Goal: Task Accomplishment & Management: Complete application form

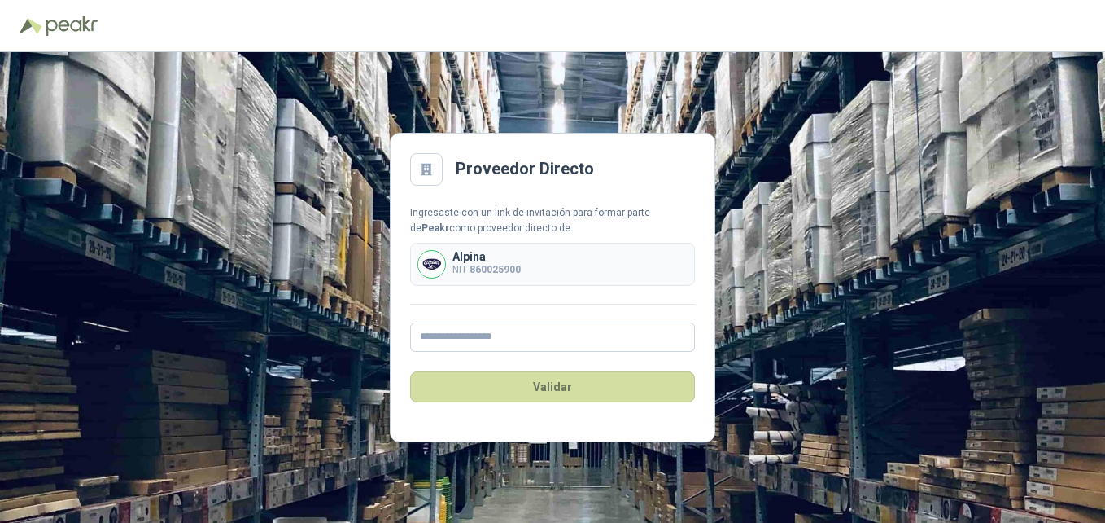
click at [460, 265] on p "NIT 860025900" at bounding box center [487, 269] width 68 height 15
click at [440, 262] on img at bounding box center [431, 264] width 27 height 27
click at [435, 259] on img at bounding box center [431, 264] width 27 height 27
drag, startPoint x: 416, startPoint y: 142, endPoint x: 427, endPoint y: 150, distance: 14.0
click at [418, 142] on main "Proveedor Directo Ingresaste con un link de invitación para formar parte de Pea…" at bounding box center [553, 287] width 326 height 309
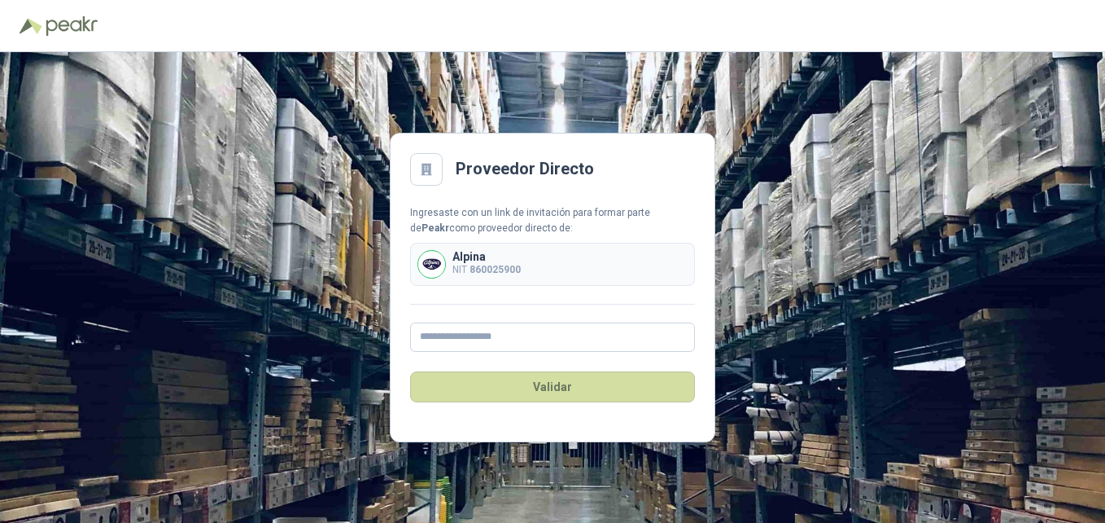
click at [438, 163] on div at bounding box center [426, 169] width 33 height 33
click at [457, 172] on h2 "Proveedor Directo" at bounding box center [525, 168] width 138 height 25
click at [449, 222] on b "Peakr" at bounding box center [436, 227] width 28 height 11
click at [494, 344] on input "text" at bounding box center [552, 336] width 285 height 29
paste input "**********"
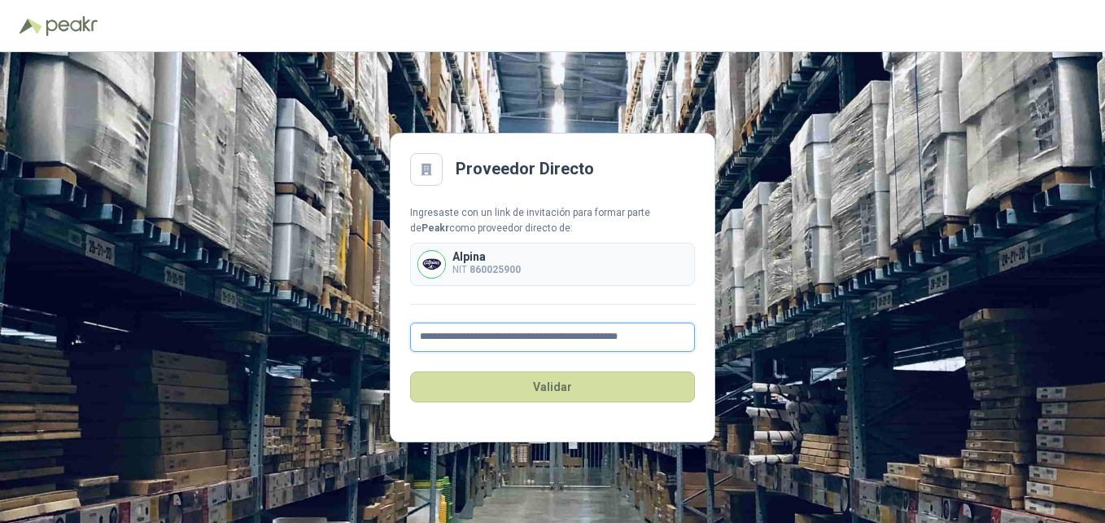
scroll to position [0, 7]
click at [521, 337] on input "**********" at bounding box center [552, 336] width 285 height 29
drag, startPoint x: 528, startPoint y: 339, endPoint x: 87, endPoint y: 290, distance: 443.1
click at [131, 294] on div "**********" at bounding box center [552, 287] width 1105 height 471
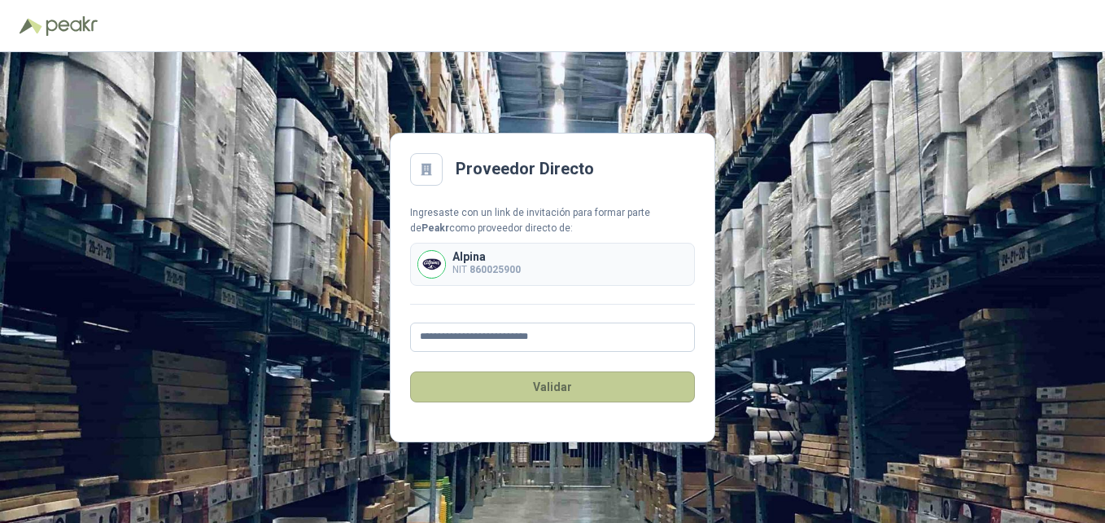
click at [478, 395] on button "Validar" at bounding box center [552, 386] width 285 height 31
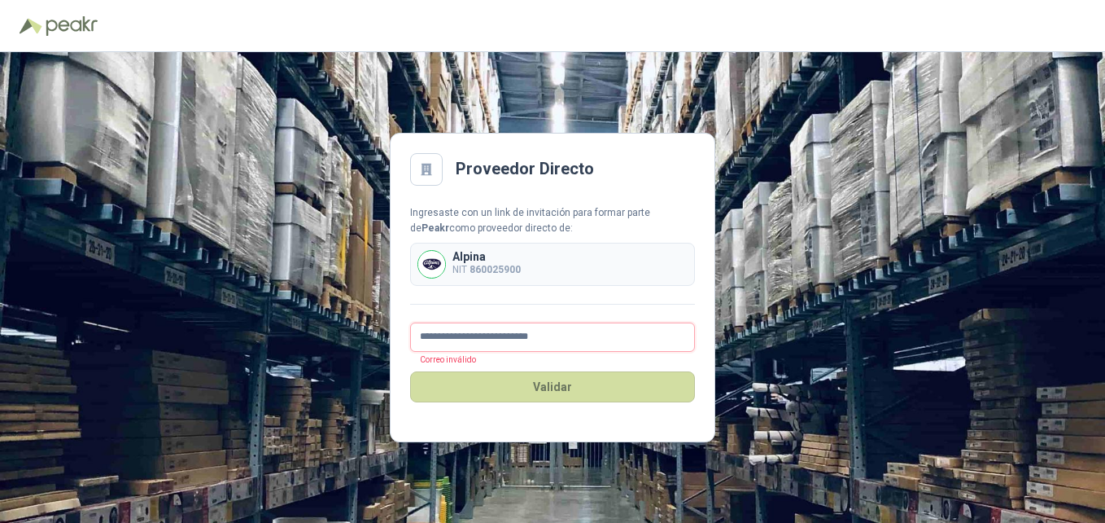
click at [595, 326] on input "**********" at bounding box center [552, 336] width 285 height 29
type input "**********"
click at [410, 371] on button "Validar" at bounding box center [552, 386] width 285 height 31
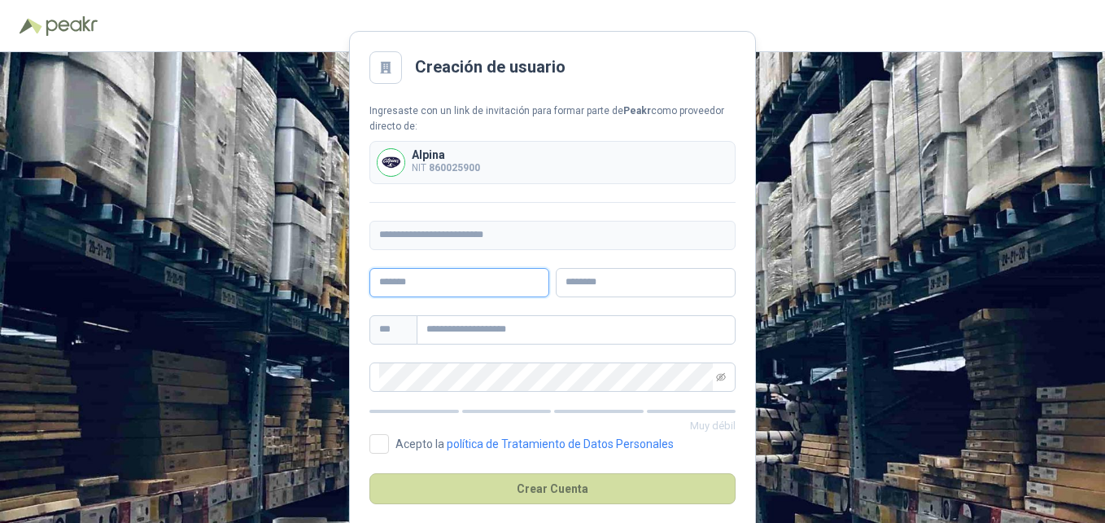
click at [457, 288] on input "text" at bounding box center [460, 282] width 180 height 29
type input "*"
type input "********"
click at [566, 282] on input "text" at bounding box center [646, 282] width 180 height 29
type input "*****"
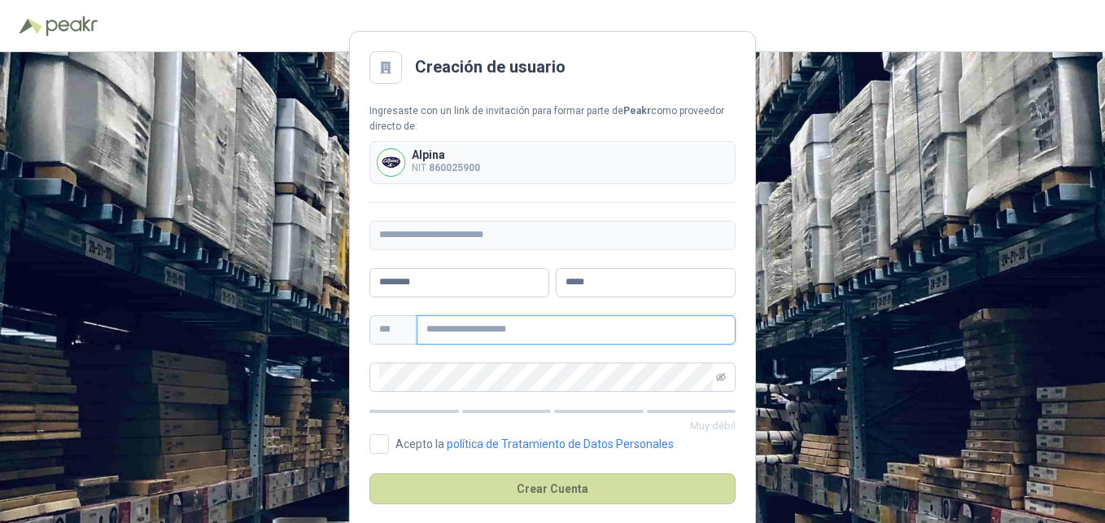
type input "**********"
drag, startPoint x: 513, startPoint y: 328, endPoint x: 436, endPoint y: 322, distance: 77.6
click at [436, 322] on input "**********" at bounding box center [576, 329] width 319 height 29
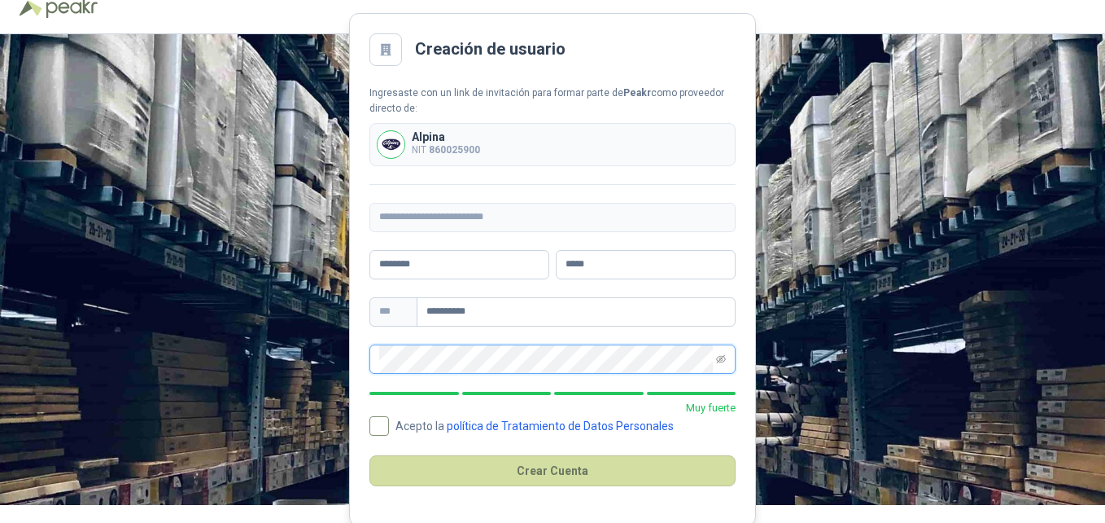
scroll to position [22, 0]
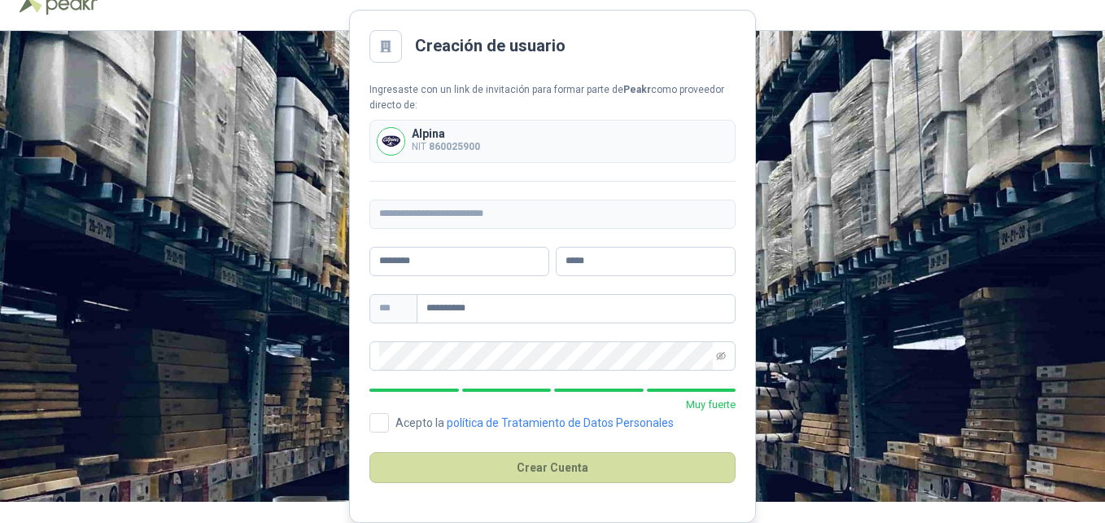
click at [390, 410] on p "Muy fuerte" at bounding box center [553, 404] width 366 height 16
click at [720, 347] on span at bounding box center [721, 356] width 10 height 28
click at [720, 354] on icon "eye-invisible" at bounding box center [721, 355] width 10 height 8
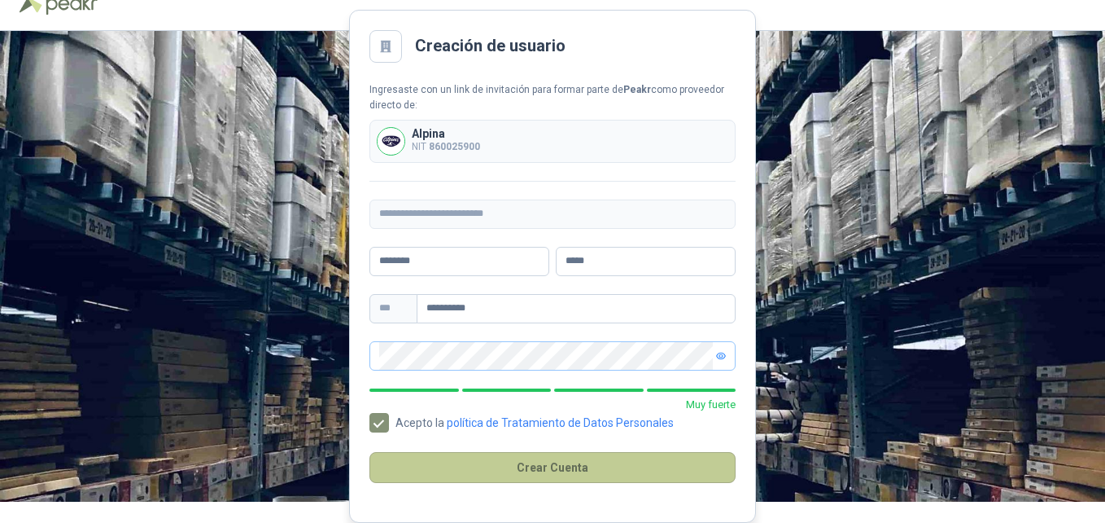
click at [532, 462] on button "Crear Cuenta" at bounding box center [553, 467] width 366 height 31
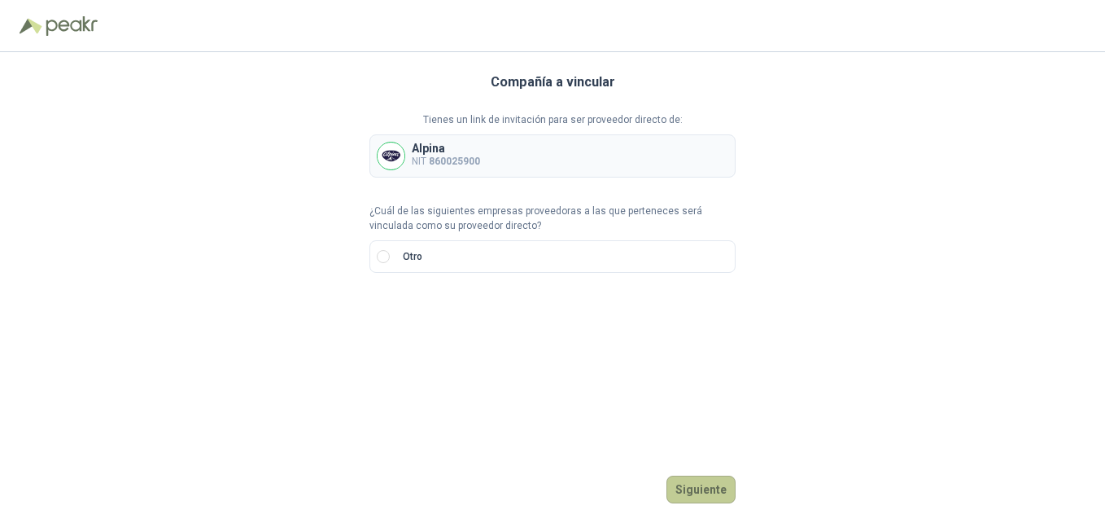
click at [712, 492] on button "Siguiente" at bounding box center [701, 489] width 69 height 28
click at [383, 242] on label "Otro" at bounding box center [553, 256] width 366 height 33
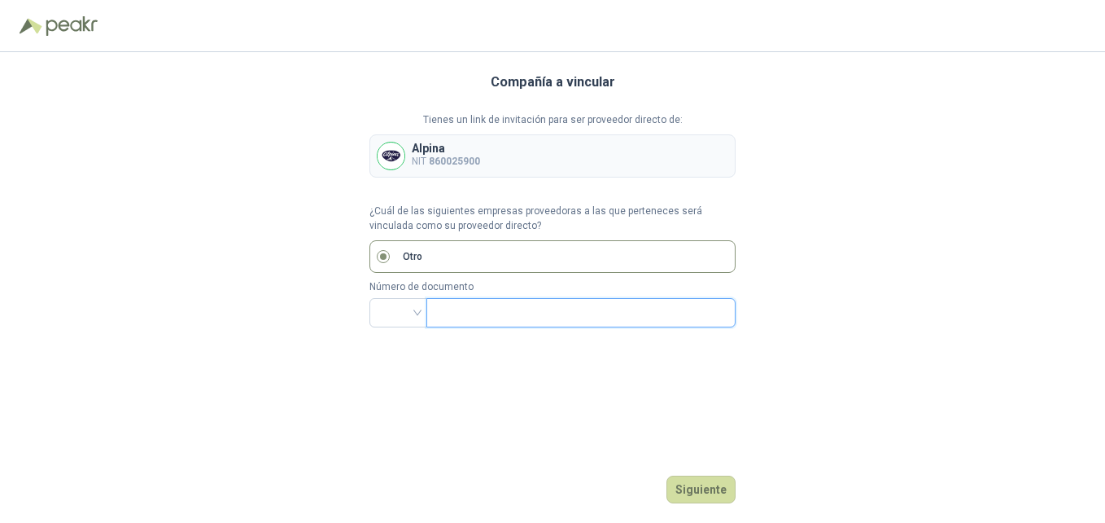
click at [466, 312] on input "text" at bounding box center [579, 313] width 287 height 28
type input "*"
type input "*********"
click at [686, 488] on button "Siguiente" at bounding box center [701, 489] width 69 height 28
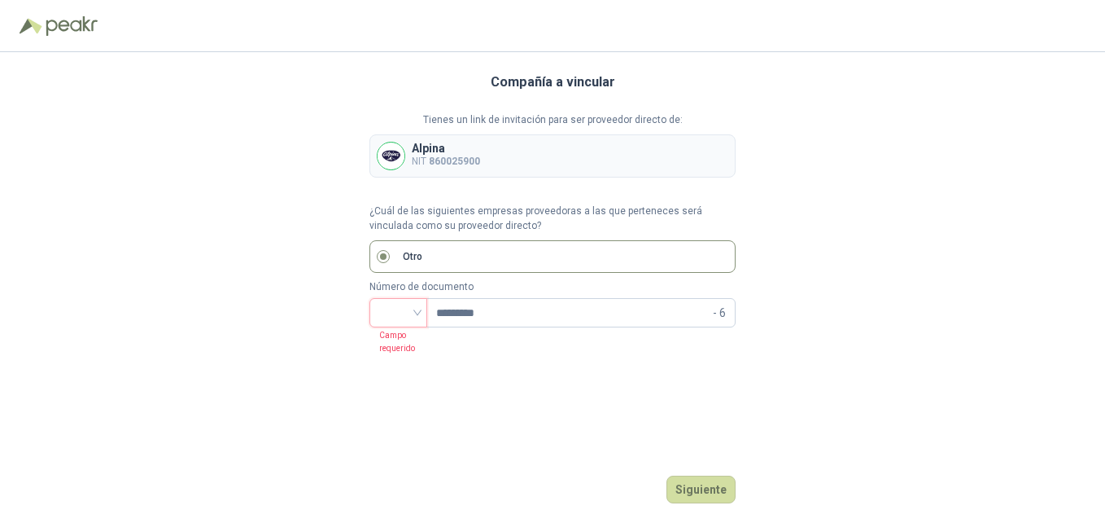
click at [406, 306] on input "search" at bounding box center [398, 311] width 38 height 24
click at [397, 405] on div "NIT" at bounding box center [399, 399] width 32 height 18
click at [692, 481] on button "Siguiente" at bounding box center [701, 489] width 69 height 28
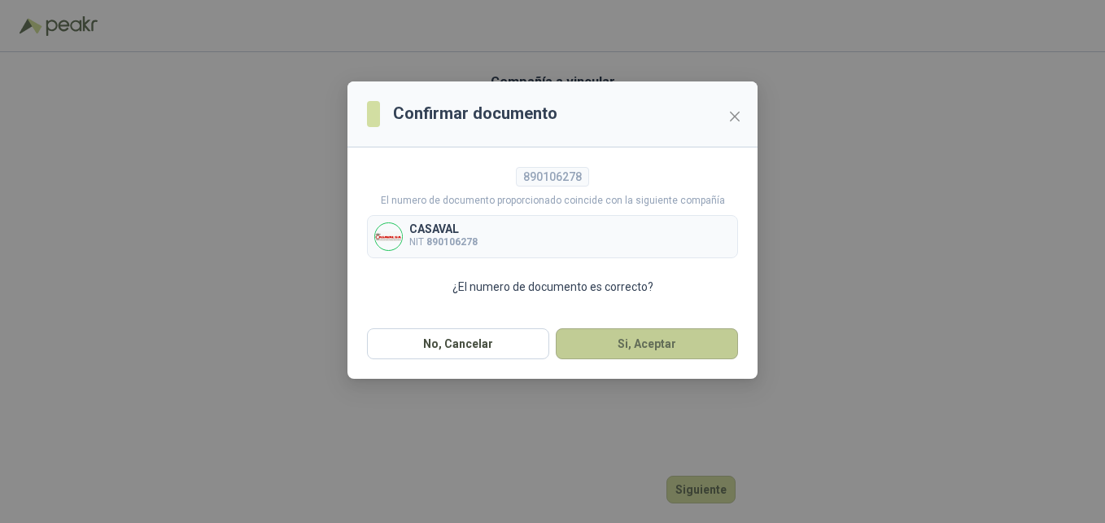
click at [634, 348] on button "Si, Aceptar" at bounding box center [647, 343] width 182 height 31
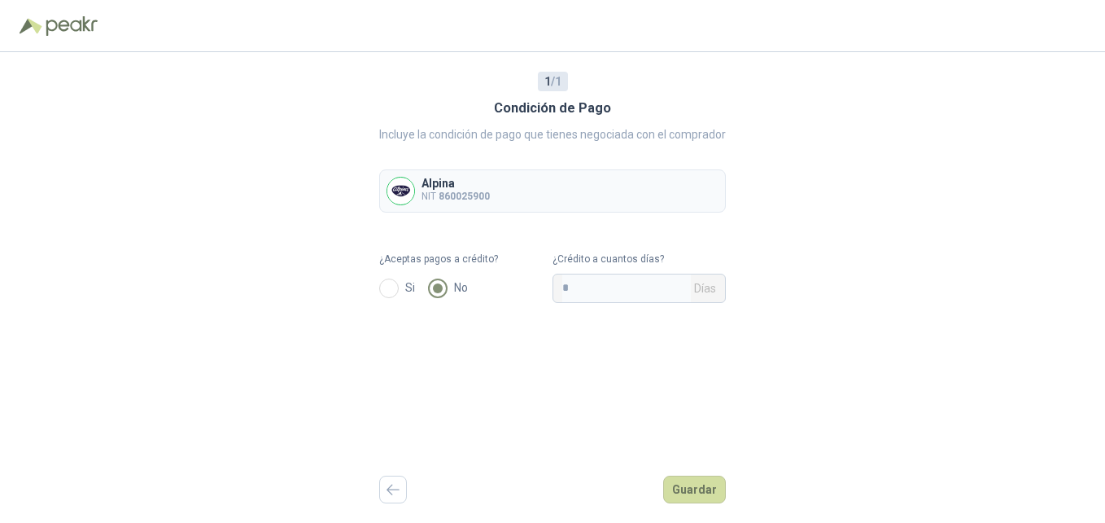
click at [177, 177] on div "1 / 1 Condición de Pago Incluye la condición de pago que tienes negociada con e…" at bounding box center [552, 287] width 1105 height 471
click at [594, 302] on span "* Días" at bounding box center [639, 288] width 173 height 29
click at [569, 285] on input "*" at bounding box center [627, 288] width 129 height 28
click at [610, 283] on input "*" at bounding box center [627, 288] width 129 height 28
type input "**"
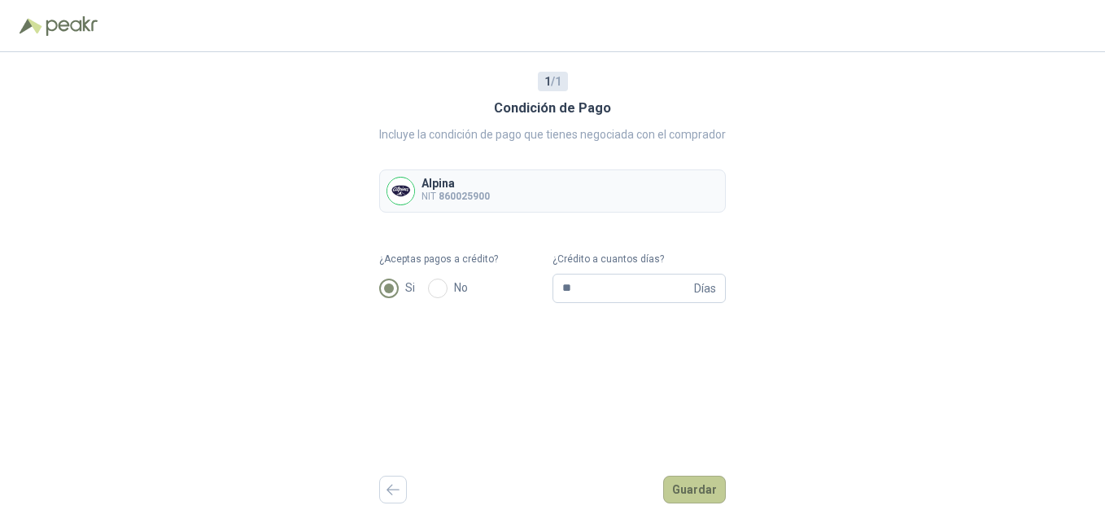
click at [690, 500] on button "Guardar" at bounding box center [694, 489] width 63 height 28
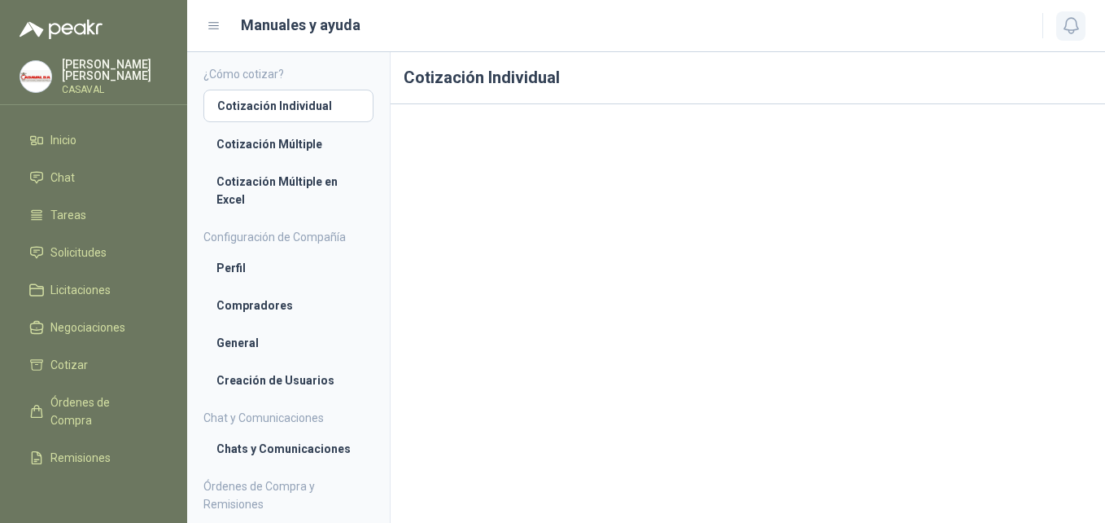
click at [1062, 31] on icon "button" at bounding box center [1072, 25] width 20 height 20
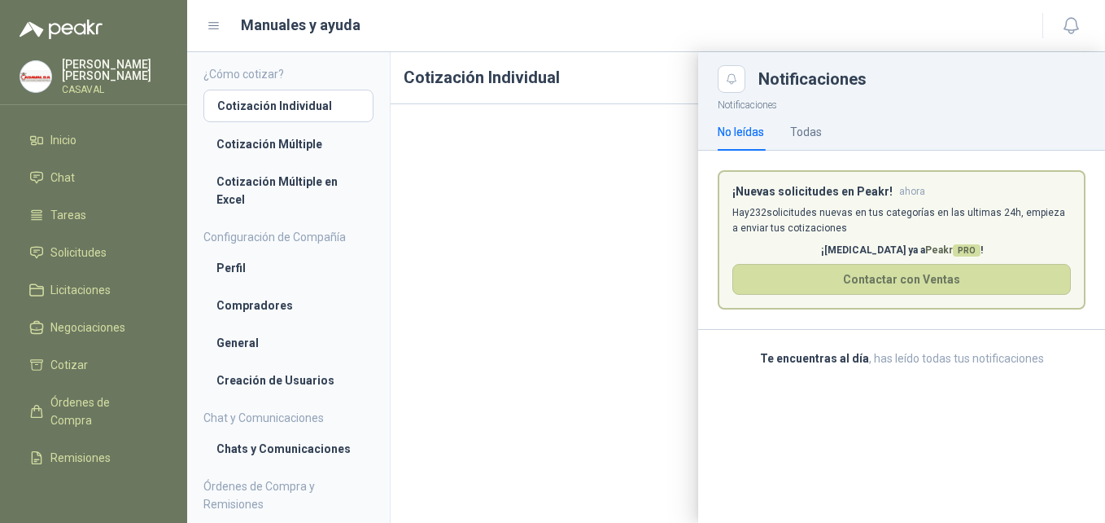
click at [633, 60] on div at bounding box center [646, 287] width 918 height 471
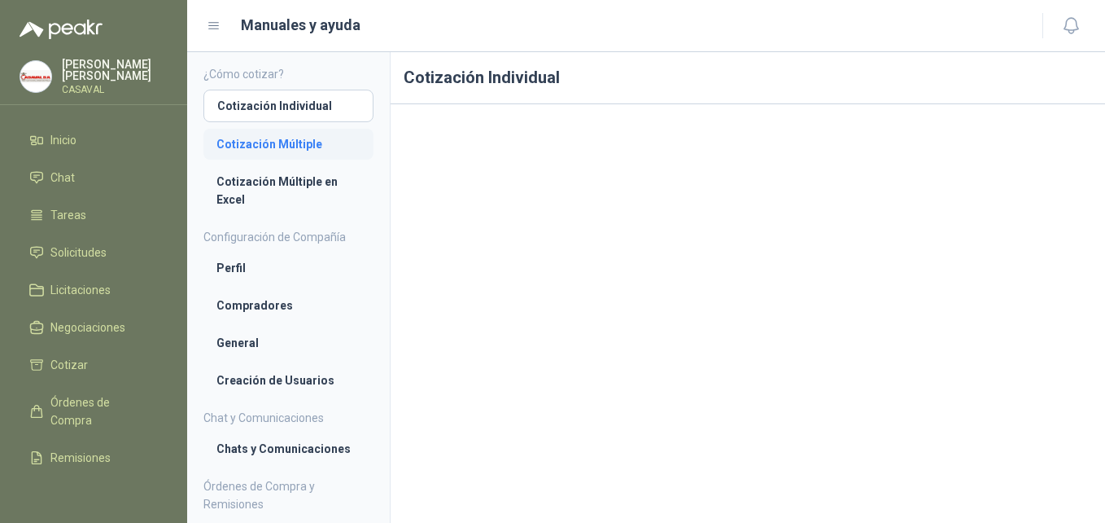
click at [309, 147] on li "Cotización Múltiple" at bounding box center [289, 144] width 144 height 18
click at [298, 186] on li "Cotización Múltiple en Excel" at bounding box center [289, 191] width 144 height 36
click at [267, 278] on link "Perfil" at bounding box center [289, 267] width 170 height 31
click at [240, 313] on li "Compradores" at bounding box center [289, 305] width 144 height 18
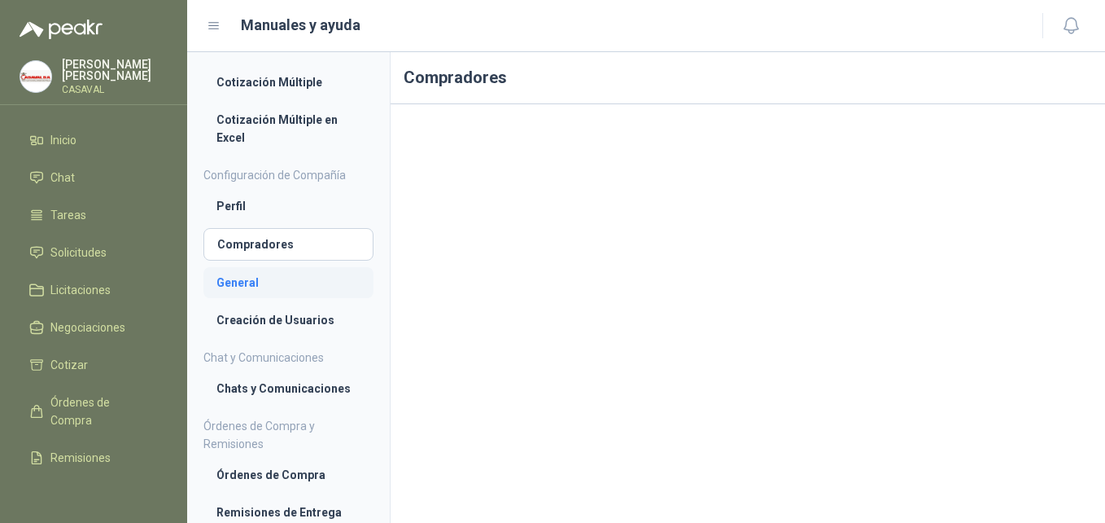
scroll to position [134, 0]
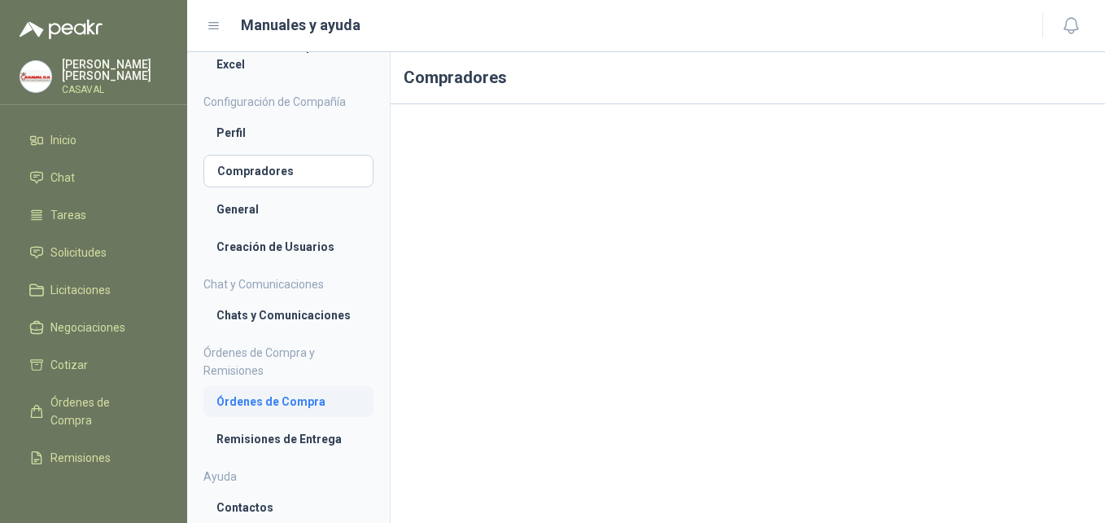
click at [249, 409] on li "Órdenes de Compra" at bounding box center [289, 401] width 144 height 18
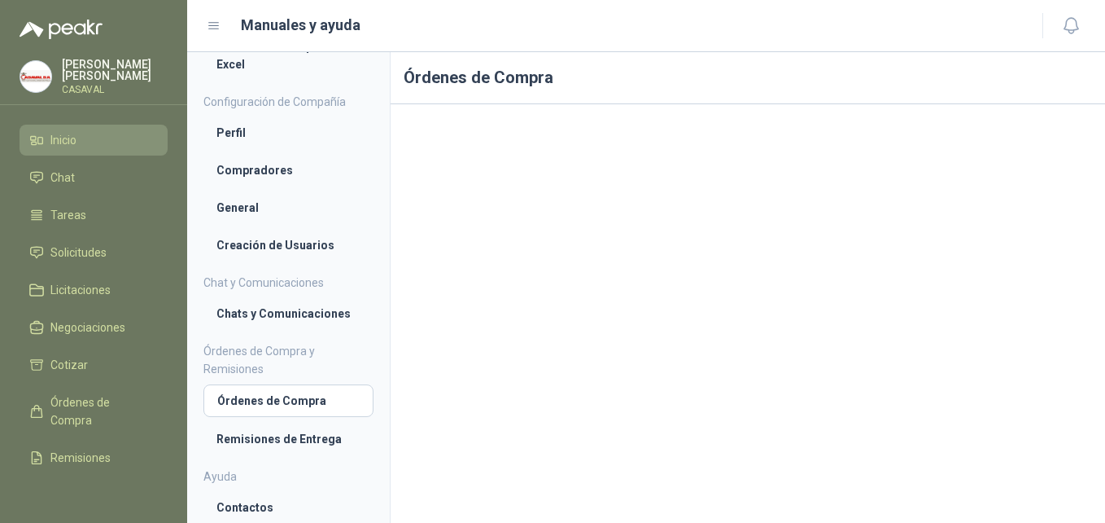
click at [73, 138] on span "Inicio" at bounding box center [63, 140] width 26 height 18
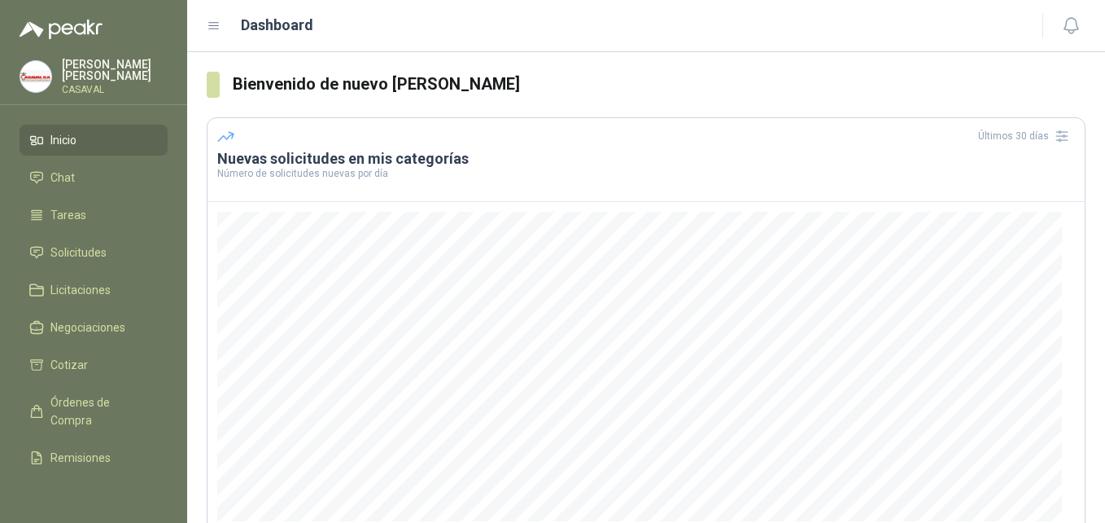
click at [80, 71] on p "MAURICIO GÓMEZ" at bounding box center [115, 70] width 106 height 23
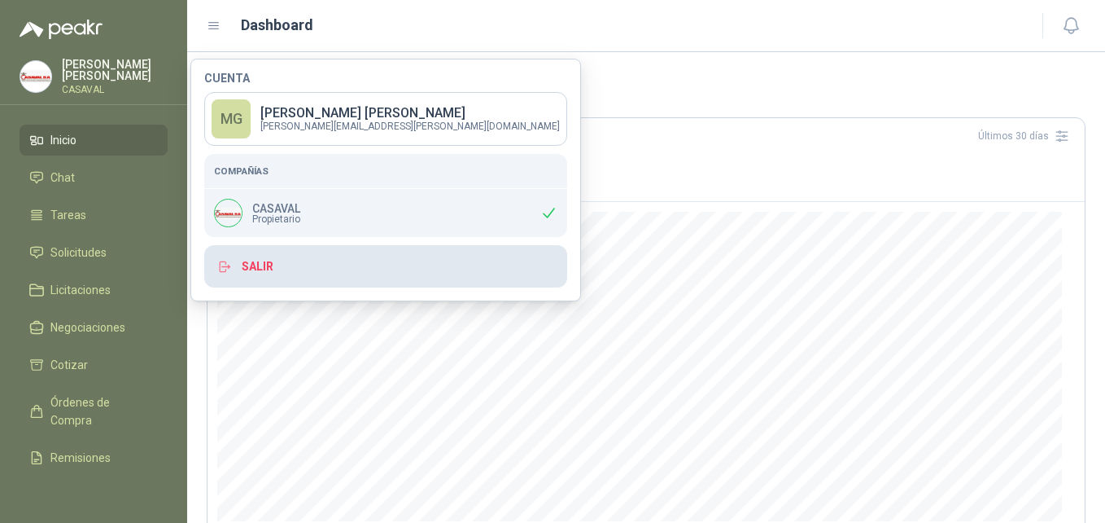
click at [252, 262] on button "Salir" at bounding box center [385, 266] width 363 height 42
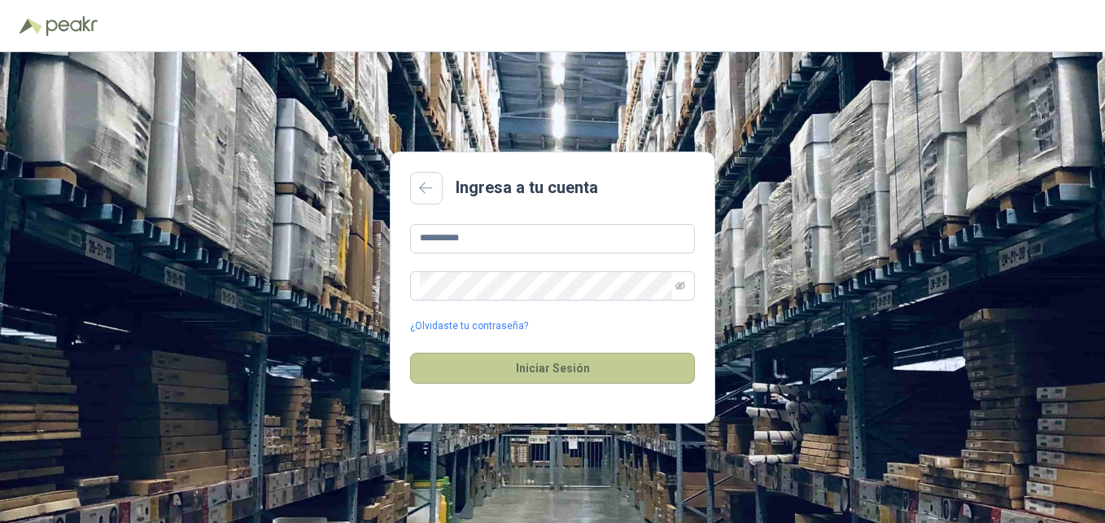
click at [515, 361] on button "Iniciar Sesión" at bounding box center [552, 367] width 285 height 31
click at [556, 364] on button "Iniciar Sesión" at bounding box center [552, 367] width 285 height 31
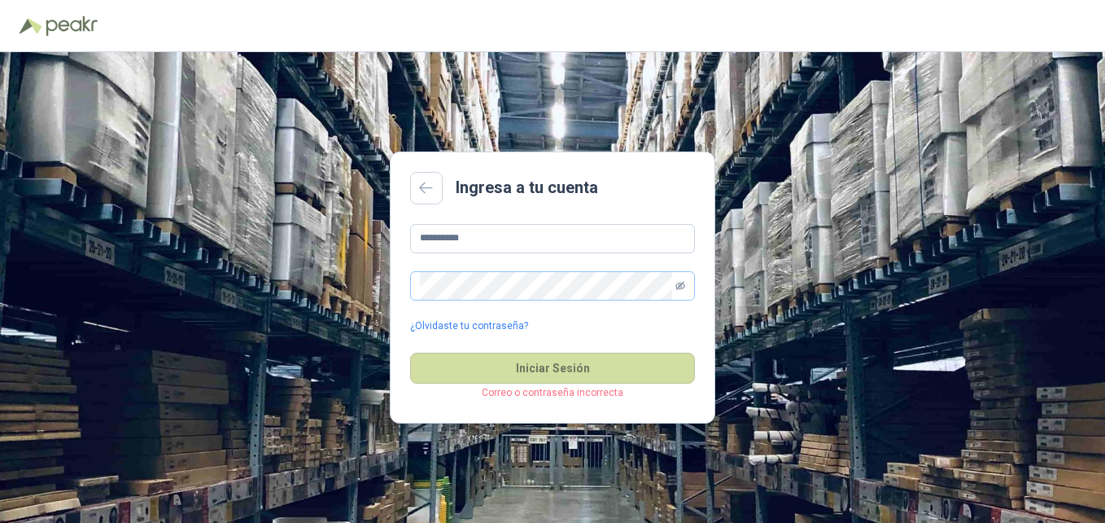
click at [679, 284] on icon "eye-invisible" at bounding box center [681, 285] width 10 height 8
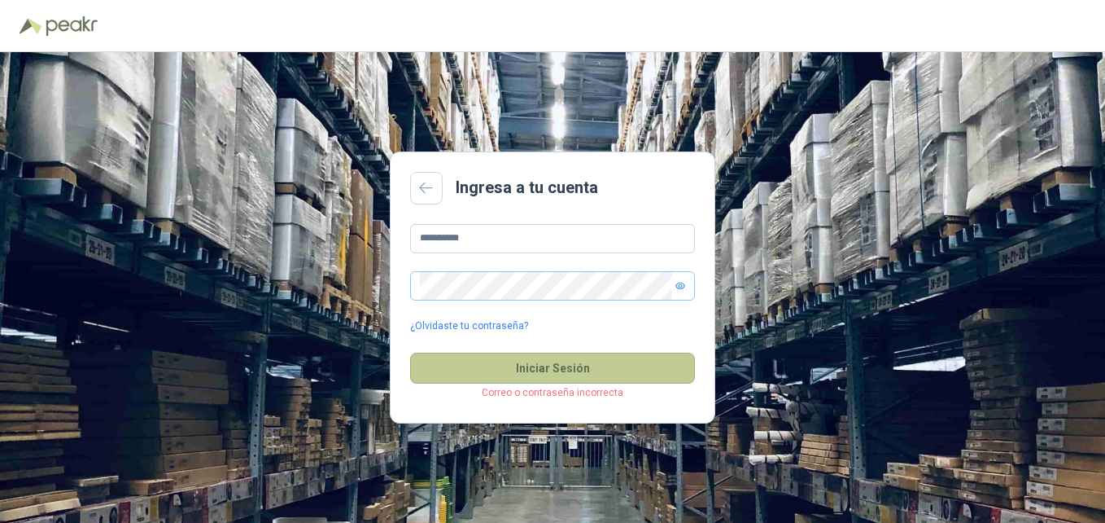
click at [545, 372] on button "Iniciar Sesión" at bounding box center [552, 367] width 285 height 31
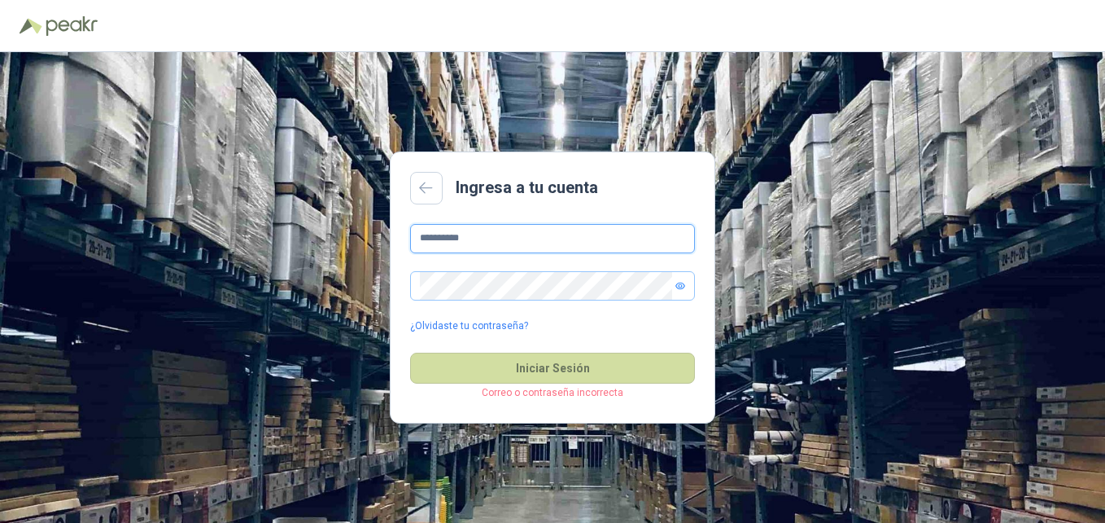
drag, startPoint x: 493, startPoint y: 233, endPoint x: 348, endPoint y: 215, distance: 146.8
click at [348, 215] on div "**********" at bounding box center [552, 287] width 1105 height 471
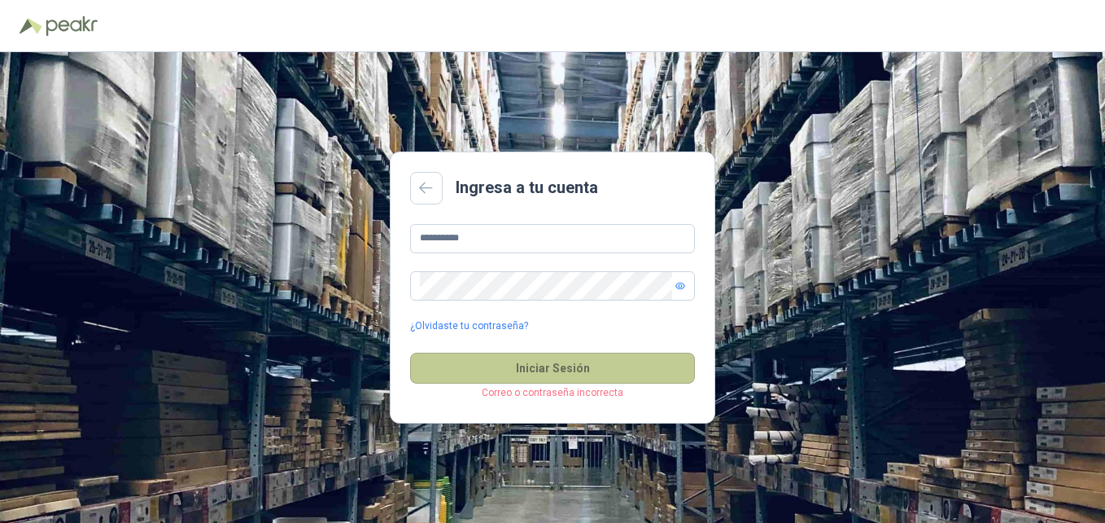
click at [510, 361] on button "Iniciar Sesión" at bounding box center [552, 367] width 285 height 31
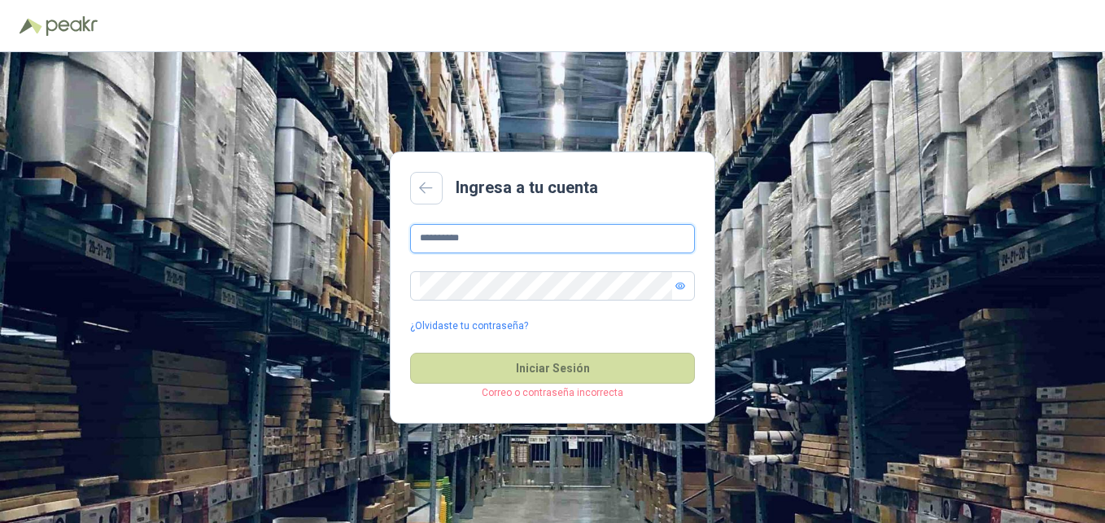
drag, startPoint x: 484, startPoint y: 239, endPoint x: 247, endPoint y: 227, distance: 237.2
click at [247, 227] on div "**********" at bounding box center [552, 287] width 1105 height 471
type input "*"
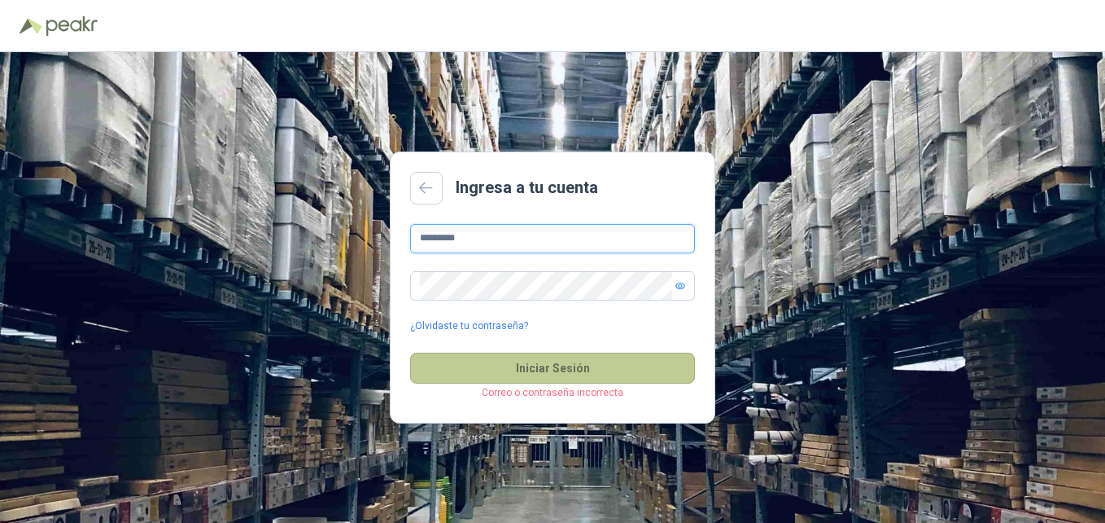
type input "*********"
click at [532, 381] on button "Iniciar Sesión" at bounding box center [552, 367] width 285 height 31
click at [520, 375] on button "Iniciar Sesión" at bounding box center [552, 367] width 285 height 31
click at [519, 375] on button "Iniciar Sesión" at bounding box center [552, 367] width 285 height 31
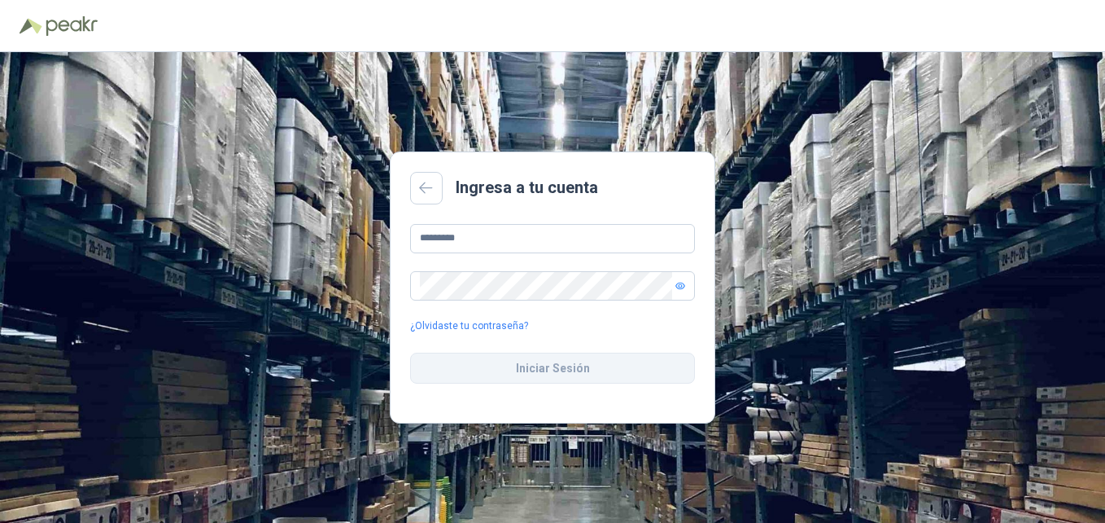
click at [519, 375] on button "Iniciar Sesión" at bounding box center [552, 367] width 285 height 31
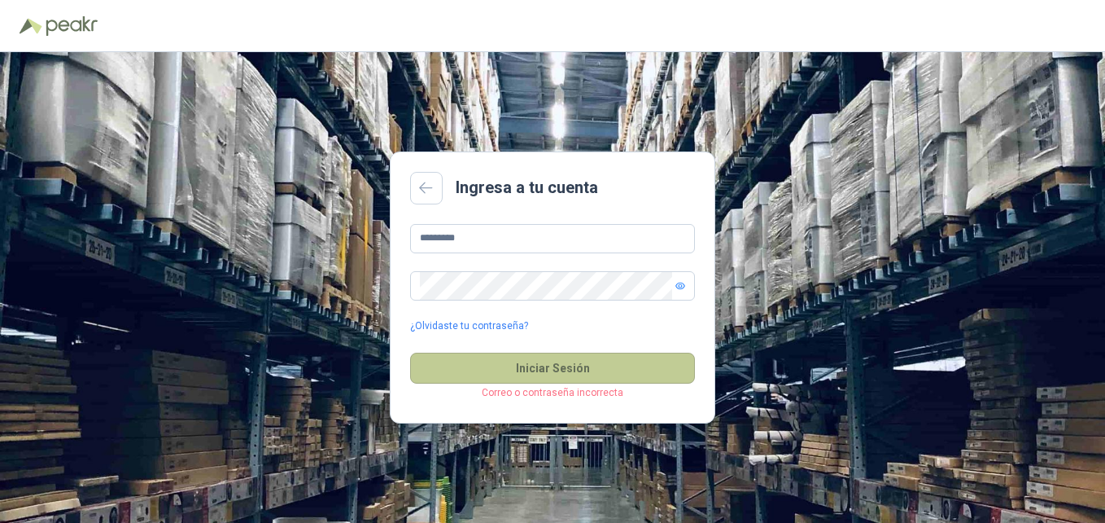
click at [519, 375] on button "Iniciar Sesión" at bounding box center [552, 367] width 285 height 31
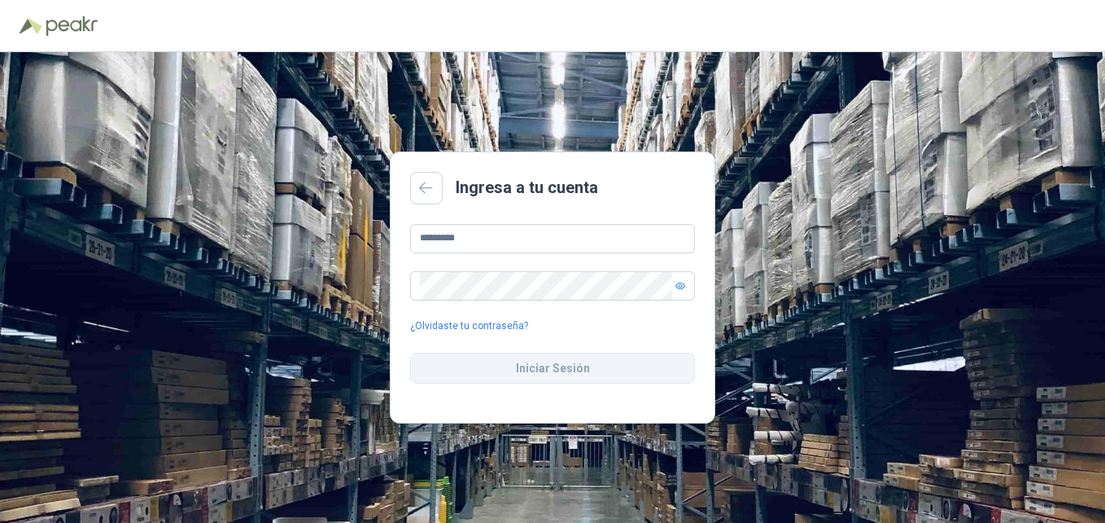
click at [519, 375] on button "Iniciar Sesión" at bounding box center [552, 367] width 285 height 31
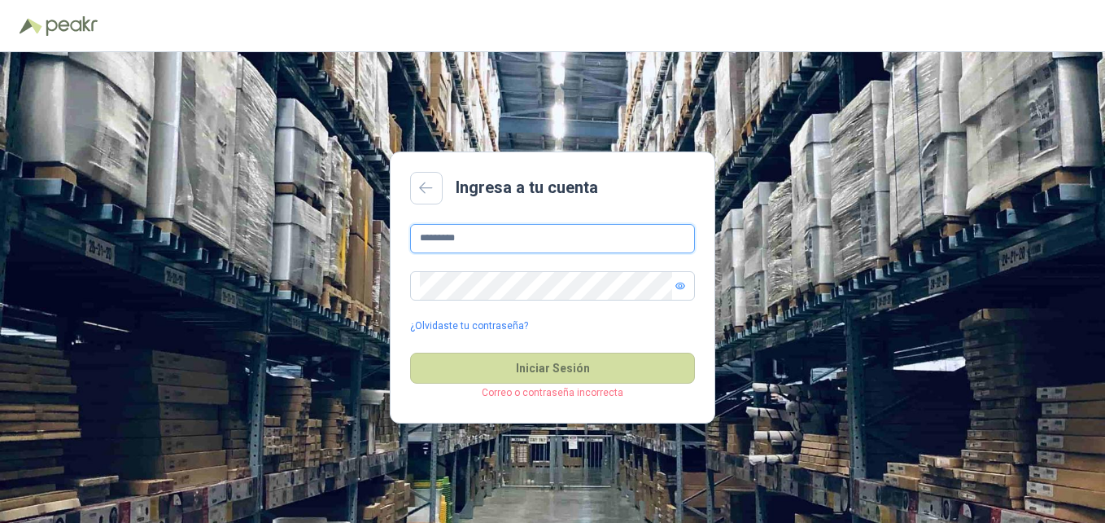
click at [576, 244] on input "*********" at bounding box center [552, 238] width 285 height 29
drag, startPoint x: 395, startPoint y: 241, endPoint x: 300, endPoint y: 188, distance: 108.2
click at [317, 207] on div "Ingresa a tu cuenta ********* ¿Olvidaste tu contraseña? Iniciar Sesión Correo o…" at bounding box center [552, 287] width 1105 height 471
click at [128, 247] on div "Ingresa a tu cuenta Campo requerido ¿Olvidaste tu contraseña? Iniciar Sesión Co…" at bounding box center [552, 287] width 1105 height 471
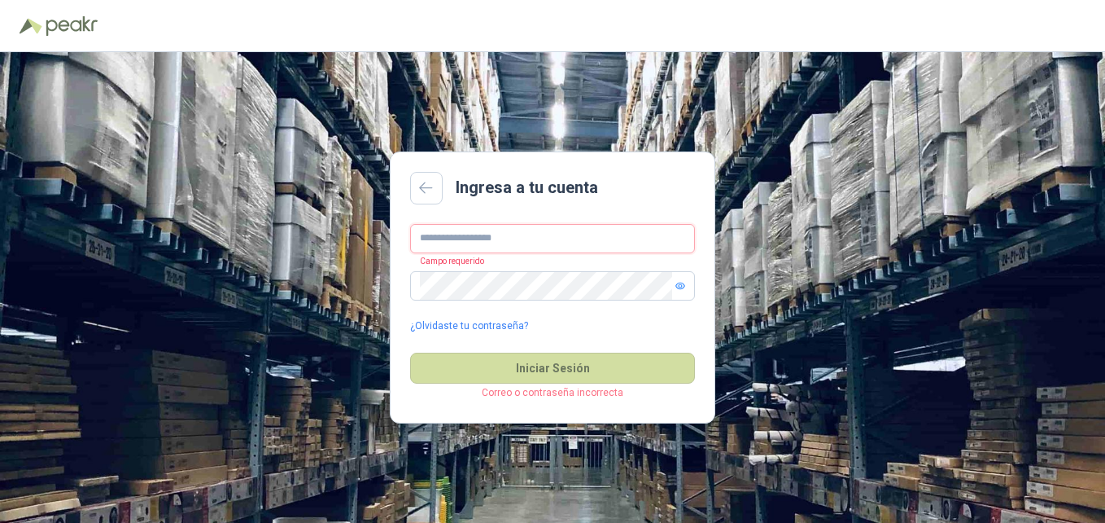
click at [448, 246] on input "text" at bounding box center [552, 238] width 285 height 29
paste input "**********"
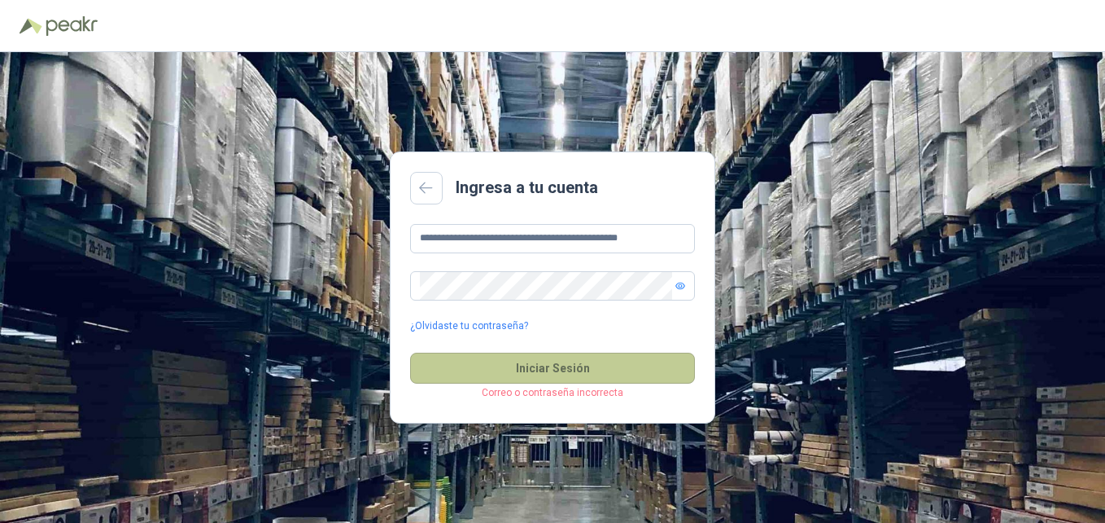
click at [488, 372] on button "Iniciar Sesión" at bounding box center [552, 367] width 285 height 31
click at [554, 378] on button "Iniciar Sesión" at bounding box center [552, 367] width 285 height 31
click at [534, 361] on button "Iniciar Sesión" at bounding box center [552, 367] width 285 height 31
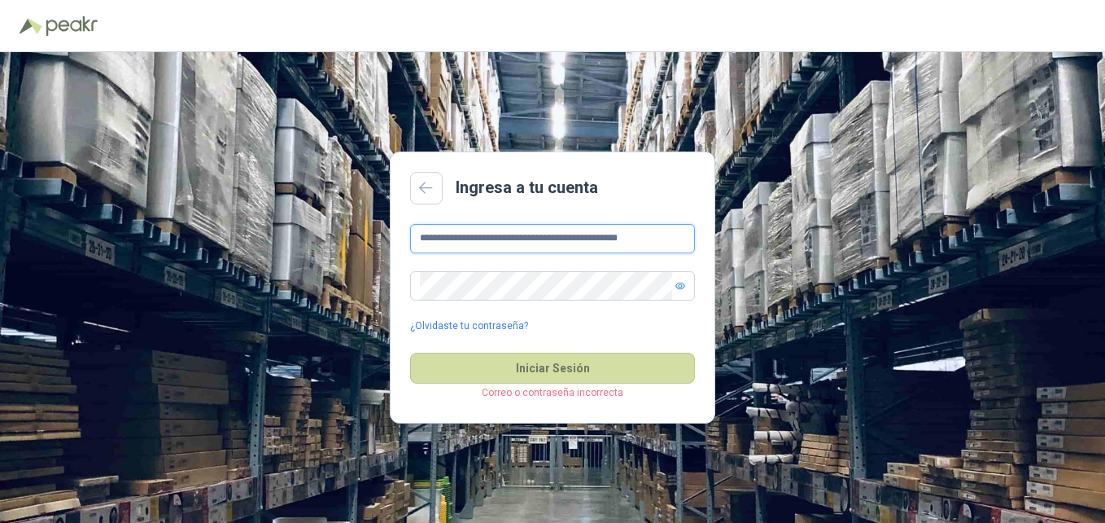
click at [487, 243] on input "**********" at bounding box center [552, 238] width 285 height 29
drag, startPoint x: 537, startPoint y: 231, endPoint x: 223, endPoint y: 196, distance: 316.2
click at [223, 196] on div "**********" at bounding box center [552, 287] width 1105 height 471
click at [594, 241] on input "**********" at bounding box center [552, 238] width 285 height 29
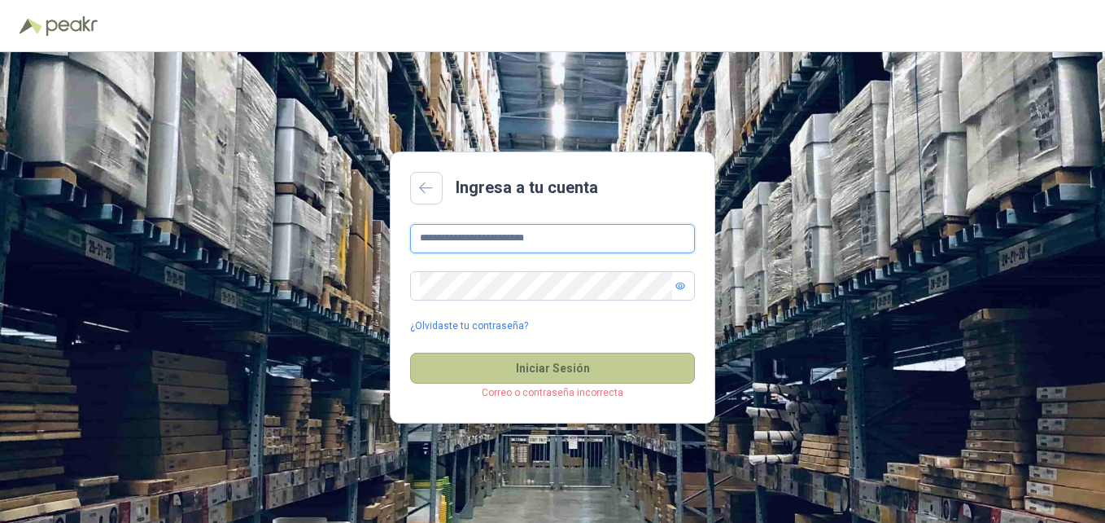
type input "**********"
click at [444, 379] on button "Iniciar Sesión" at bounding box center [552, 367] width 285 height 31
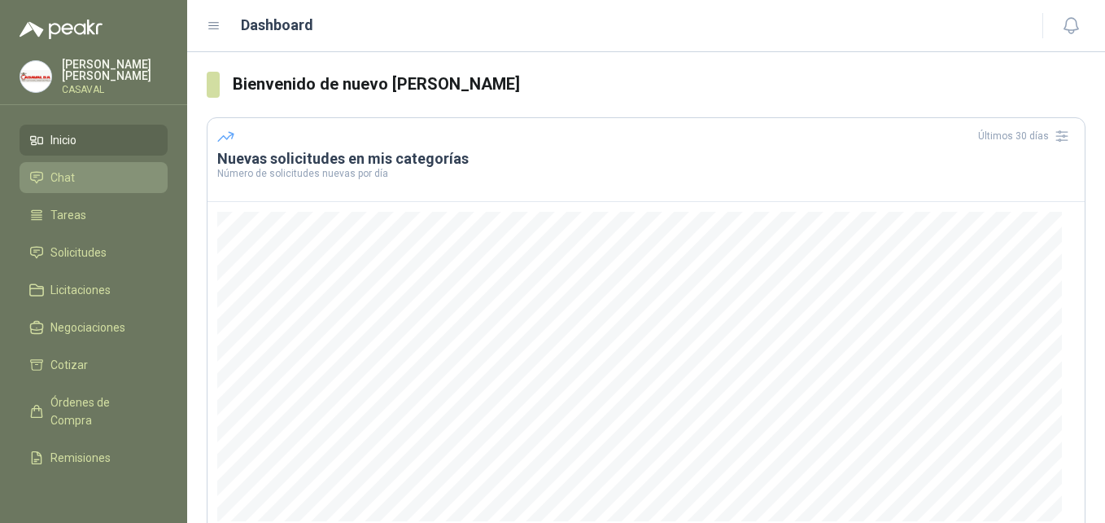
click at [89, 184] on link "Chat" at bounding box center [94, 177] width 148 height 31
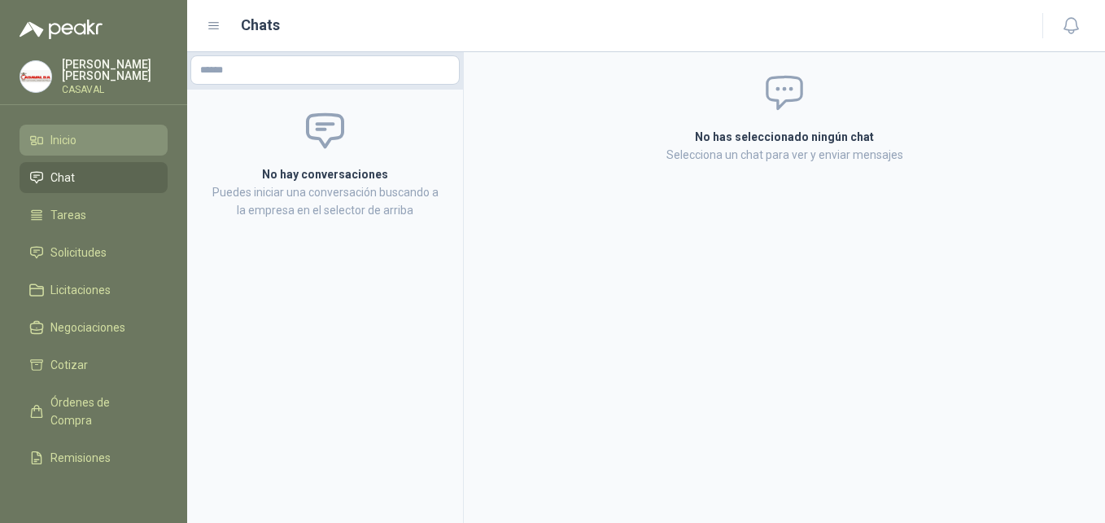
click at [87, 142] on li "Inicio" at bounding box center [93, 140] width 129 height 18
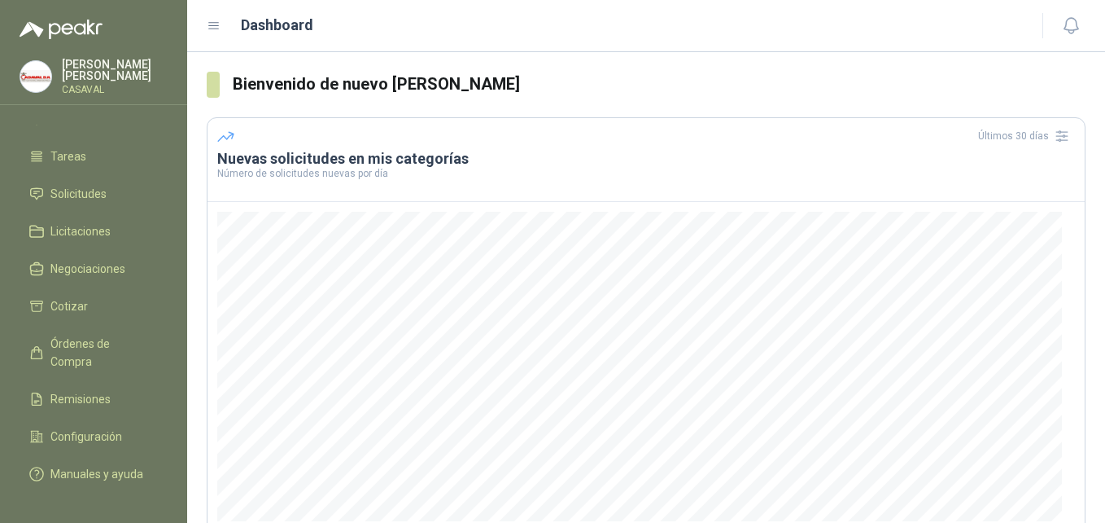
scroll to position [85, 0]
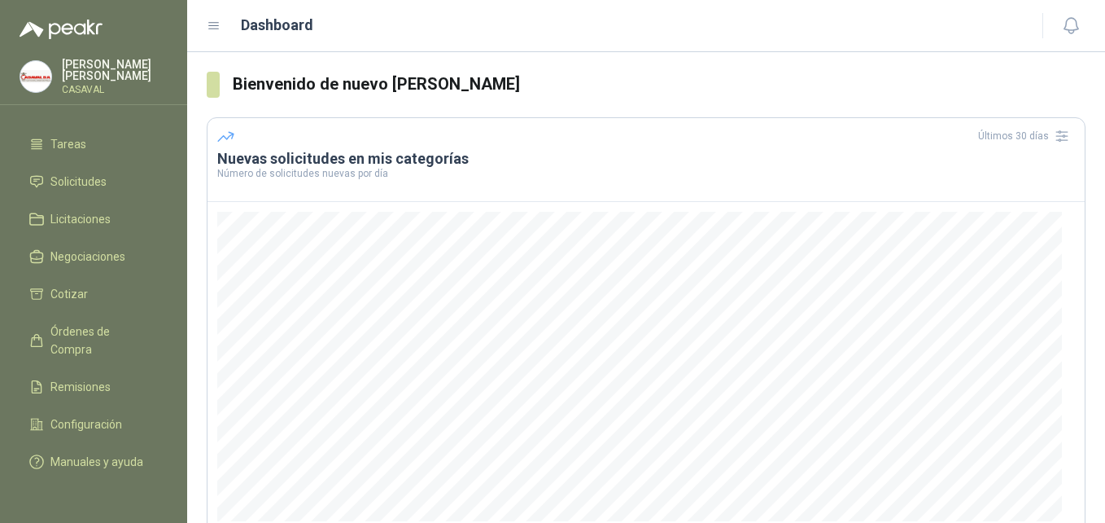
click at [107, 85] on p "CASAVAL" at bounding box center [115, 90] width 106 height 10
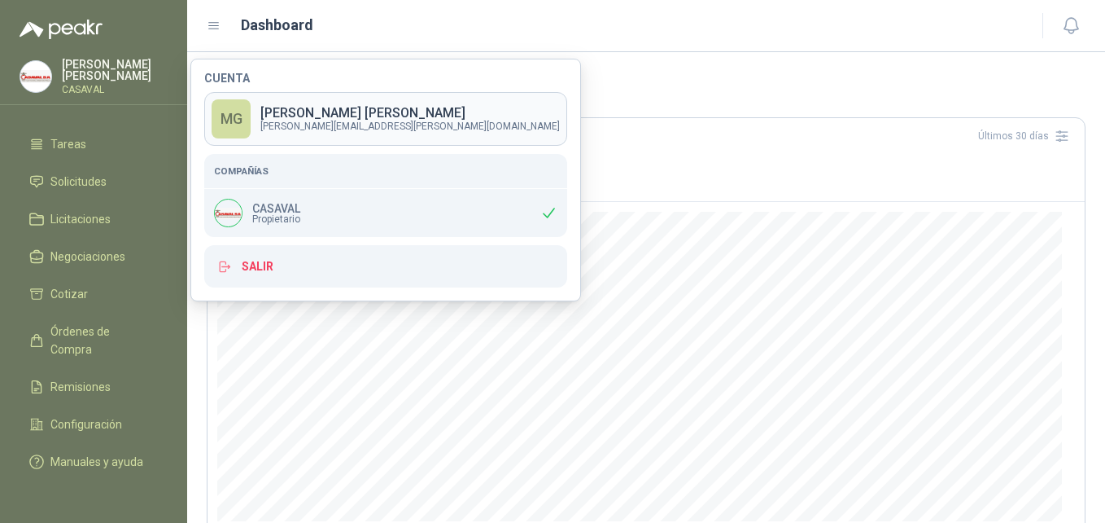
click at [296, 129] on p "ALEJANDRO.VELEZ@ALPINA.COM" at bounding box center [410, 126] width 300 height 10
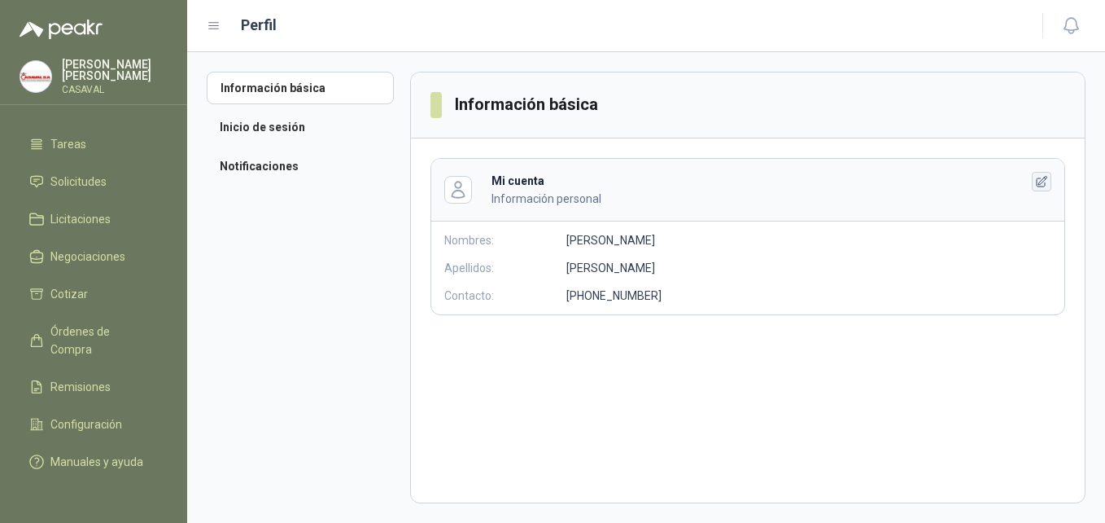
click at [1043, 182] on icon "button" at bounding box center [1042, 182] width 14 height 14
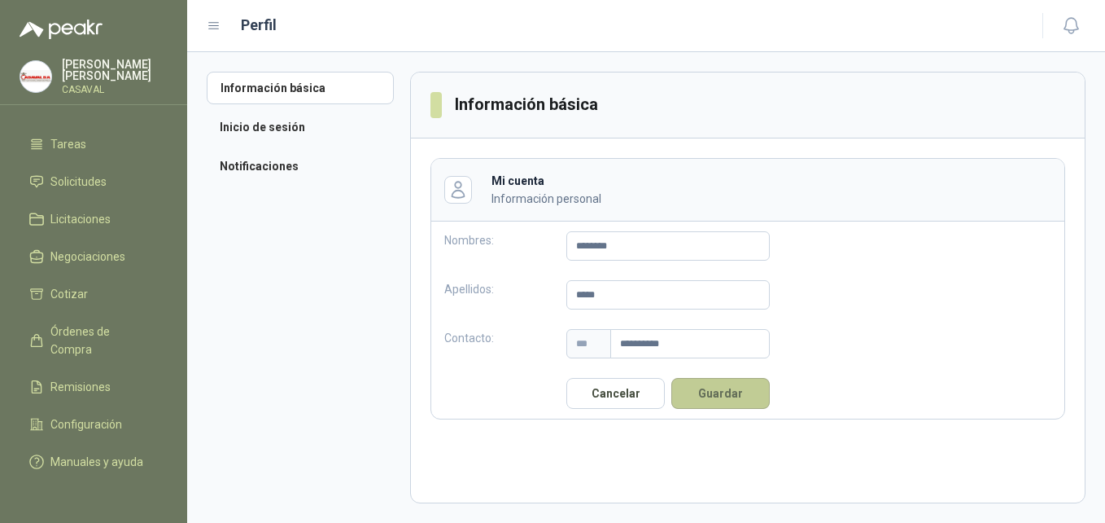
click at [710, 387] on button "Guardar" at bounding box center [721, 393] width 98 height 31
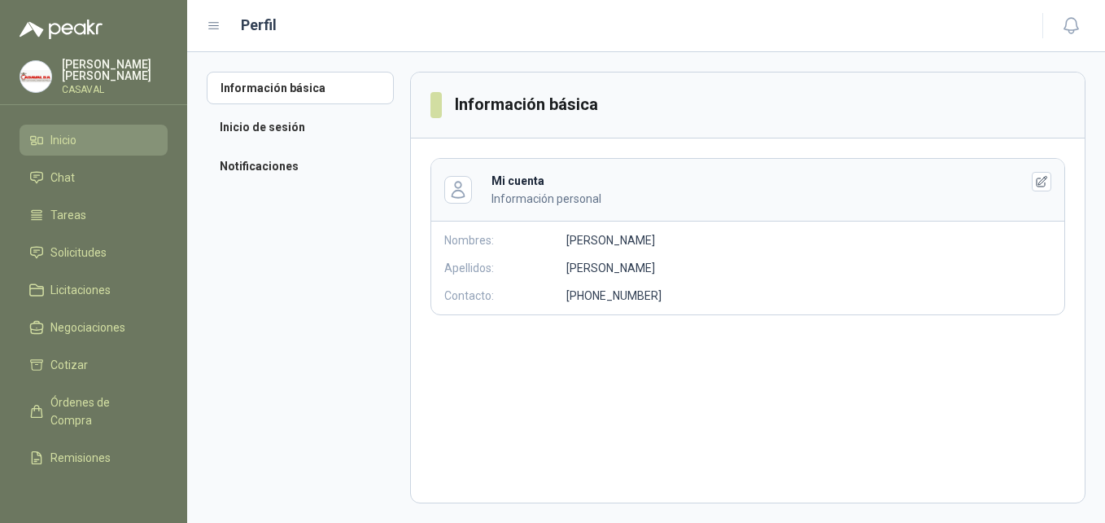
click at [72, 132] on span "Inicio" at bounding box center [63, 140] width 26 height 18
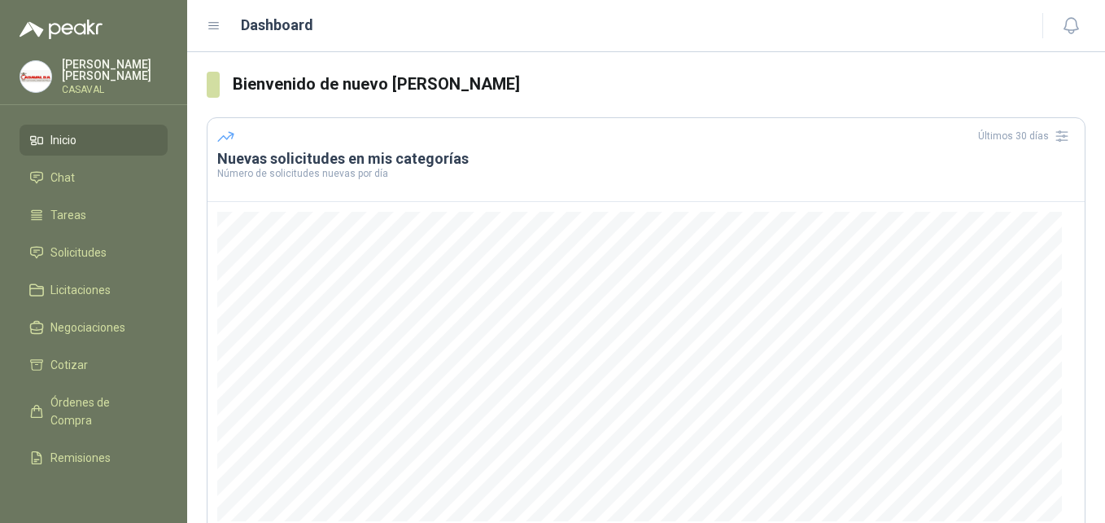
click at [75, 94] on div "MAURICIO GÓMEZ CASAVAL" at bounding box center [93, 82] width 187 height 46
click at [75, 85] on p "CASAVAL" at bounding box center [115, 90] width 106 height 10
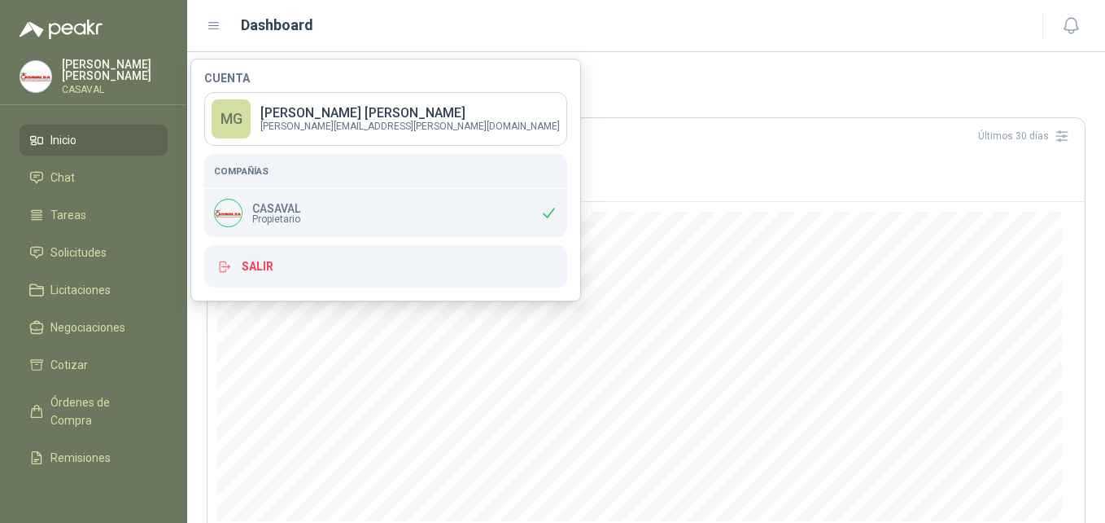
click at [100, 120] on menu "MAURICIO GÓMEZ CASAVAL Inicio Chat Tareas Solicitudes Licitaciones Negociacione…" at bounding box center [93, 261] width 187 height 523
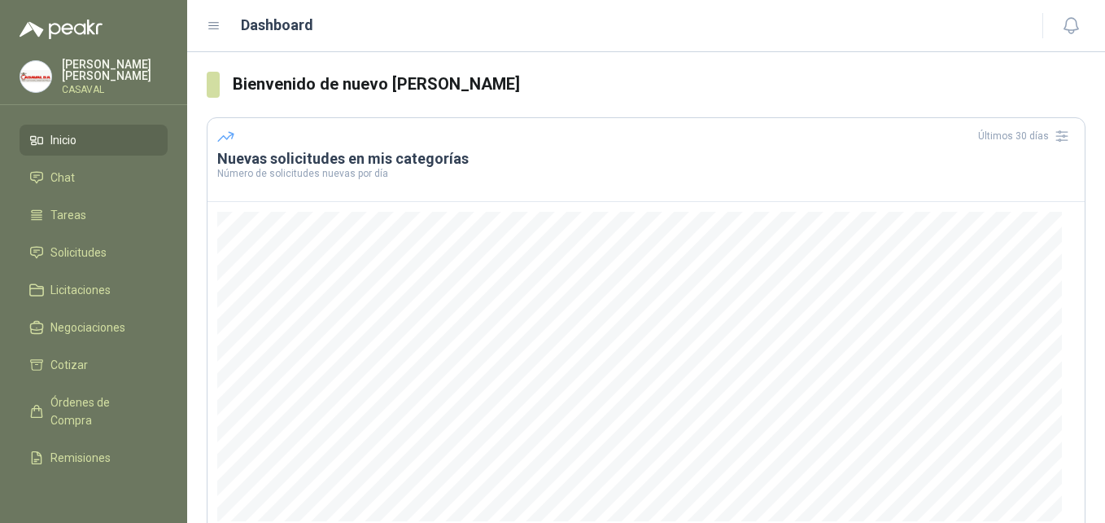
click at [96, 139] on li "Inicio" at bounding box center [93, 140] width 129 height 18
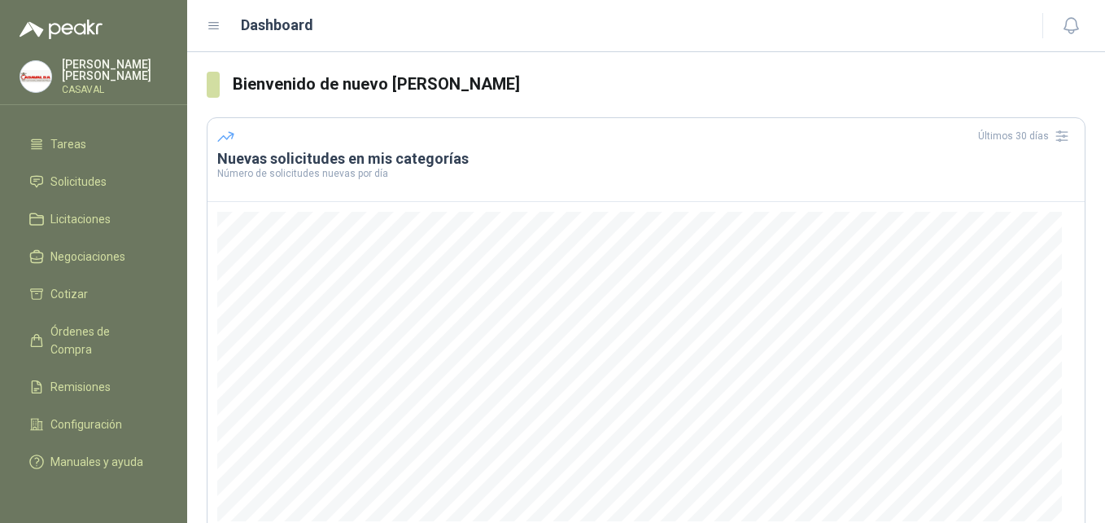
scroll to position [85, 0]
click at [75, 210] on span "Licitaciones" at bounding box center [80, 219] width 60 height 18
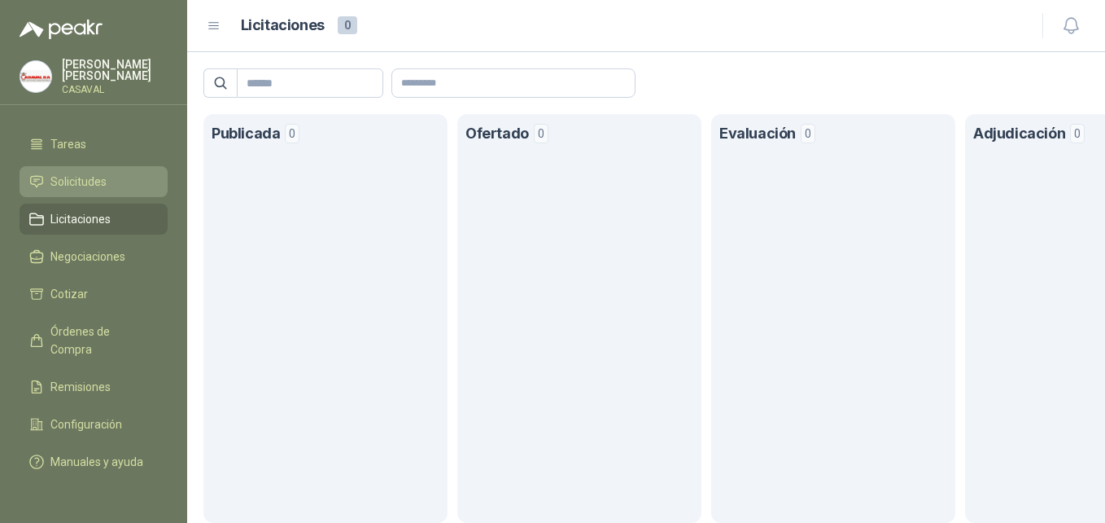
click at [82, 176] on link "Solicitudes" at bounding box center [94, 181] width 148 height 31
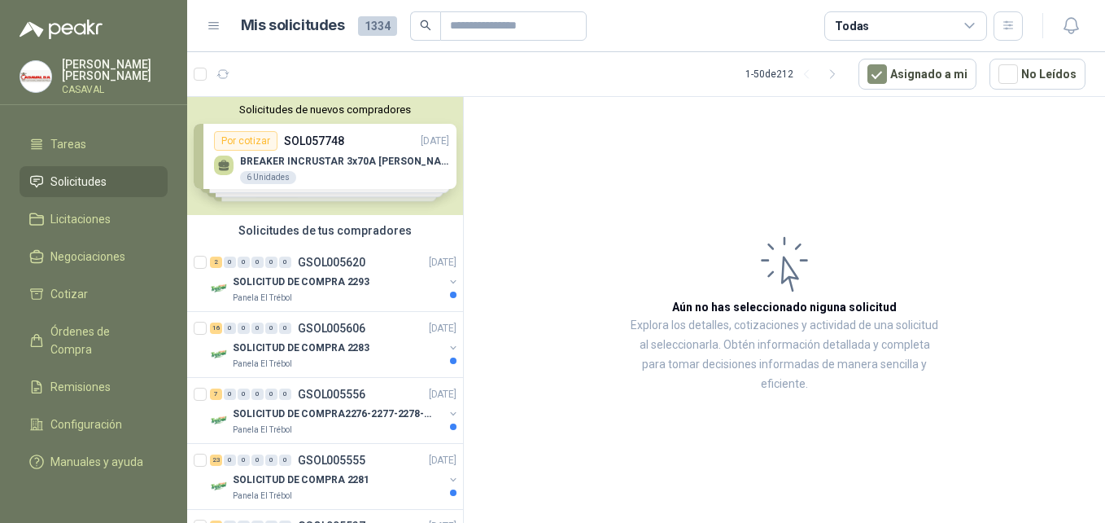
click at [95, 72] on p "MAURICIO GÓMEZ" at bounding box center [115, 70] width 106 height 23
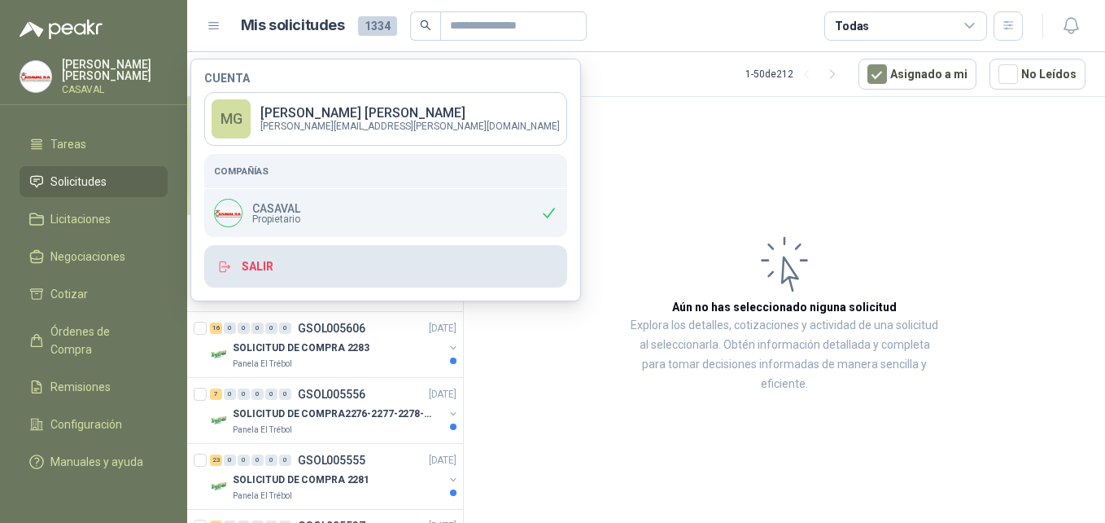
click at [252, 274] on button "Salir" at bounding box center [385, 266] width 363 height 42
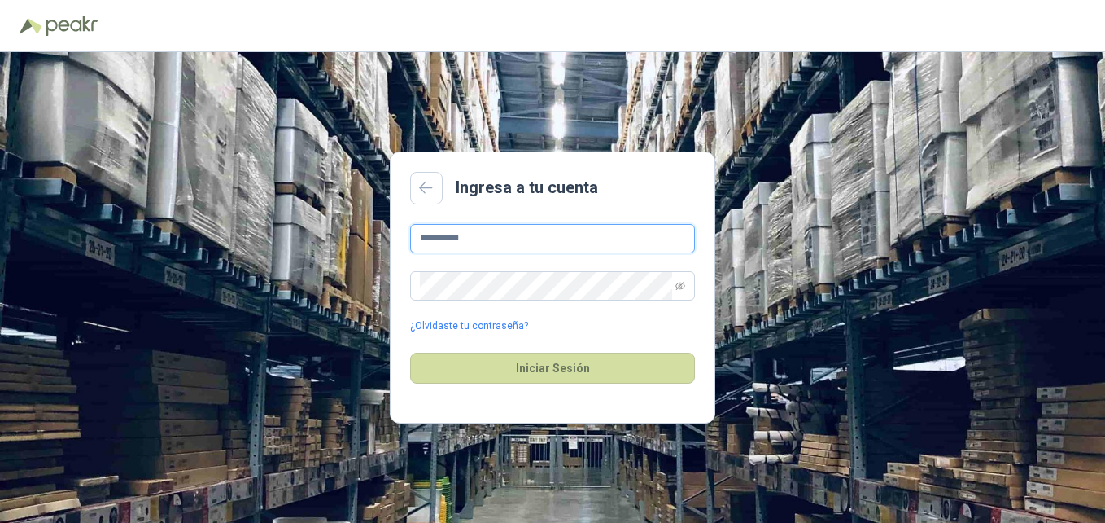
drag, startPoint x: 499, startPoint y: 233, endPoint x: 253, endPoint y: 246, distance: 246.2
click at [254, 248] on div "**********" at bounding box center [552, 287] width 1105 height 471
paste input "**********"
drag, startPoint x: 528, startPoint y: 239, endPoint x: 5, endPoint y: 233, distance: 523.5
click at [57, 233] on div "**********" at bounding box center [552, 287] width 1105 height 471
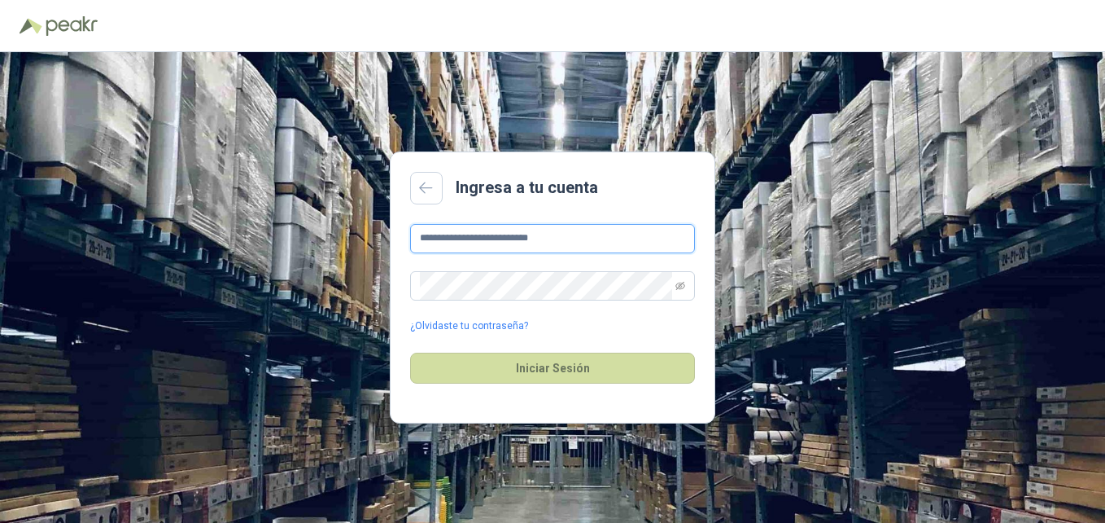
click at [593, 238] on input "**********" at bounding box center [552, 238] width 285 height 29
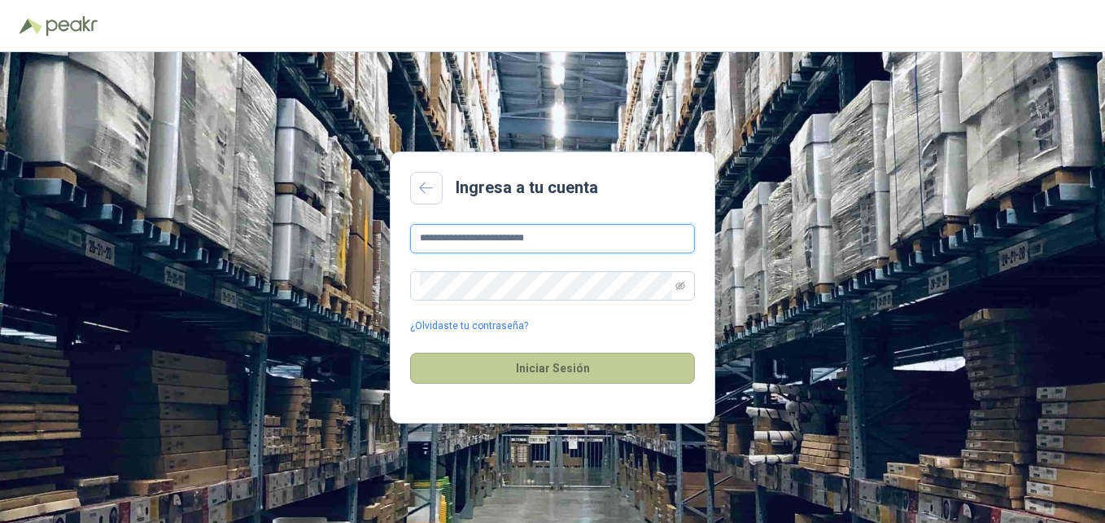
type input "**********"
click at [536, 362] on button "Iniciar Sesión" at bounding box center [552, 367] width 285 height 31
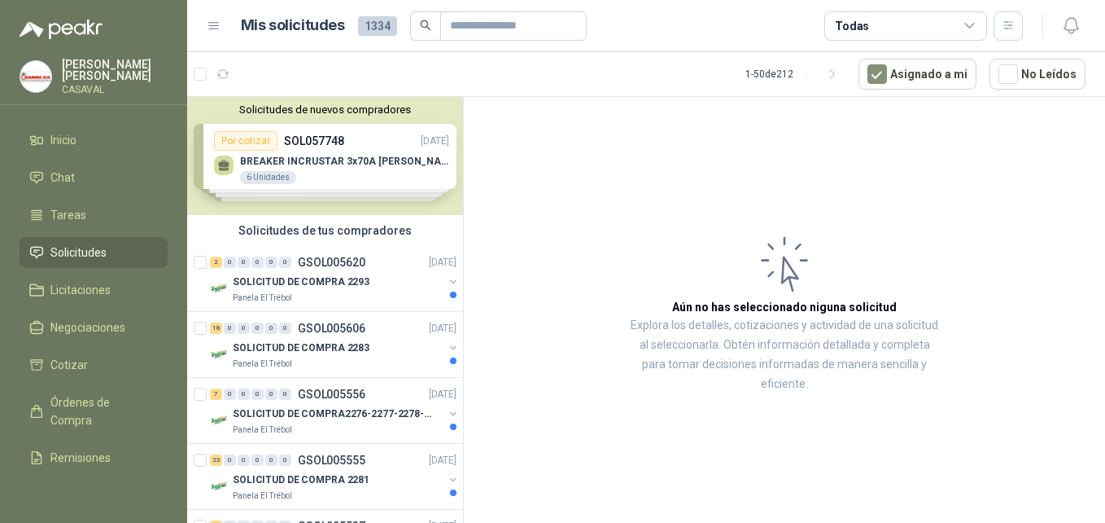
click at [606, 213] on article "Aún no has seleccionado niguna solicitud Explora los detalles, cotizaciones y a…" at bounding box center [784, 312] width 641 height 431
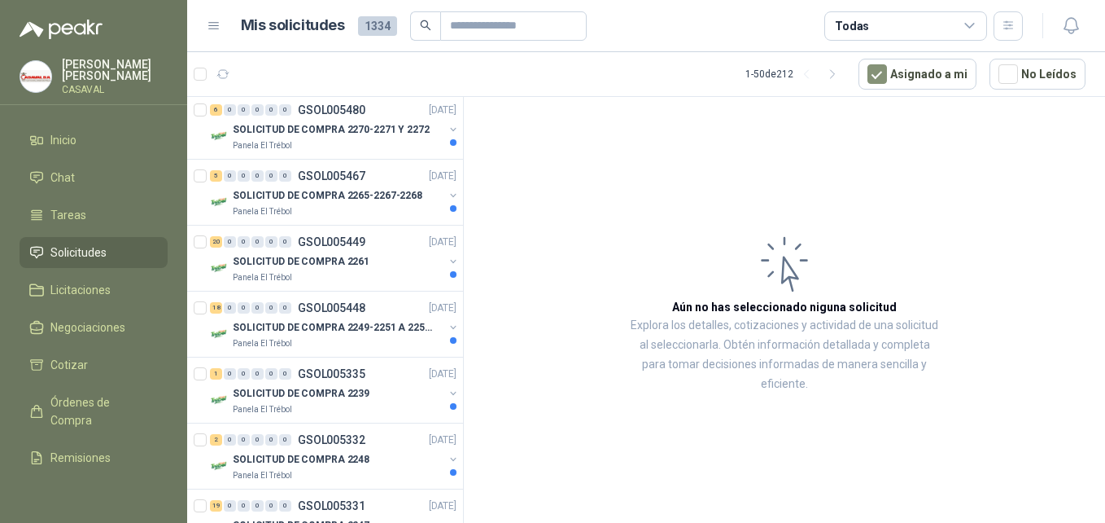
scroll to position [488, 0]
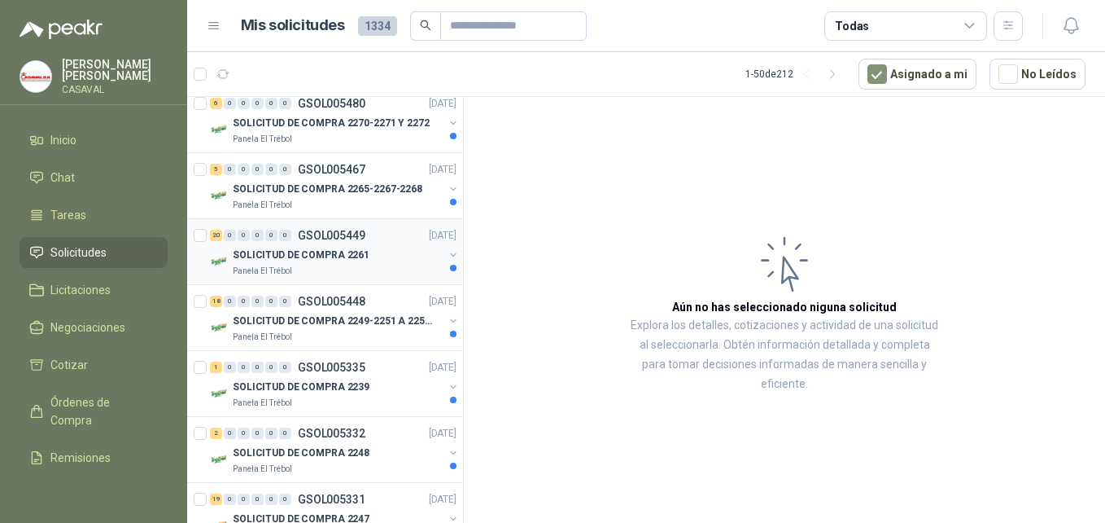
click at [326, 248] on p "SOLICITUD DE COMPRA 2261" at bounding box center [301, 254] width 137 height 15
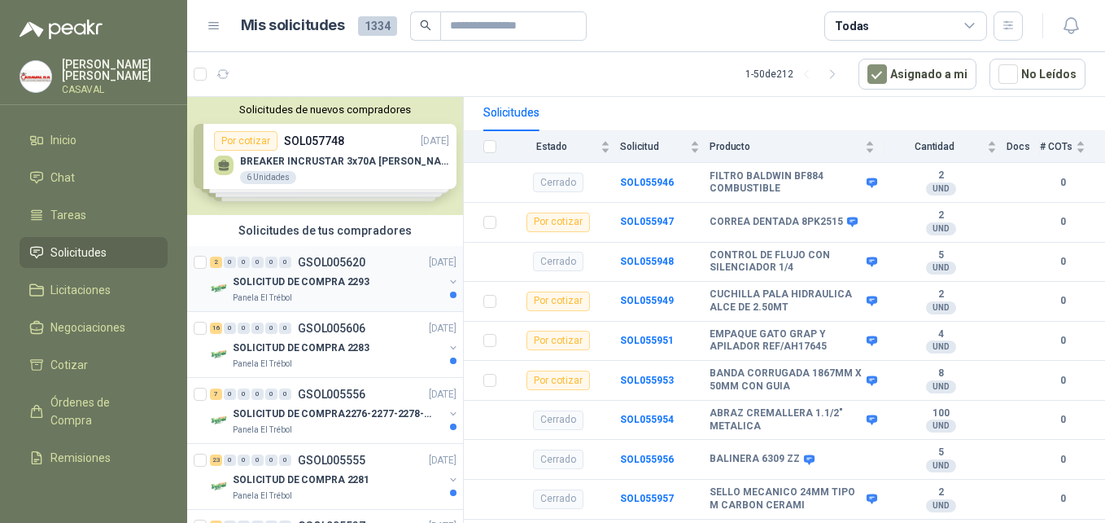
click at [357, 289] on p "SOLICITUD DE COMPRA 2293" at bounding box center [301, 281] width 137 height 15
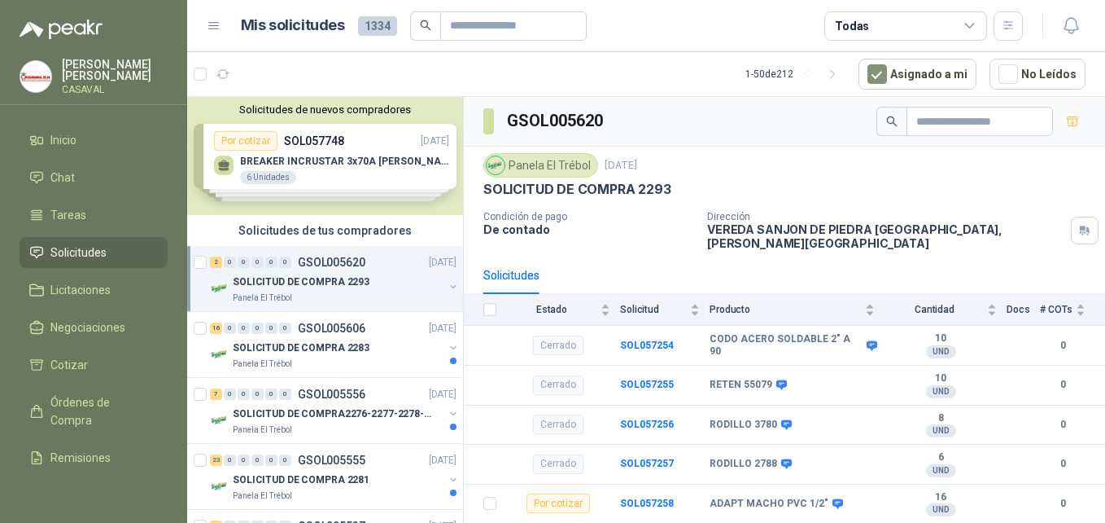
click at [345, 283] on p "SOLICITUD DE COMPRA 2293" at bounding box center [301, 281] width 137 height 15
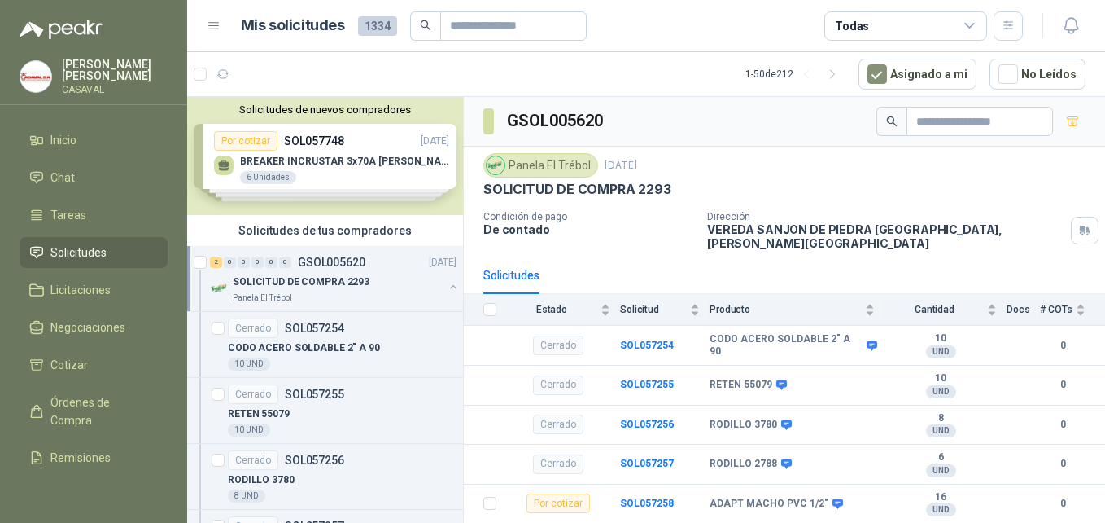
scroll to position [6, 0]
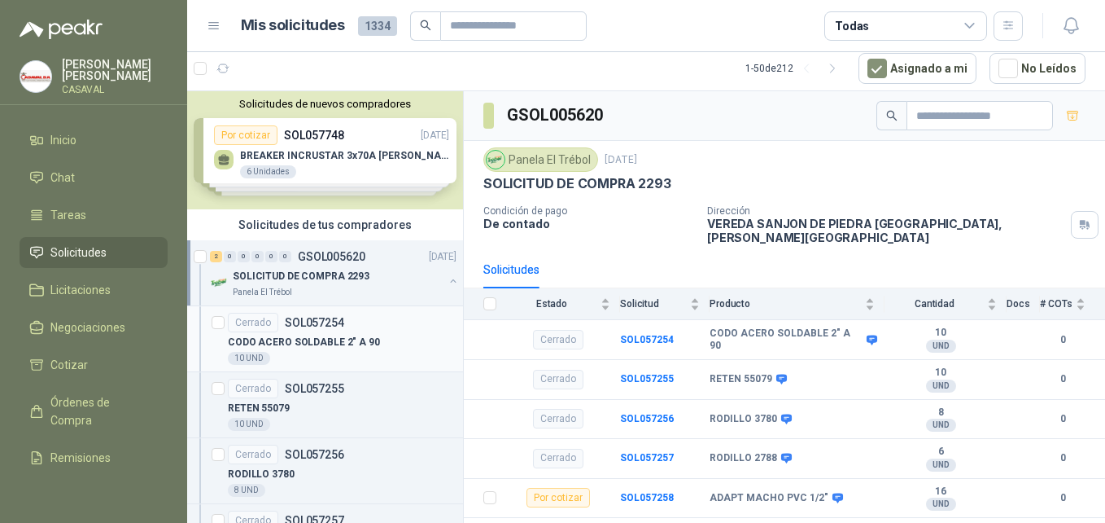
click at [346, 337] on p "CODO ACERO SOLDABLE 2" A 90" at bounding box center [304, 342] width 152 height 15
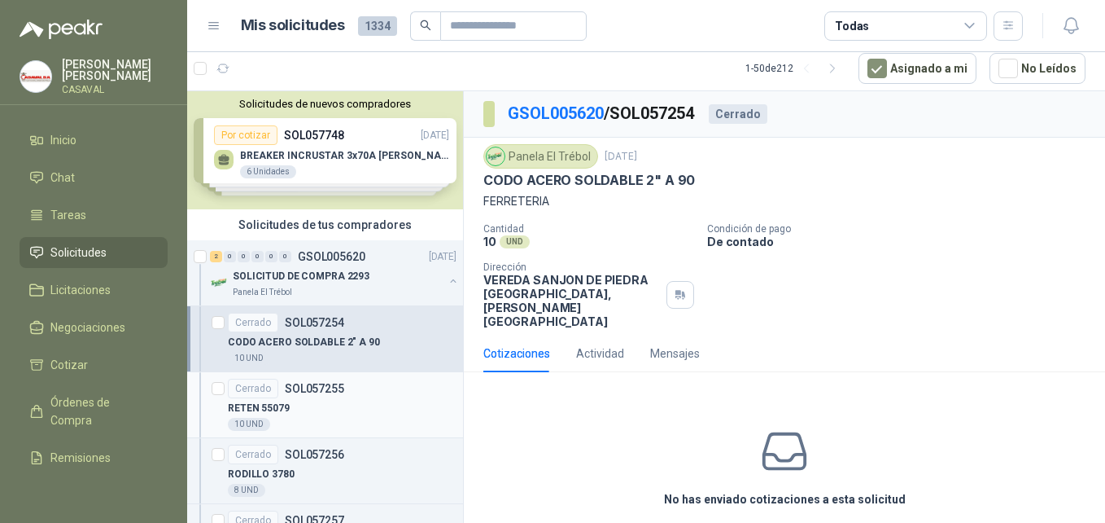
click at [356, 380] on div "Cerrado SOL057255" at bounding box center [342, 389] width 229 height 20
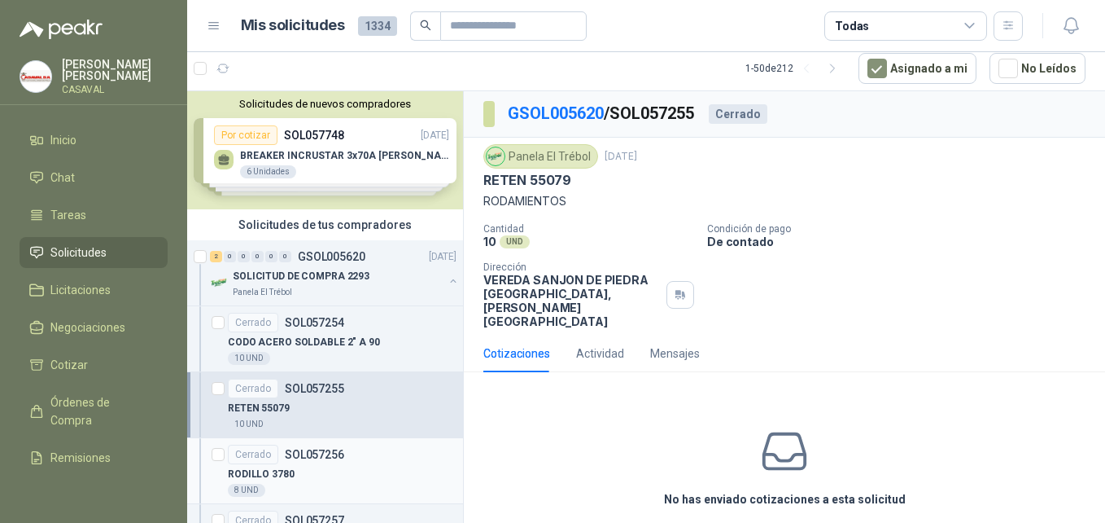
click at [325, 457] on p "SOL057256" at bounding box center [314, 454] width 59 height 11
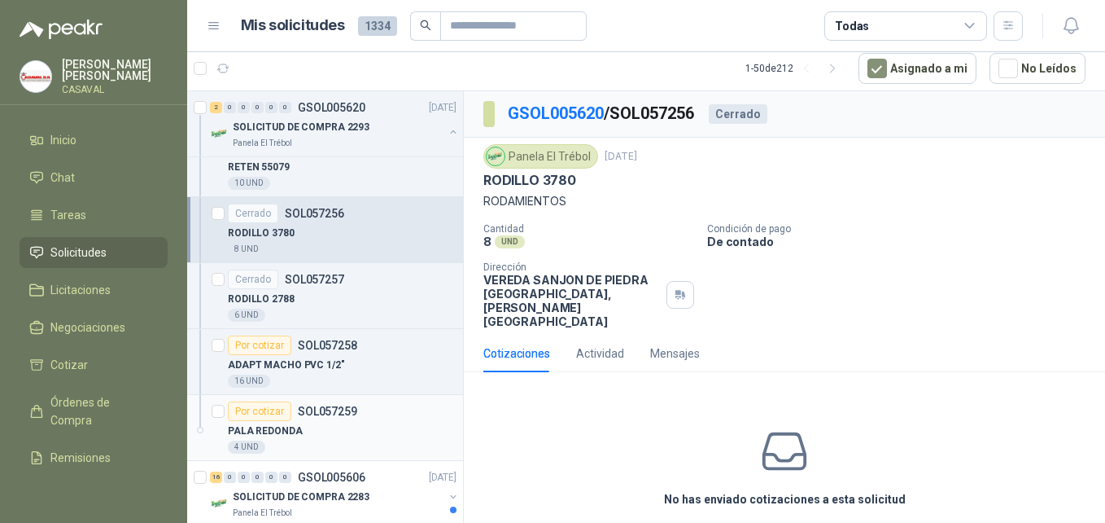
scroll to position [244, 0]
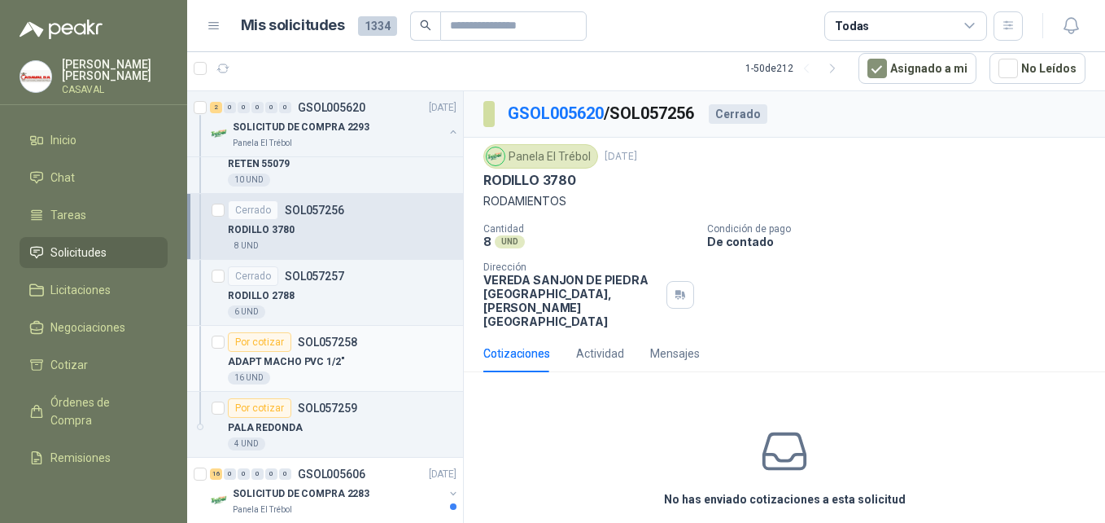
click at [282, 365] on p "ADAPT MACHO PVC 1/2"" at bounding box center [286, 361] width 117 height 15
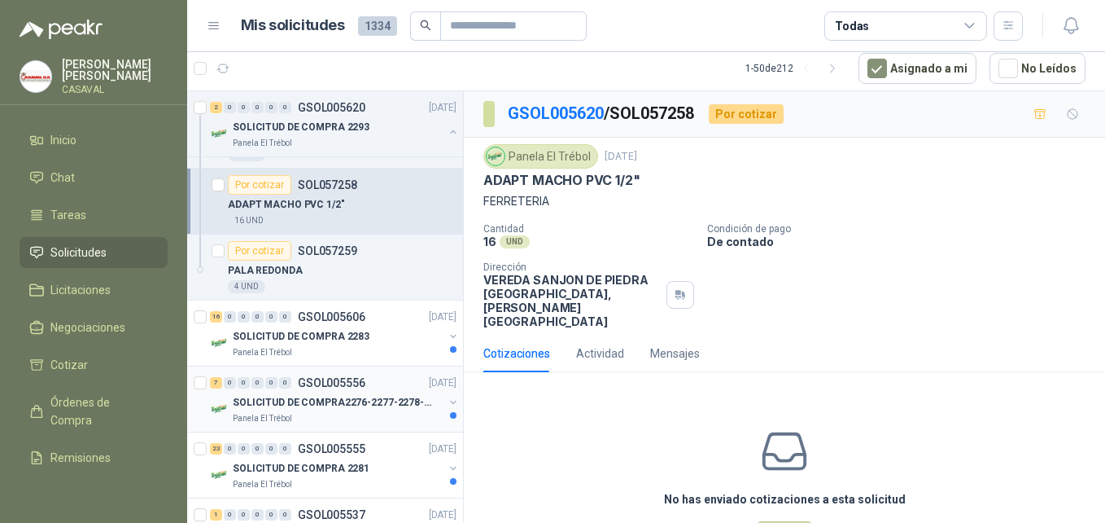
scroll to position [407, 0]
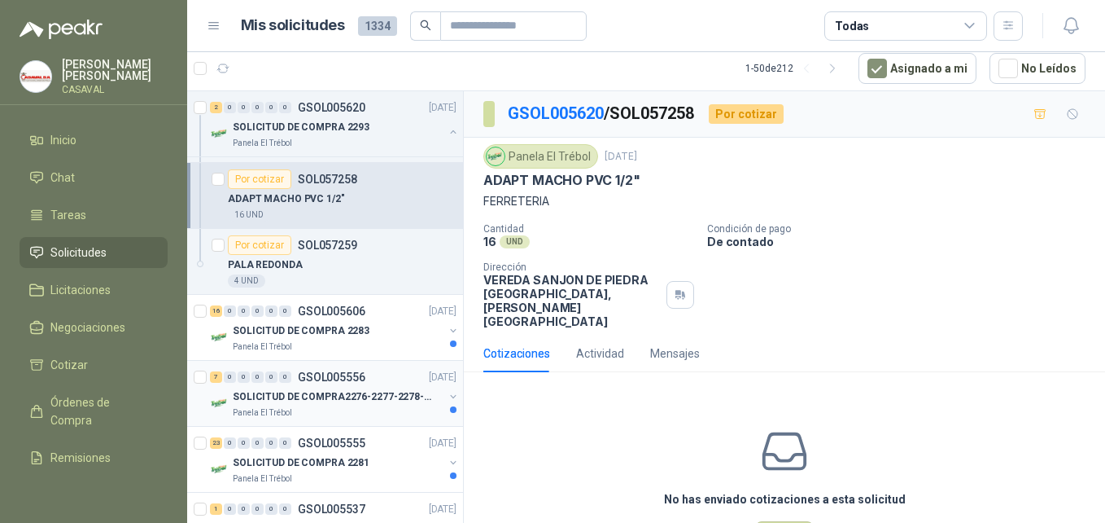
click at [314, 418] on div "Panela El Trébol" at bounding box center [338, 412] width 211 height 13
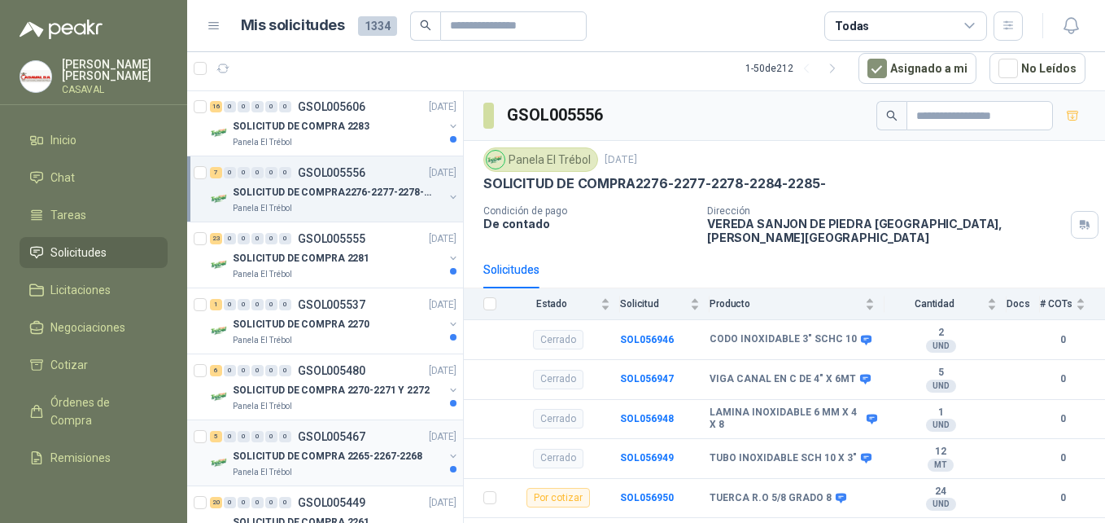
scroll to position [651, 0]
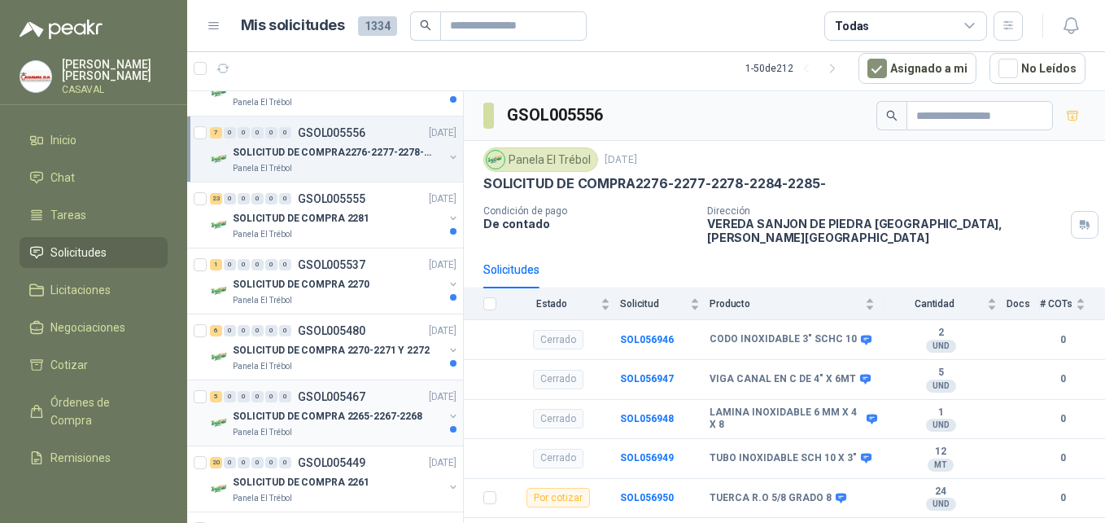
click at [315, 392] on p "GSOL005467" at bounding box center [332, 396] width 68 height 11
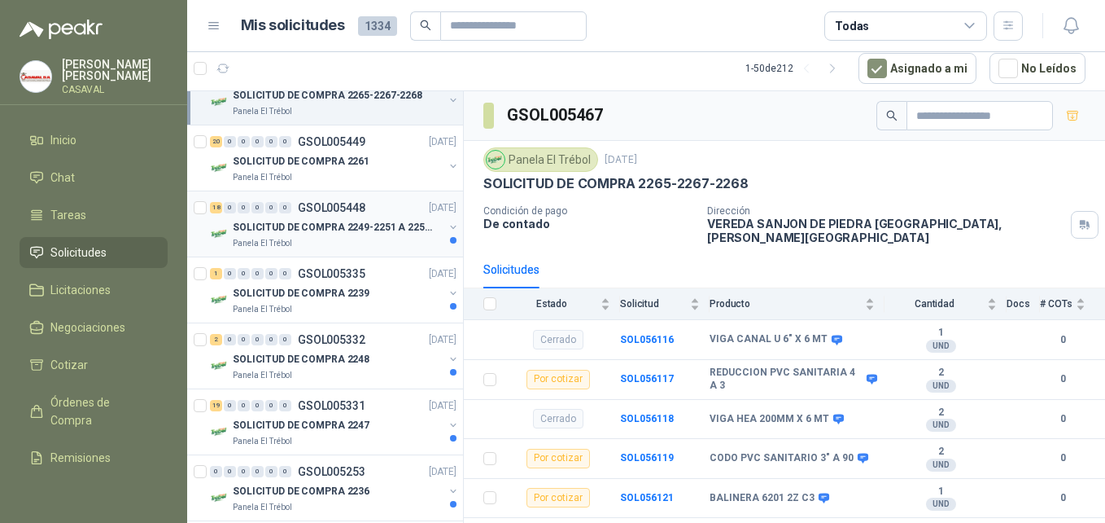
scroll to position [977, 0]
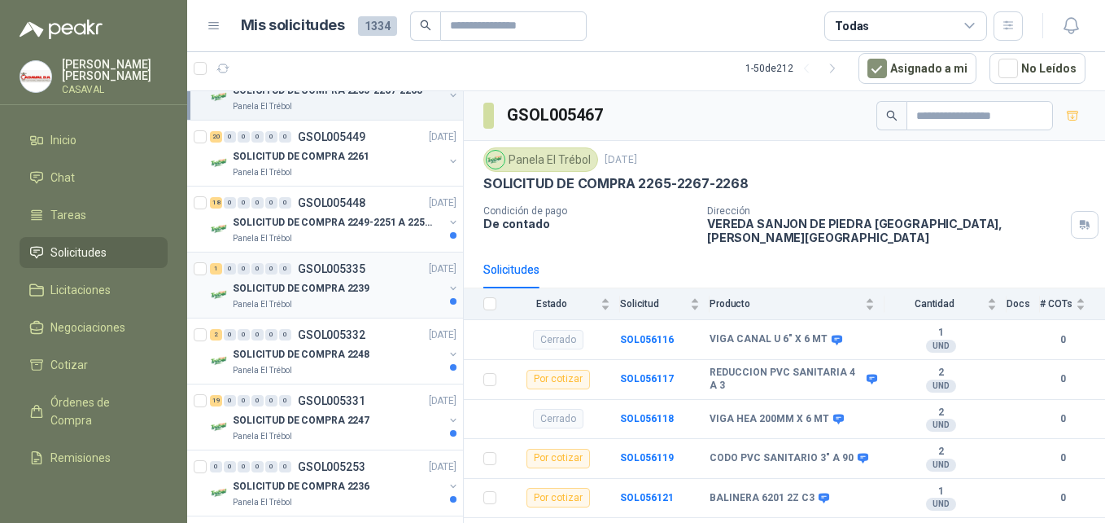
click at [318, 291] on p "SOLICITUD DE COMPRA 2239" at bounding box center [301, 288] width 137 height 15
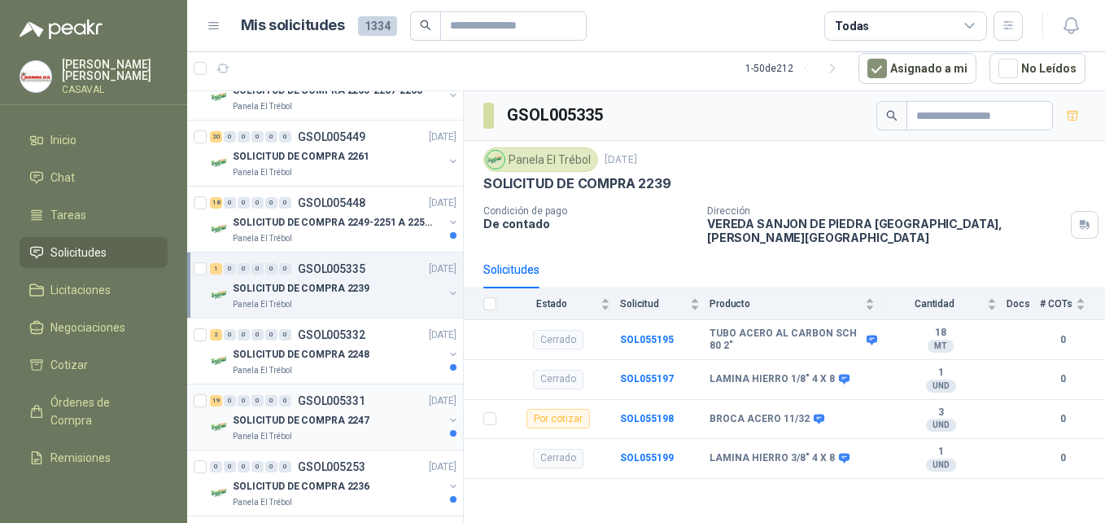
click at [336, 426] on p "SOLICITUD DE COMPRA 2247" at bounding box center [301, 420] width 137 height 15
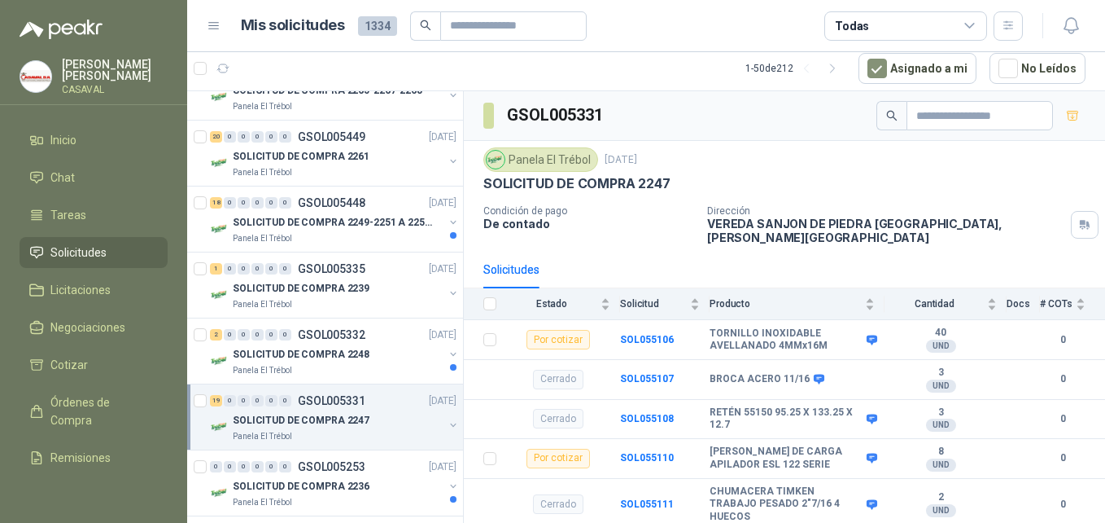
scroll to position [1221, 0]
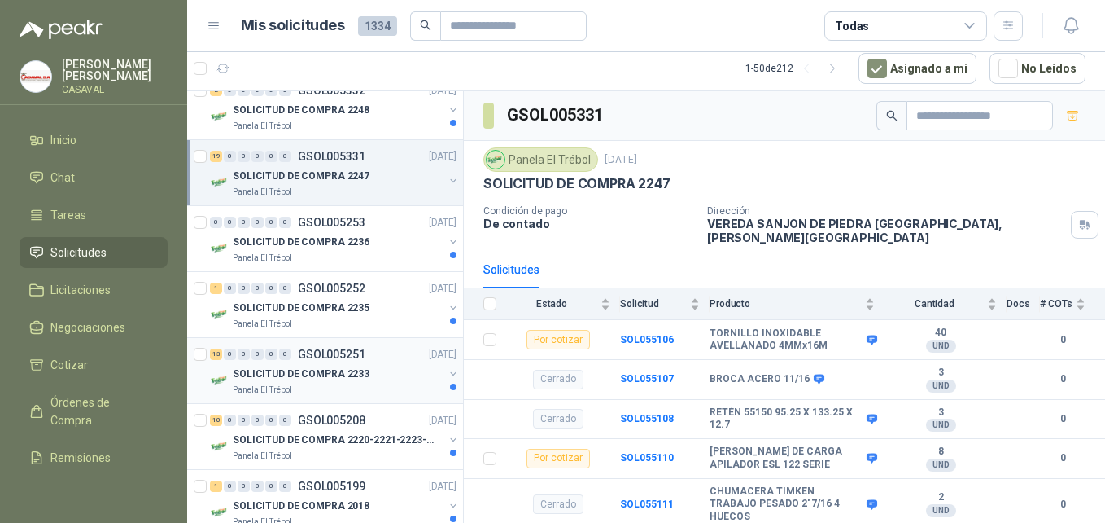
click at [310, 357] on p "GSOL005251" at bounding box center [332, 353] width 68 height 11
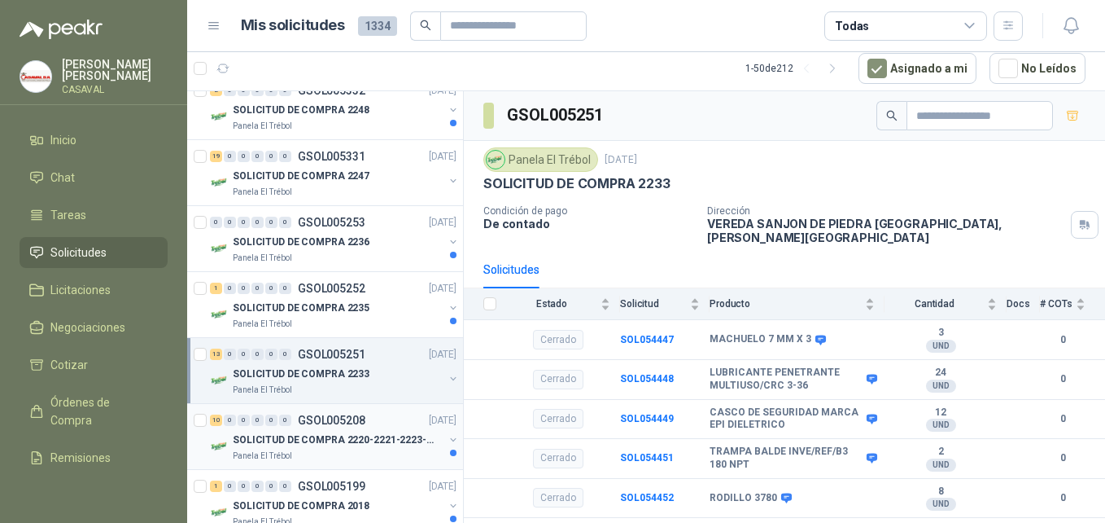
click at [363, 432] on p "SOLICITUD DE COMPRA 2220-2221-2223-2224" at bounding box center [334, 439] width 203 height 15
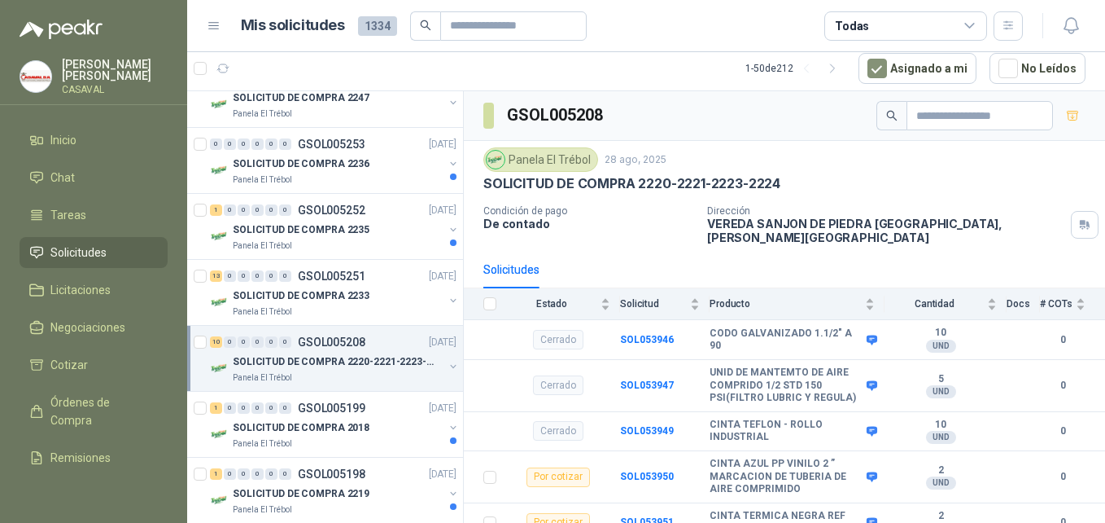
scroll to position [1628, 0]
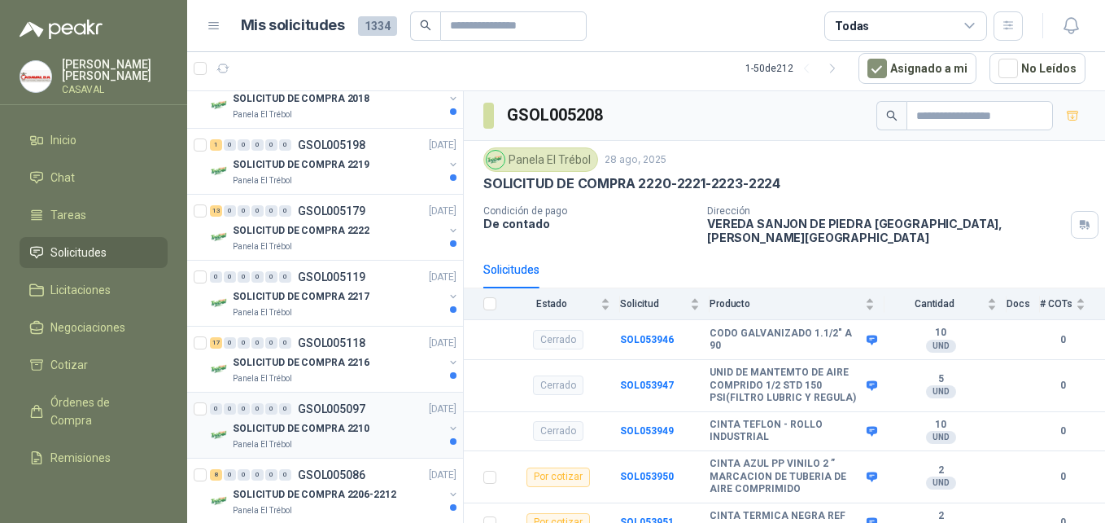
click at [342, 401] on div "0 0 0 0 0 0 GSOL005097 22/08/25" at bounding box center [335, 409] width 250 height 20
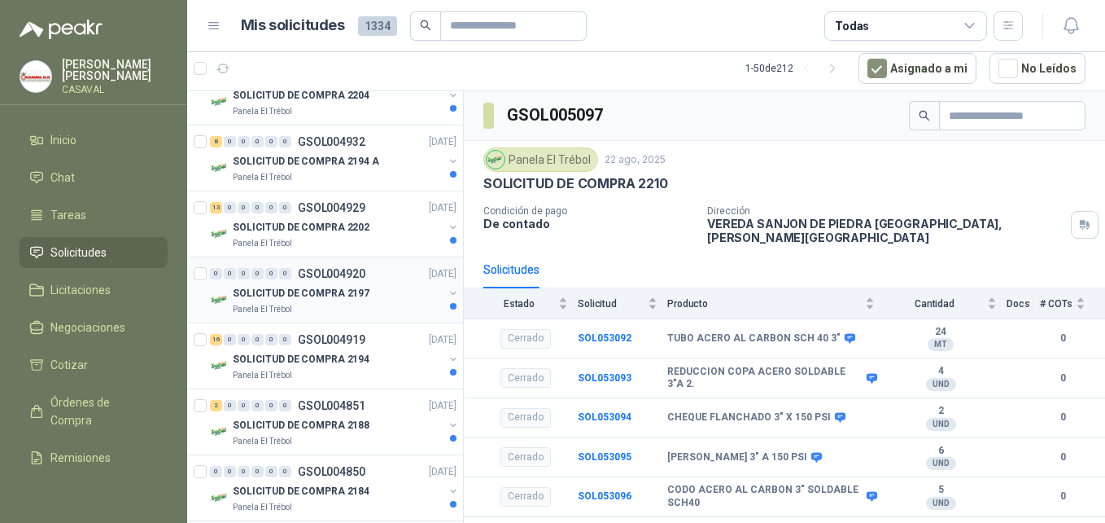
scroll to position [2361, 0]
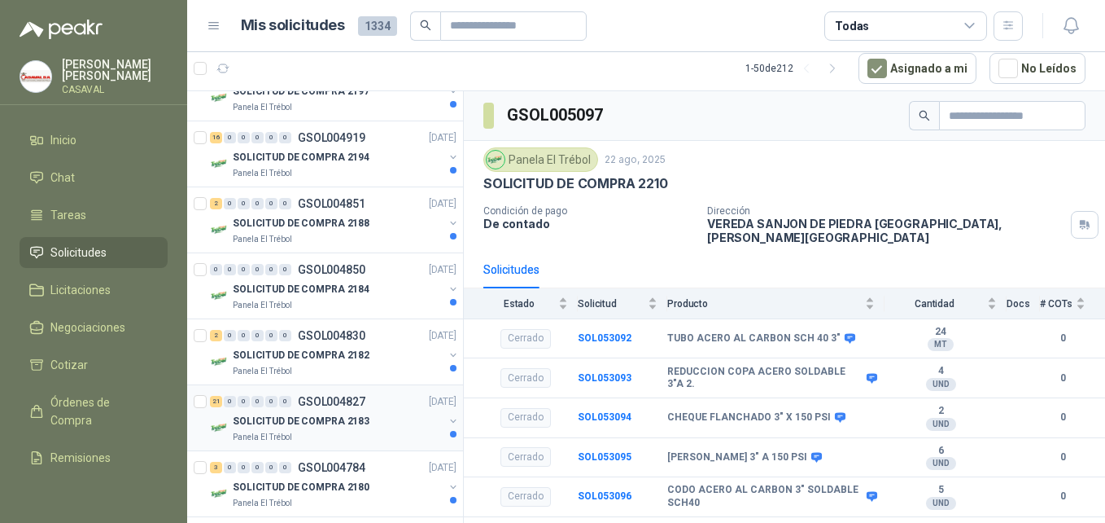
click at [331, 389] on div "21 0 0 0 0 0 GSOL004827 11/08/25 SOLICITUD DE COMPRA 2183 Panela El Trébol" at bounding box center [325, 418] width 276 height 66
click at [309, 356] on p "SOLICITUD DE COMPRA 2182" at bounding box center [301, 355] width 137 height 15
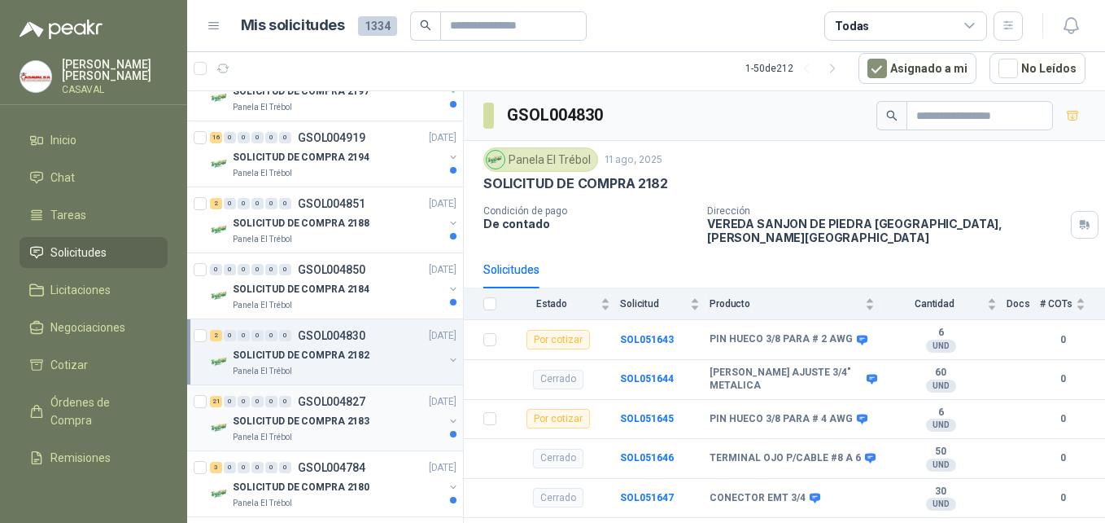
click at [323, 443] on div "Panela El Trébol" at bounding box center [338, 437] width 211 height 13
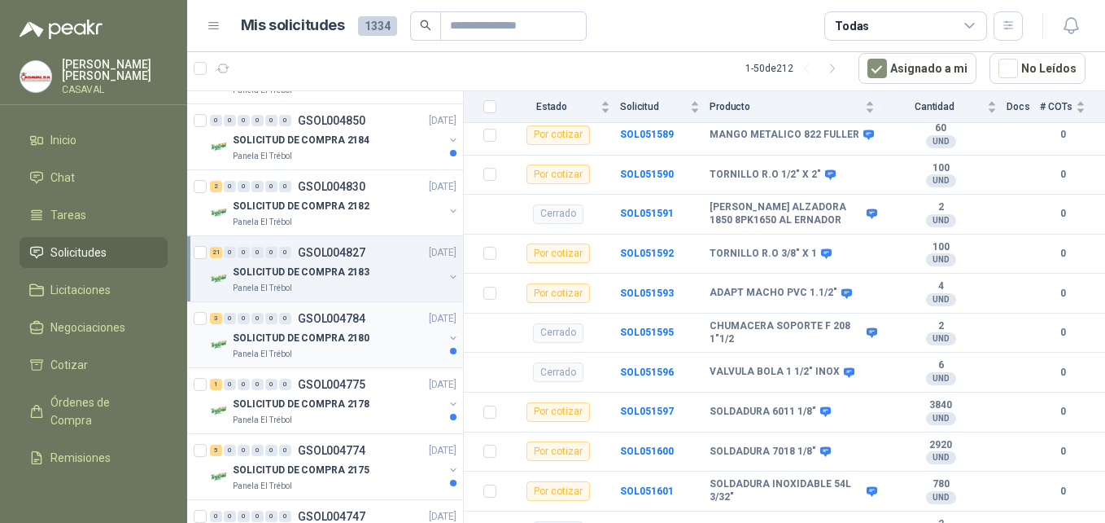
scroll to position [2686, 0]
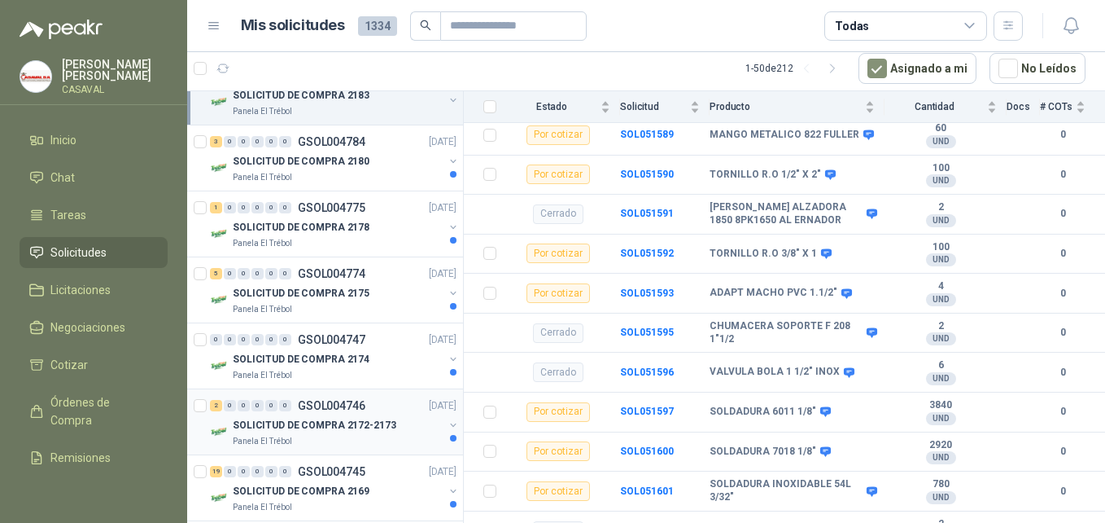
click at [280, 421] on p "SOLICITUD DE COMPRA 2172-2173" at bounding box center [315, 425] width 164 height 15
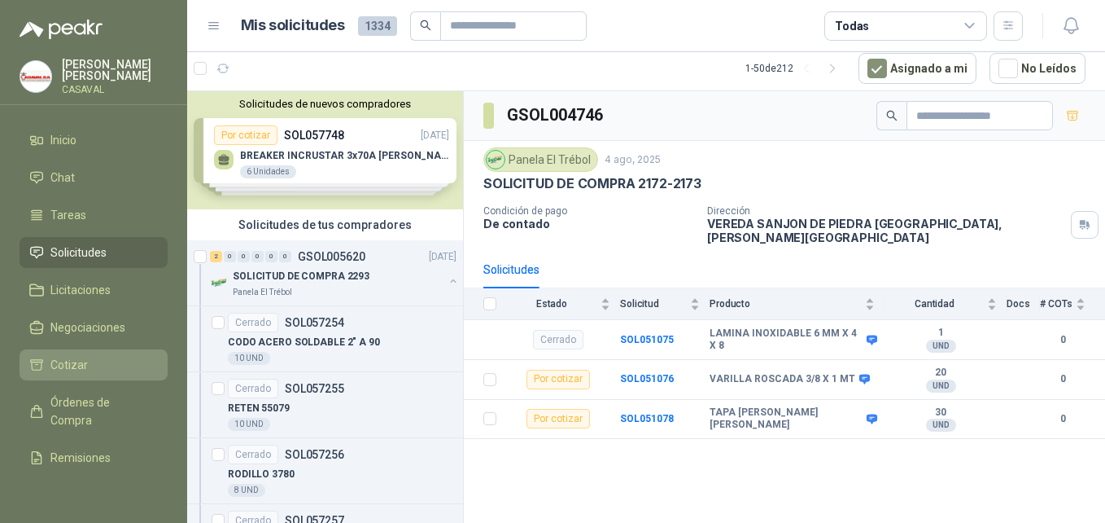
click at [83, 366] on span "Cotizar" at bounding box center [68, 365] width 37 height 18
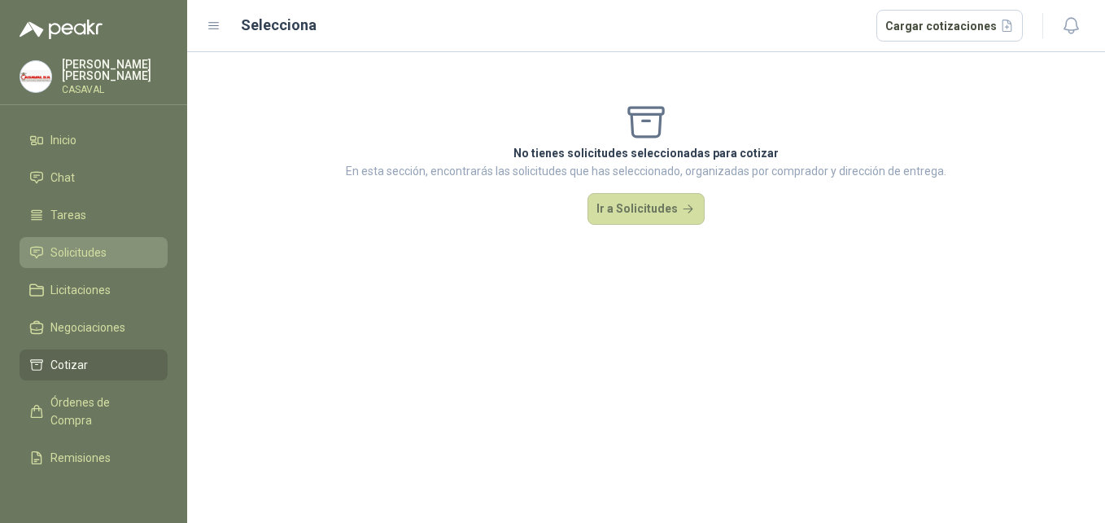
click at [95, 249] on span "Solicitudes" at bounding box center [78, 252] width 56 height 18
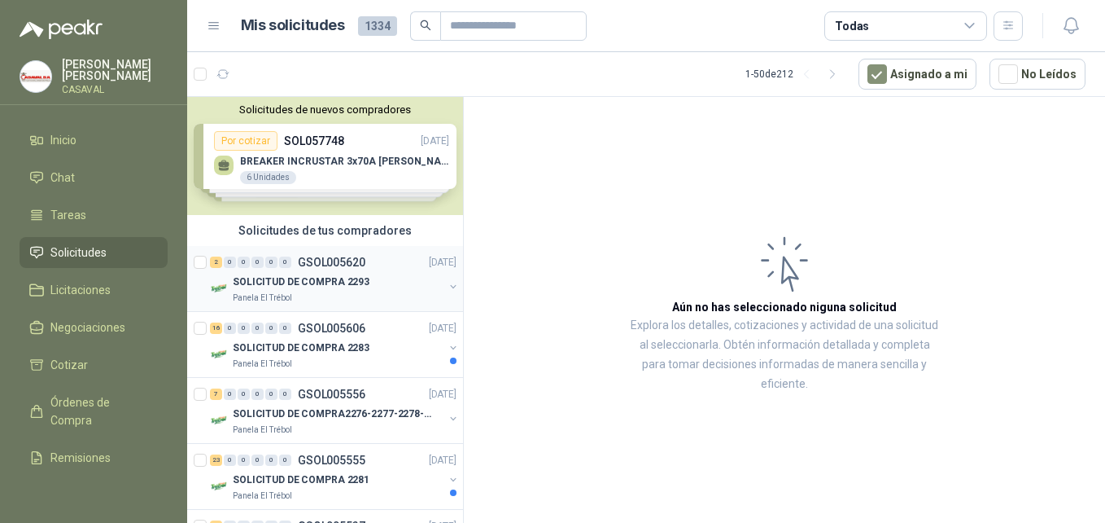
click at [252, 291] on div "SOLICITUD DE COMPRA 2293" at bounding box center [338, 282] width 211 height 20
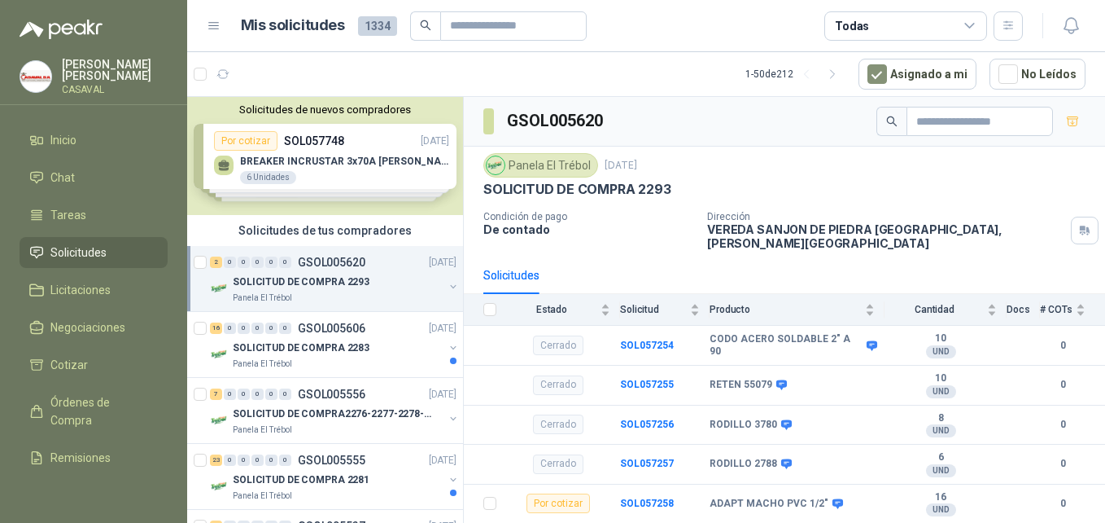
click at [537, 231] on p "De contado" at bounding box center [589, 229] width 211 height 14
click at [338, 291] on div "SOLICITUD DE COMPRA 2293" at bounding box center [338, 282] width 211 height 20
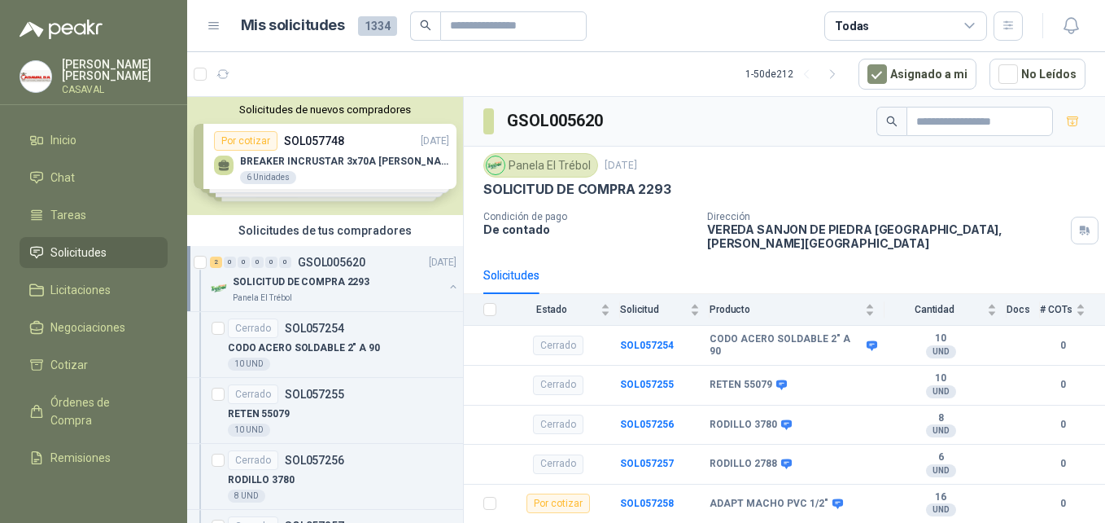
click at [335, 323] on p "SOL057254" at bounding box center [314, 327] width 59 height 11
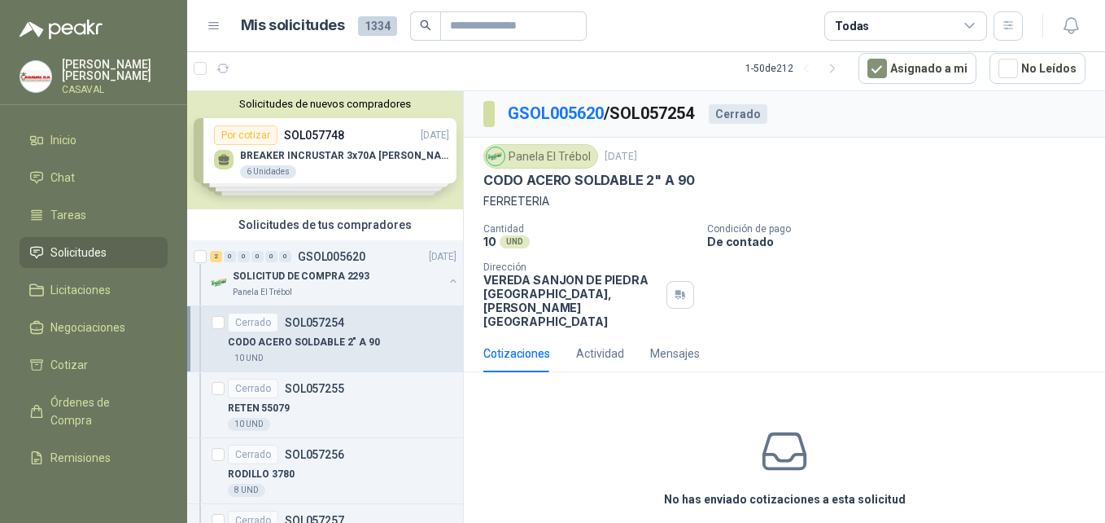
click at [302, 324] on p "SOL057254" at bounding box center [314, 322] width 59 height 11
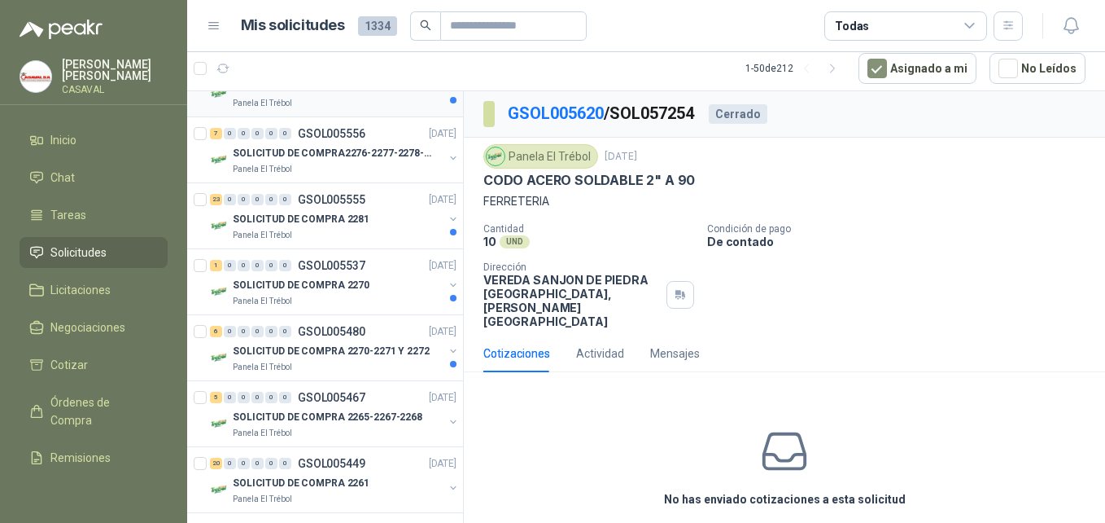
scroll to position [651, 0]
click at [335, 355] on p "SOLICITUD DE COMPRA 2270-2271 Y 2272" at bounding box center [331, 350] width 197 height 15
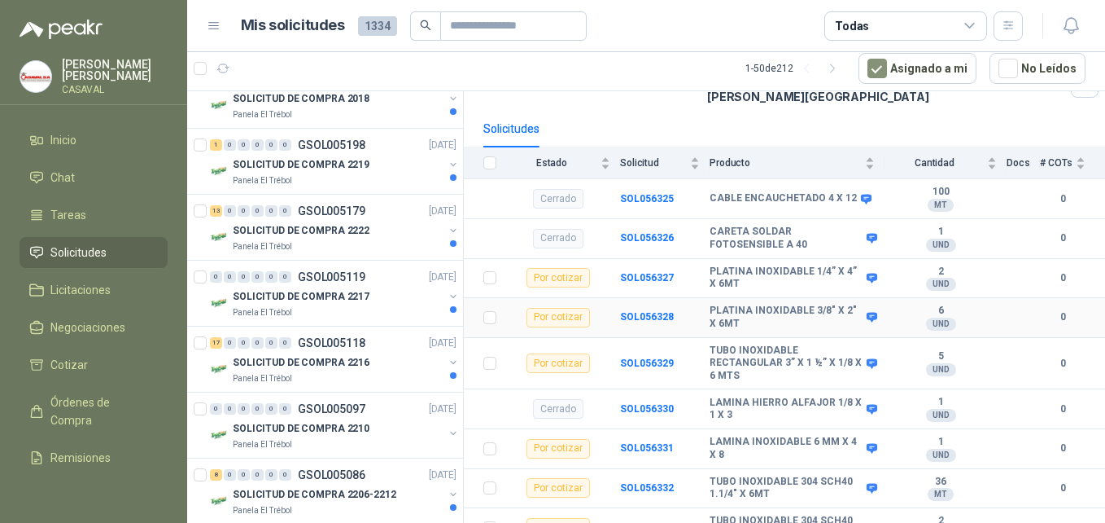
scroll to position [155, 0]
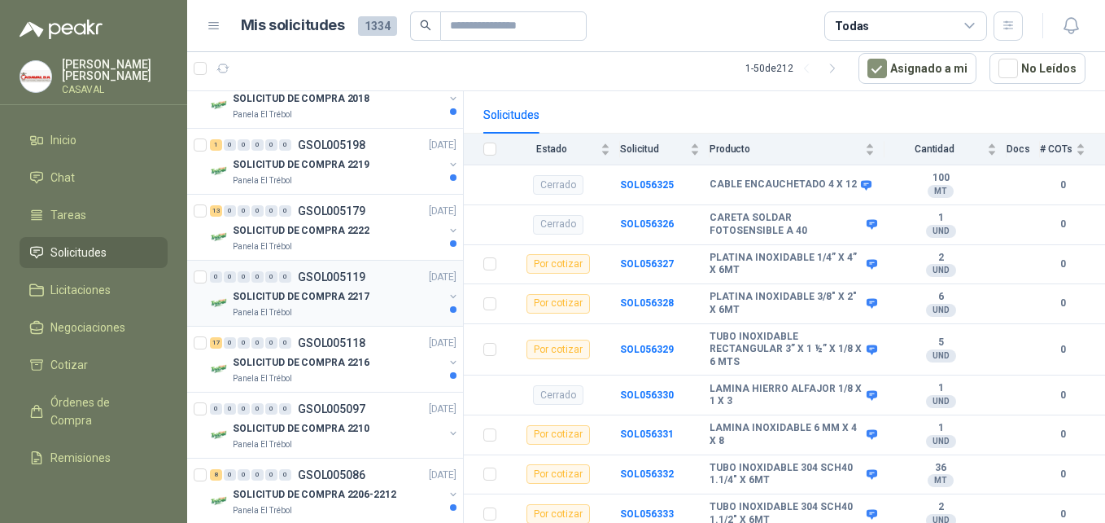
click at [262, 300] on p "SOLICITUD DE COMPRA 2217" at bounding box center [301, 296] width 137 height 15
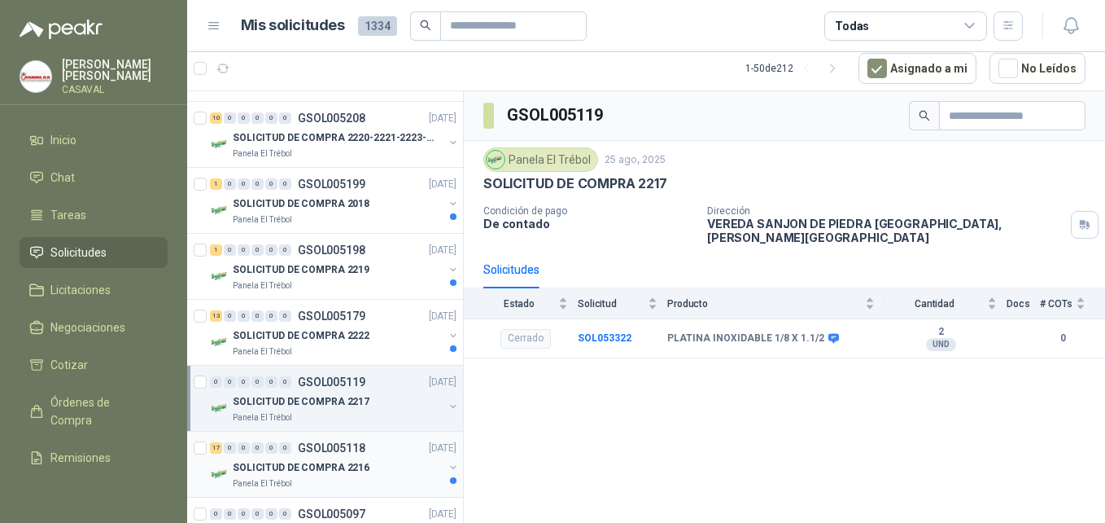
scroll to position [1628, 0]
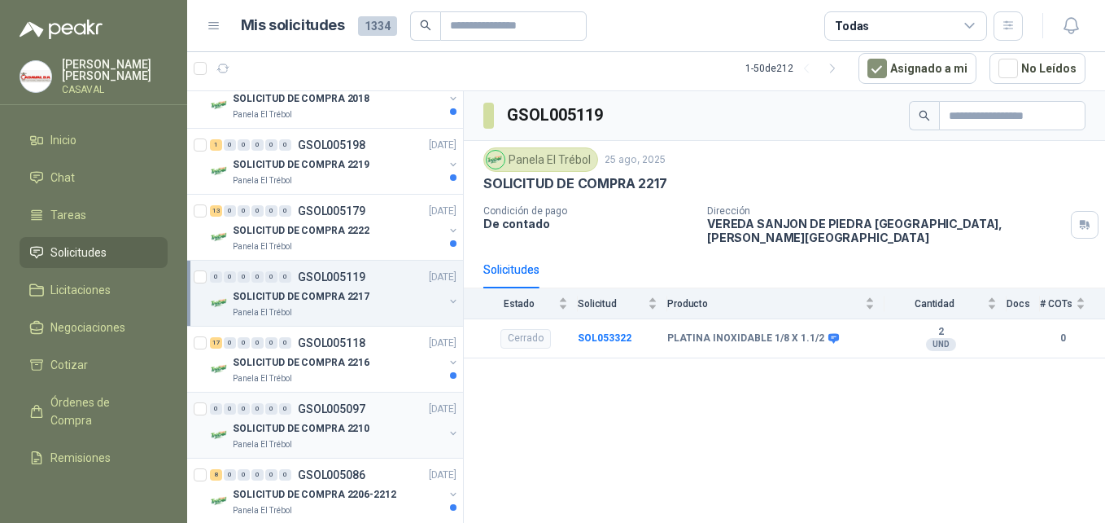
click at [353, 399] on div "0 0 0 0 0 0 GSOL005097 22/08/25" at bounding box center [335, 409] width 250 height 20
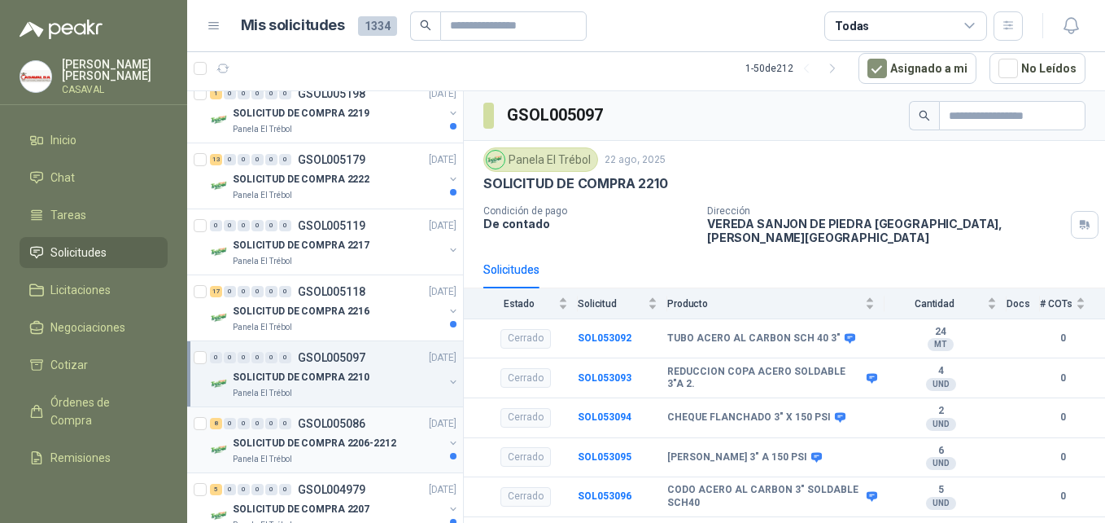
scroll to position [1791, 0]
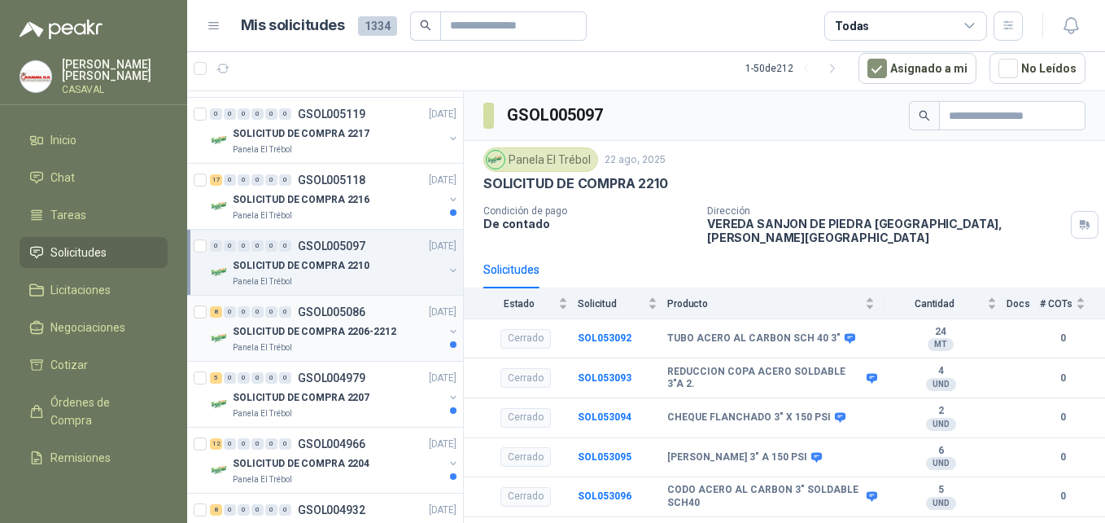
click at [360, 410] on div "Panela El Trébol" at bounding box center [338, 413] width 211 height 13
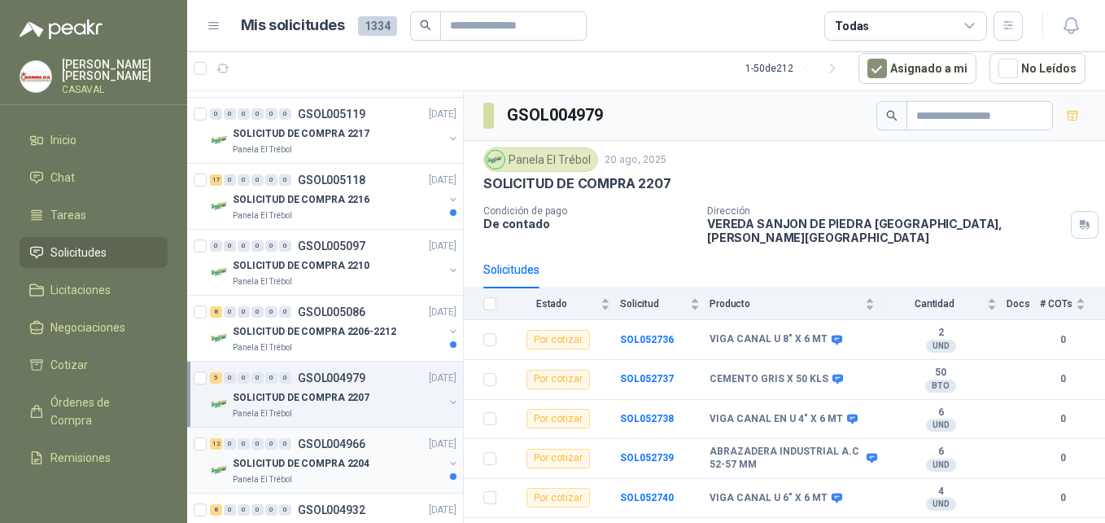
click at [352, 449] on p "GSOL004966" at bounding box center [332, 443] width 68 height 11
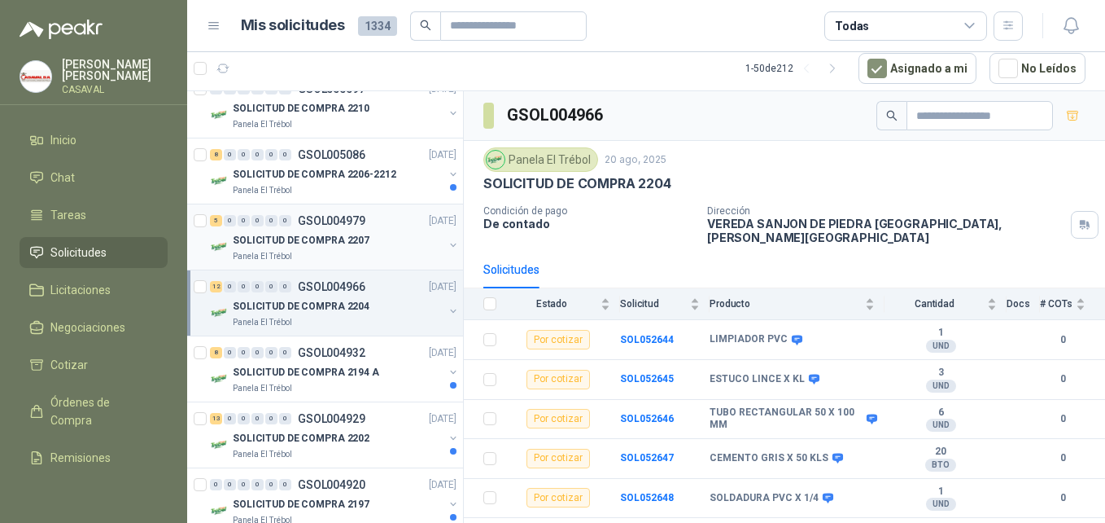
scroll to position [2035, 0]
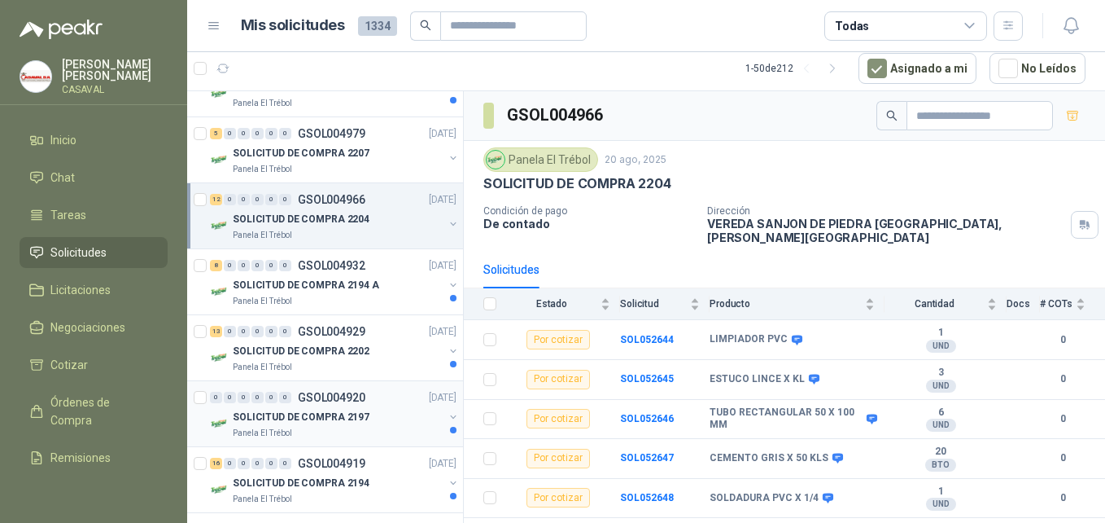
click at [364, 423] on div "SOLICITUD DE COMPRA 2197" at bounding box center [338, 417] width 211 height 20
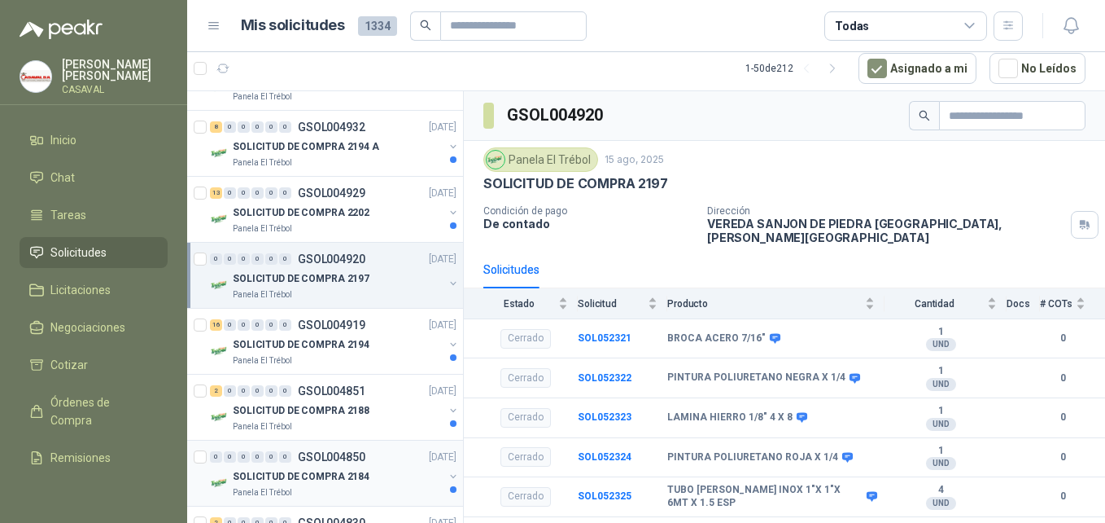
scroll to position [2198, 0]
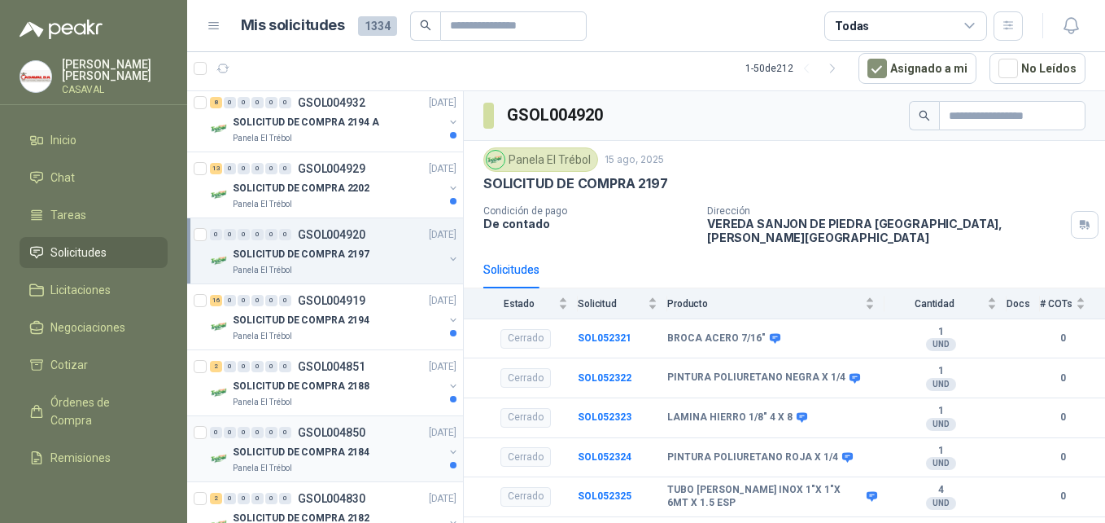
click at [361, 430] on p "GSOL004850" at bounding box center [332, 432] width 68 height 11
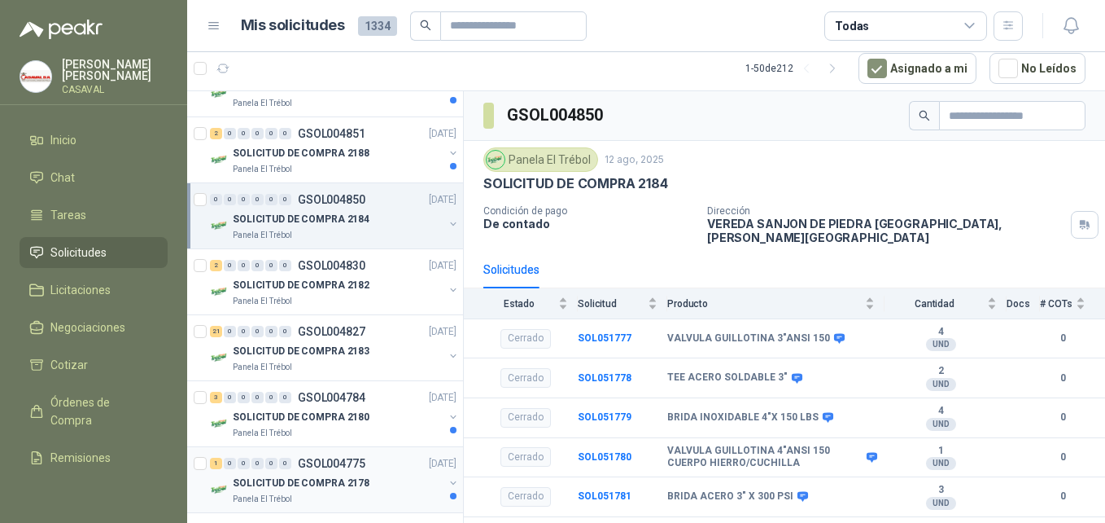
scroll to position [2442, 0]
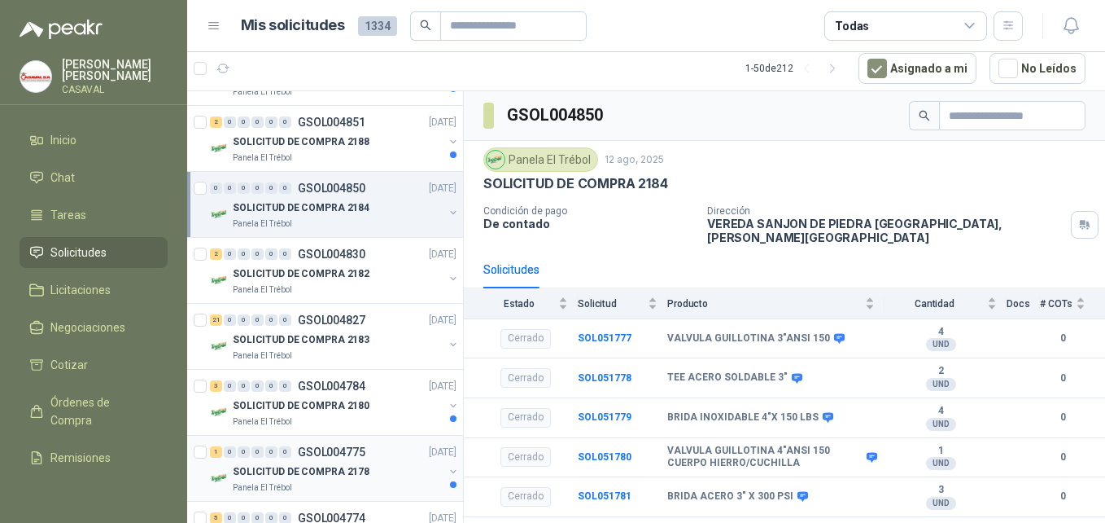
click at [346, 440] on div "1 0 0 0 0 0 GSOL004775 06/08/25 SOLICITUD DE COMPRA 2178 Panela El Trébol" at bounding box center [325, 469] width 276 height 66
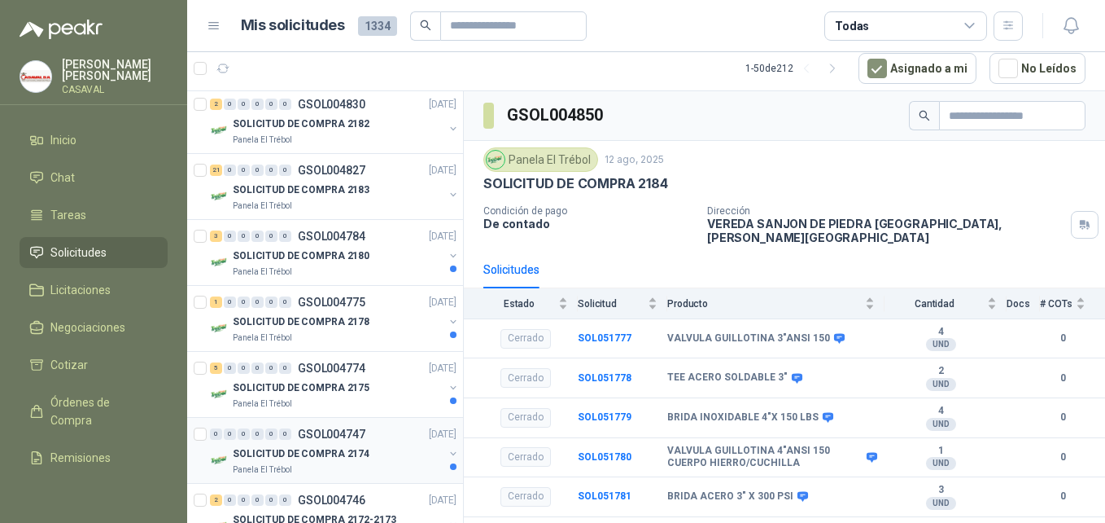
scroll to position [2605, 0]
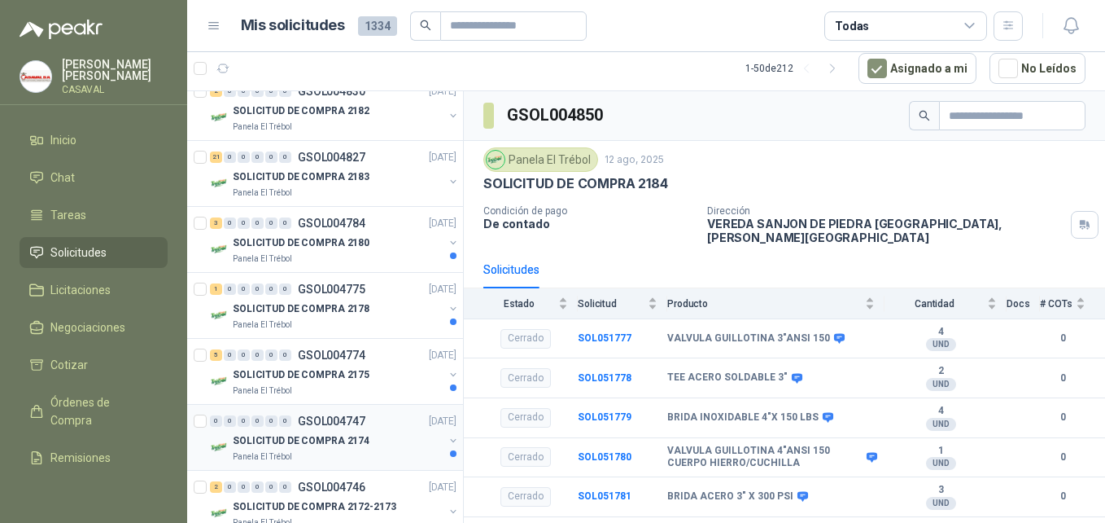
click at [343, 425] on p "GSOL004747" at bounding box center [332, 420] width 68 height 11
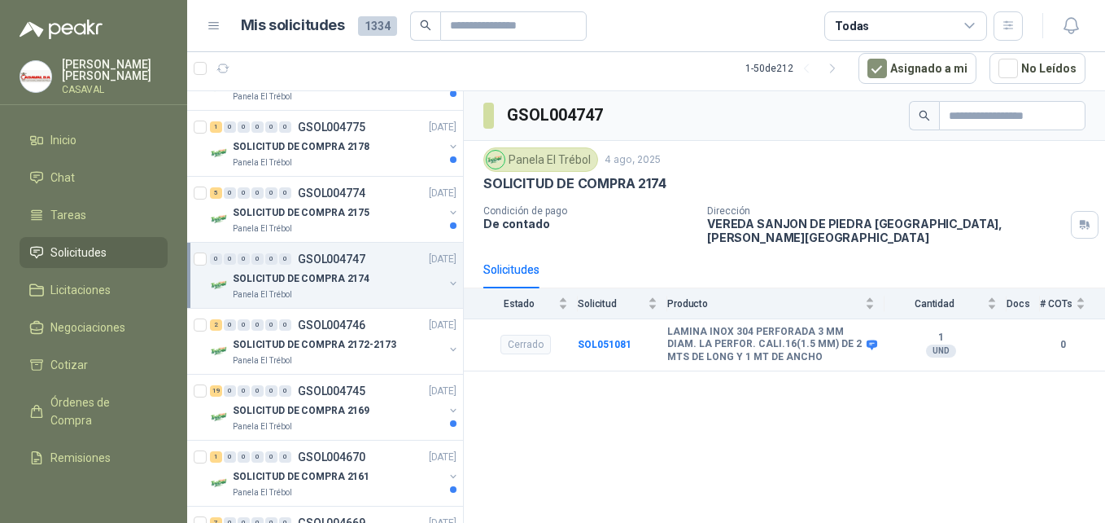
scroll to position [2768, 0]
click at [343, 425] on div "Panela El Trébol" at bounding box center [338, 425] width 211 height 13
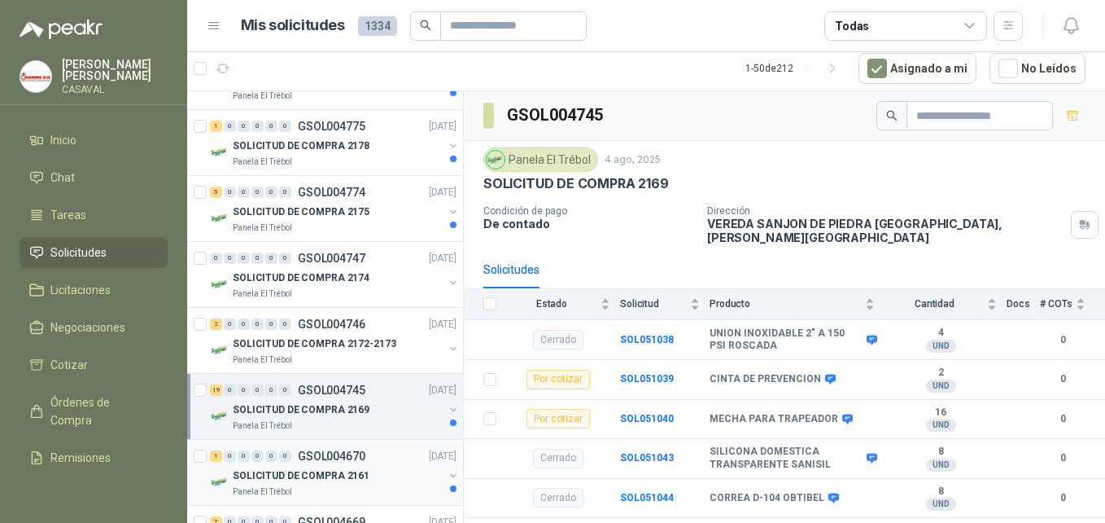
click at [344, 458] on p "GSOL004670" at bounding box center [332, 455] width 68 height 11
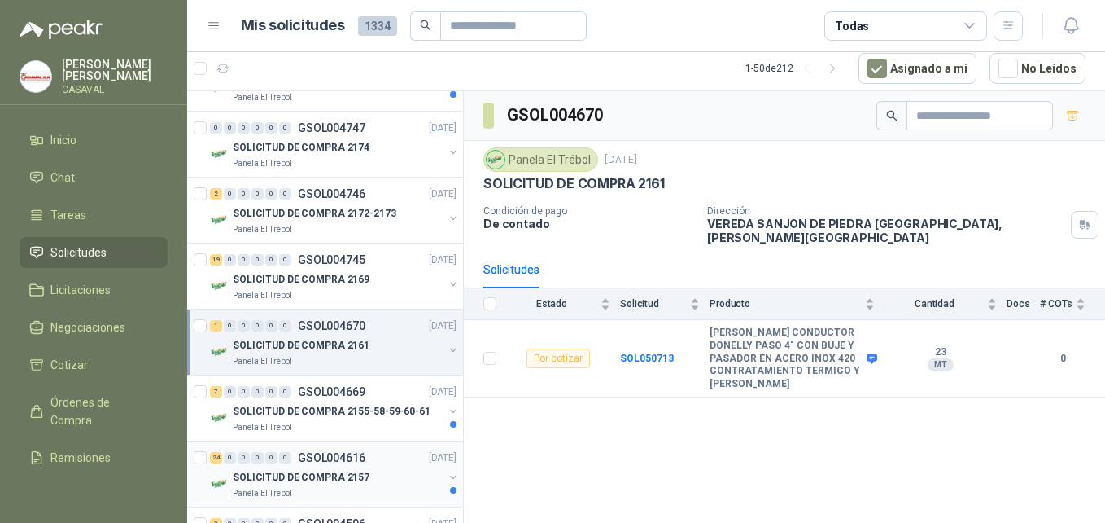
scroll to position [2931, 0]
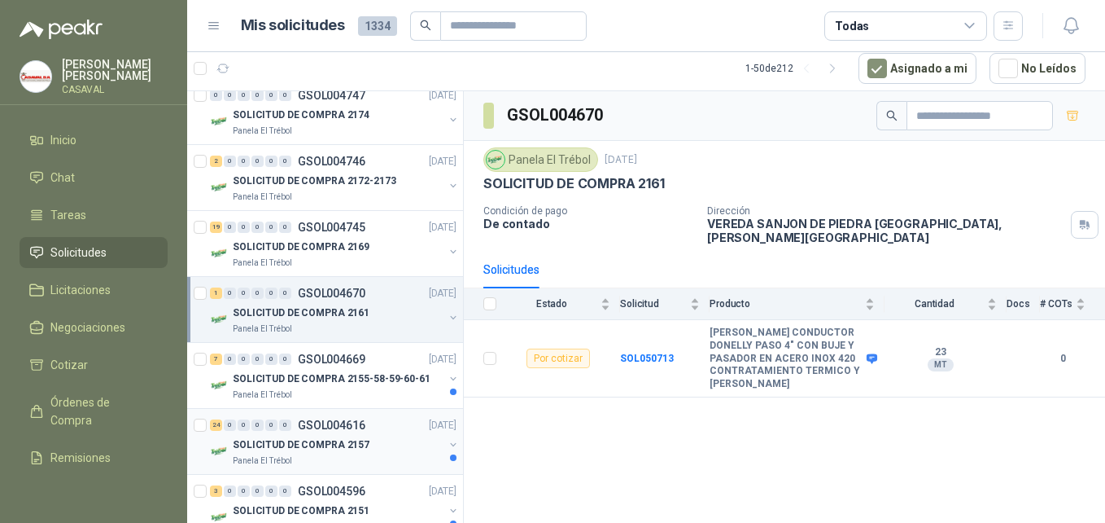
click at [357, 419] on p "GSOL004616" at bounding box center [332, 424] width 68 height 11
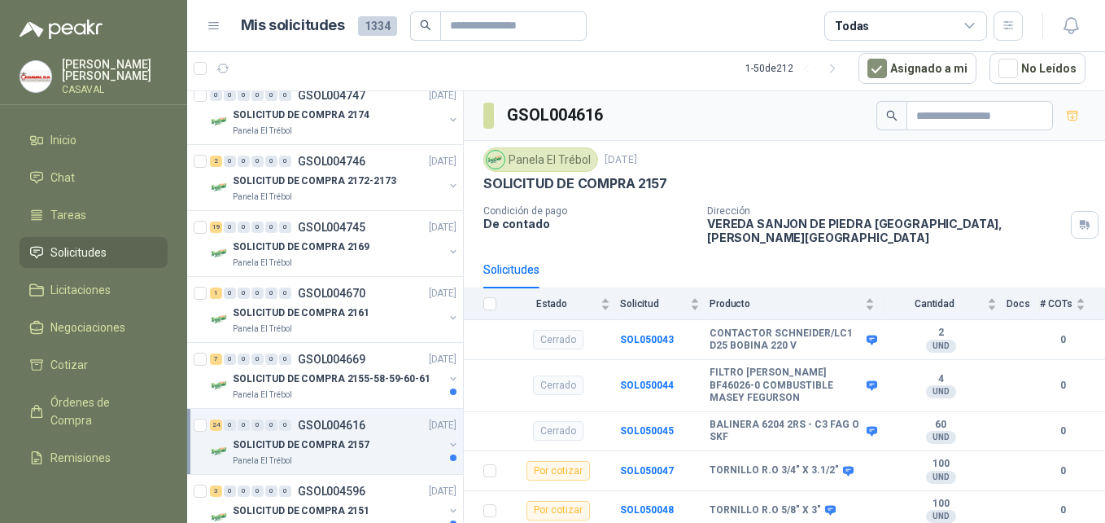
scroll to position [3093, 0]
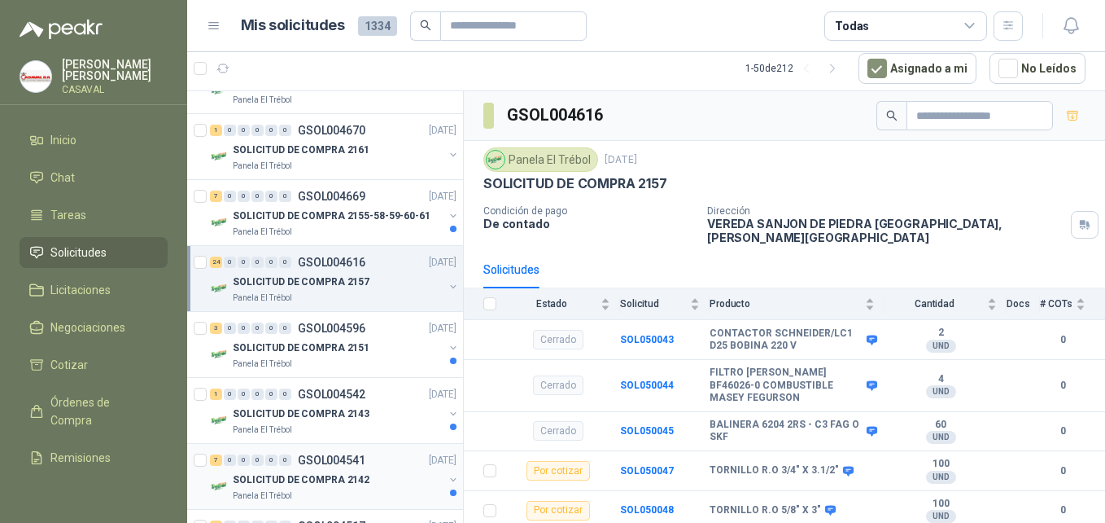
click at [354, 450] on div "7 0 0 0 0 0 GSOL004541 21/07/25" at bounding box center [335, 460] width 250 height 20
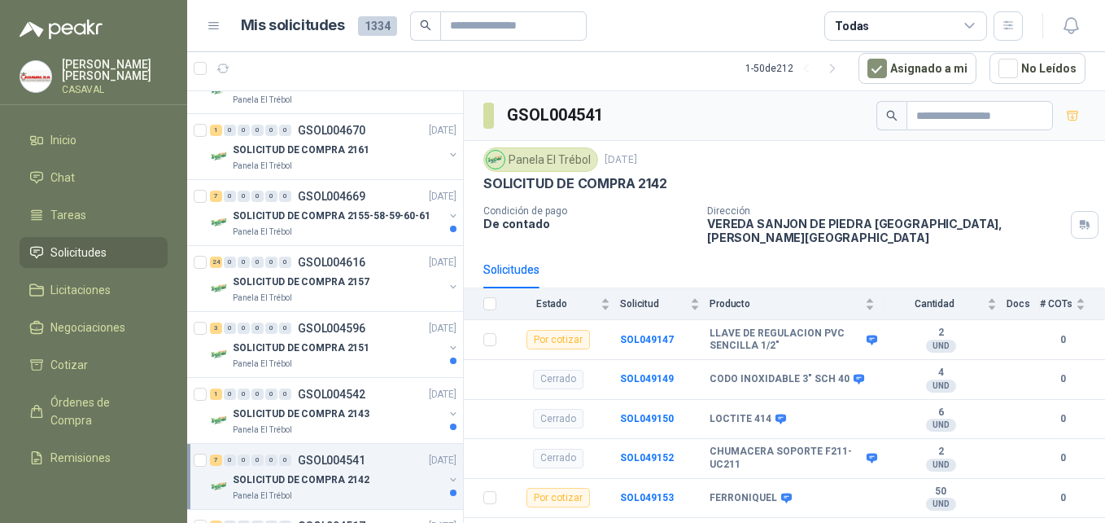
scroll to position [3256, 0]
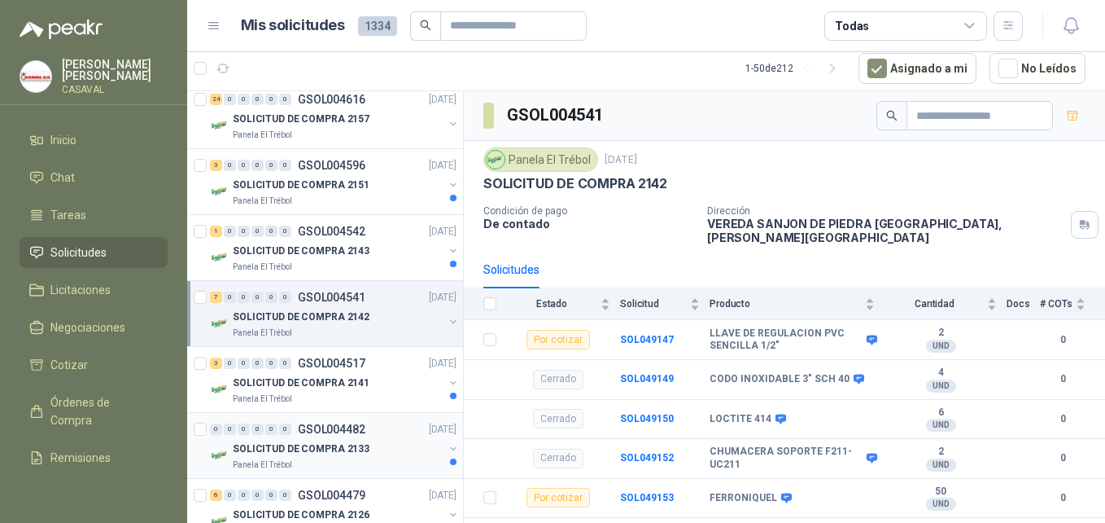
click at [361, 466] on div "Panela El Trébol" at bounding box center [338, 464] width 211 height 13
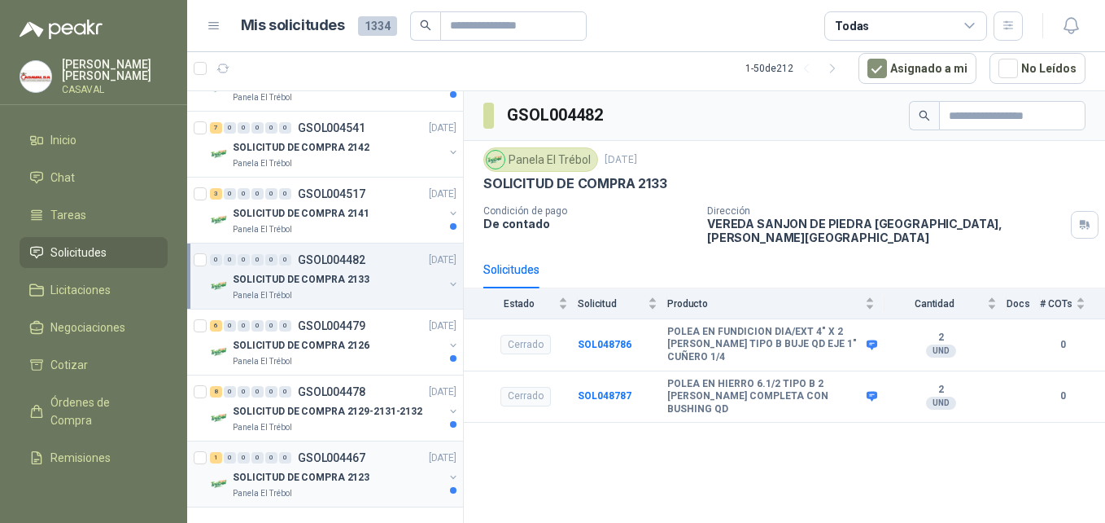
scroll to position [3446, 0]
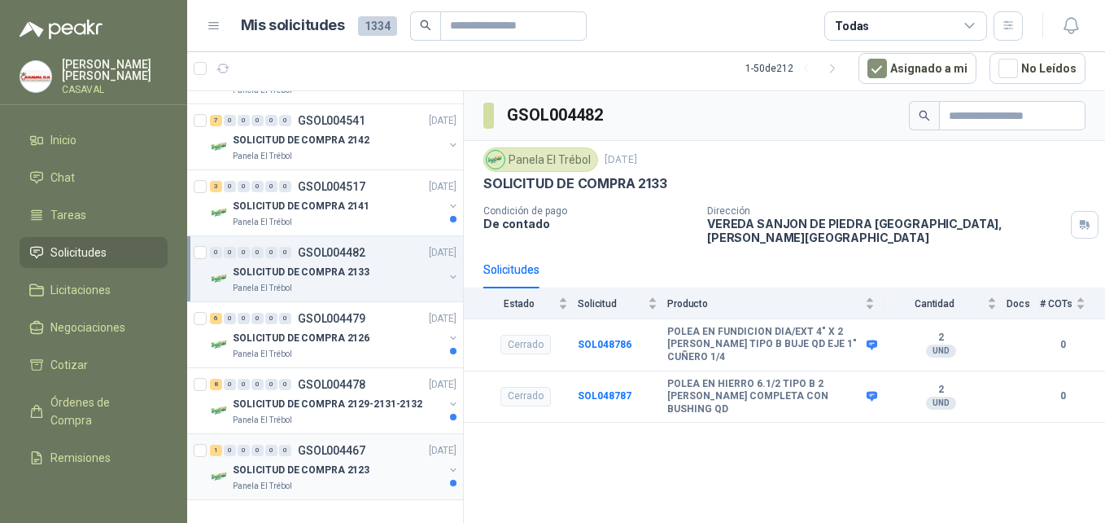
click at [331, 444] on p "GSOL004467" at bounding box center [332, 449] width 68 height 11
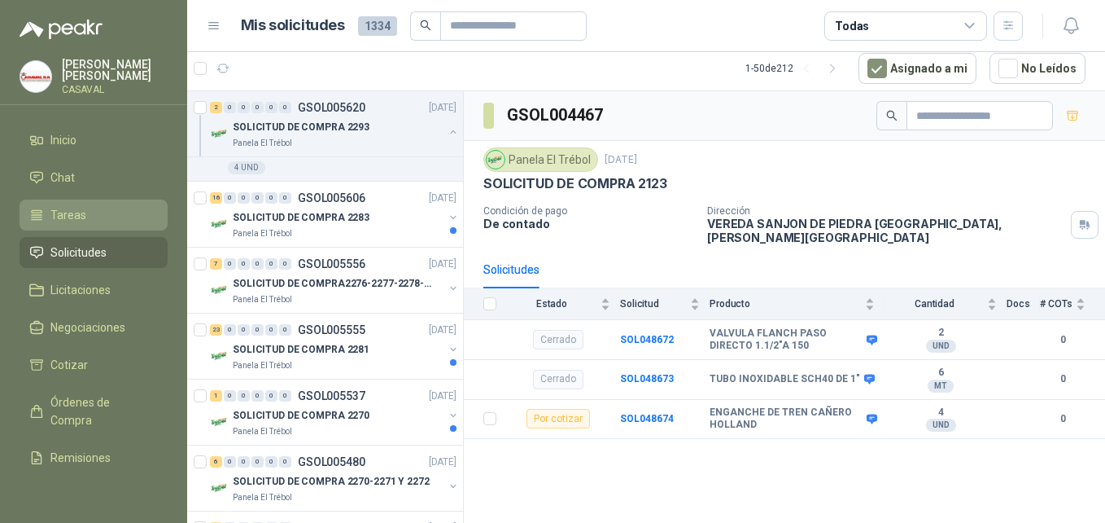
scroll to position [352, 0]
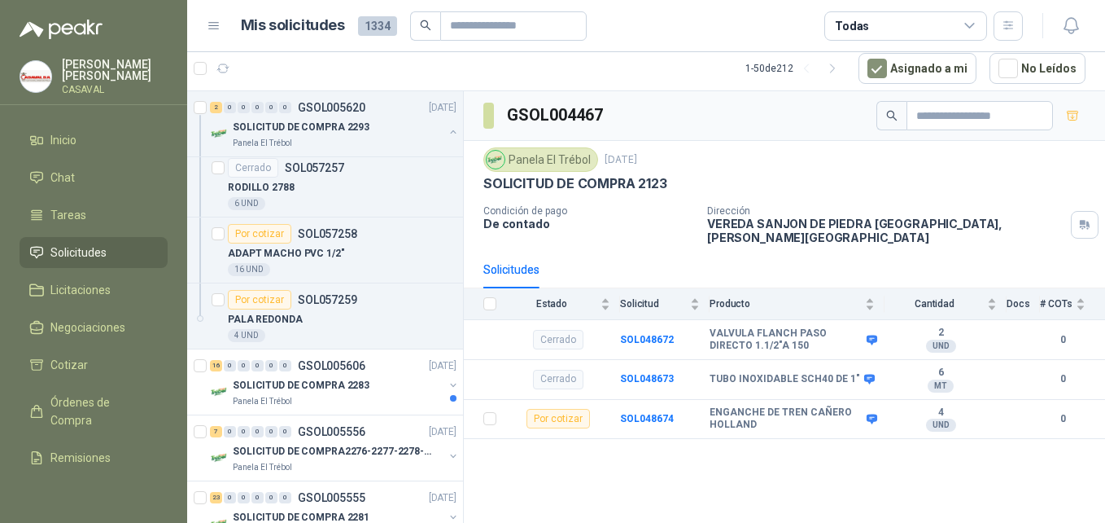
click at [87, 66] on p "MAURICIO GÓMEZ" at bounding box center [115, 70] width 106 height 23
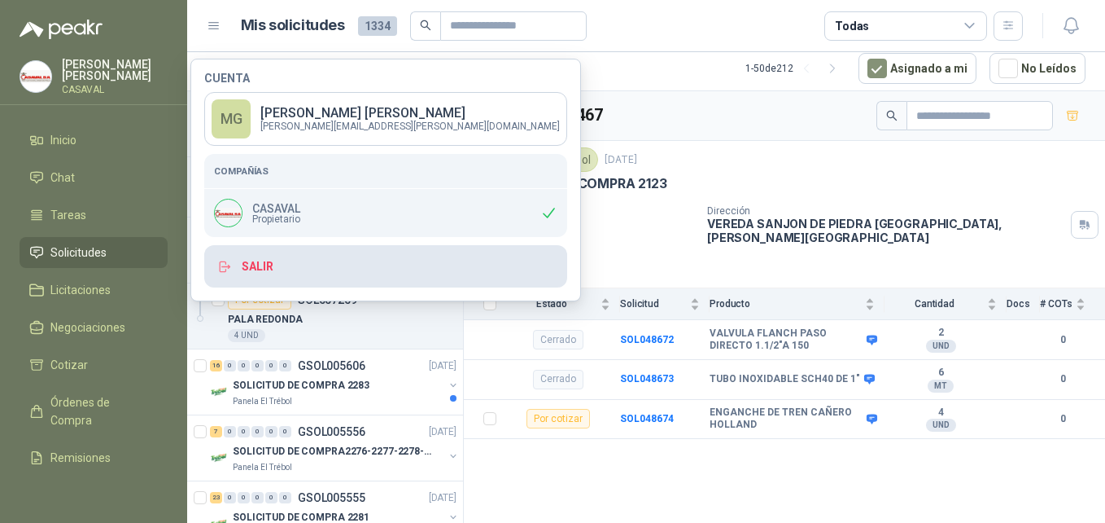
click at [262, 269] on button "Salir" at bounding box center [385, 266] width 363 height 42
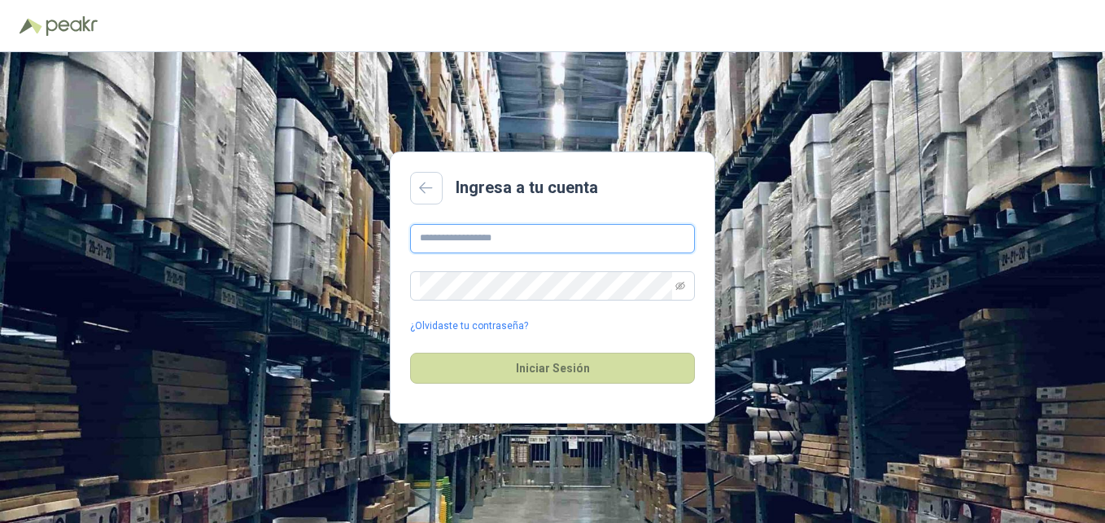
type input "**********"
